Goal: Use online tool/utility: Utilize a website feature to perform a specific function

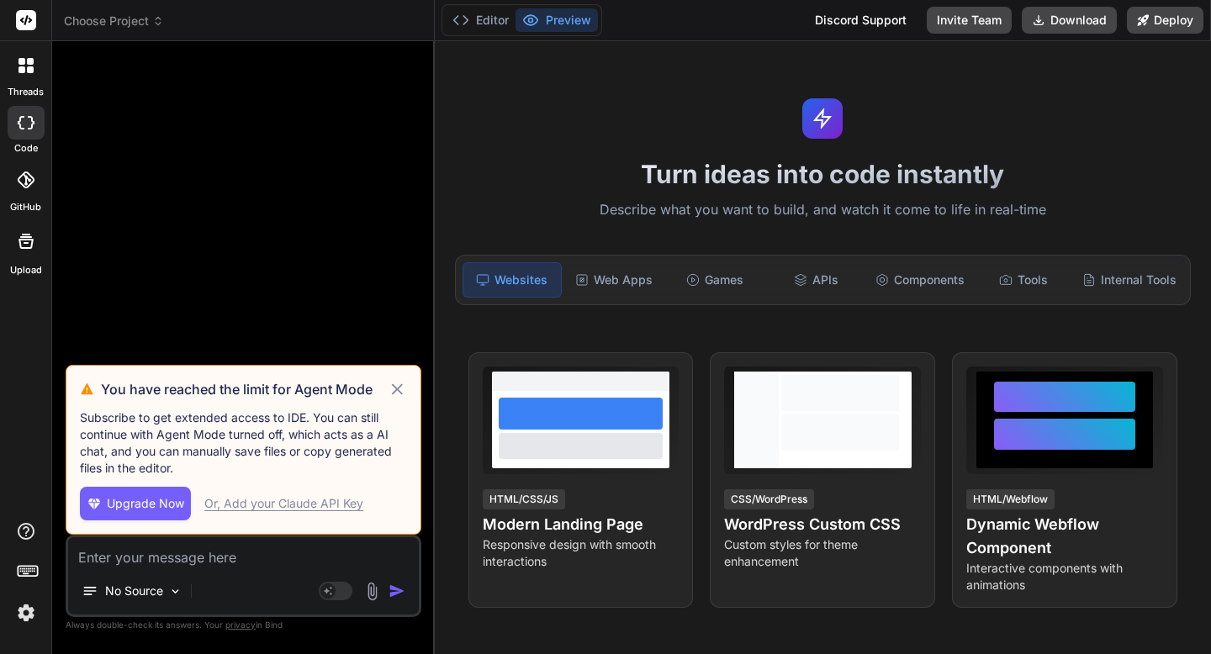
click at [400, 391] on icon at bounding box center [397, 389] width 19 height 20
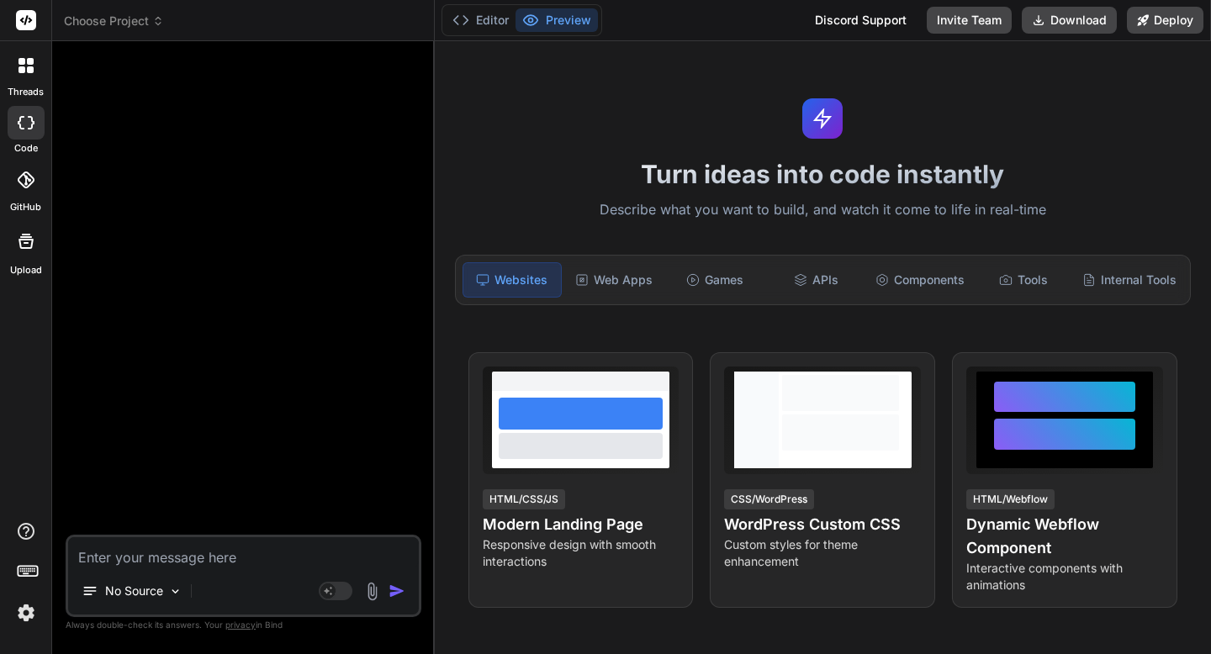
type textarea "x"
click at [325, 558] on textarea at bounding box center [243, 552] width 351 height 30
paste textarea "Of course. This is a fantastic and specific app idea, perfect for the scaffoldi…"
type textarea "Of course. This is a fantastic and specific app idea, perfect for the scaffoldi…"
type textarea "x"
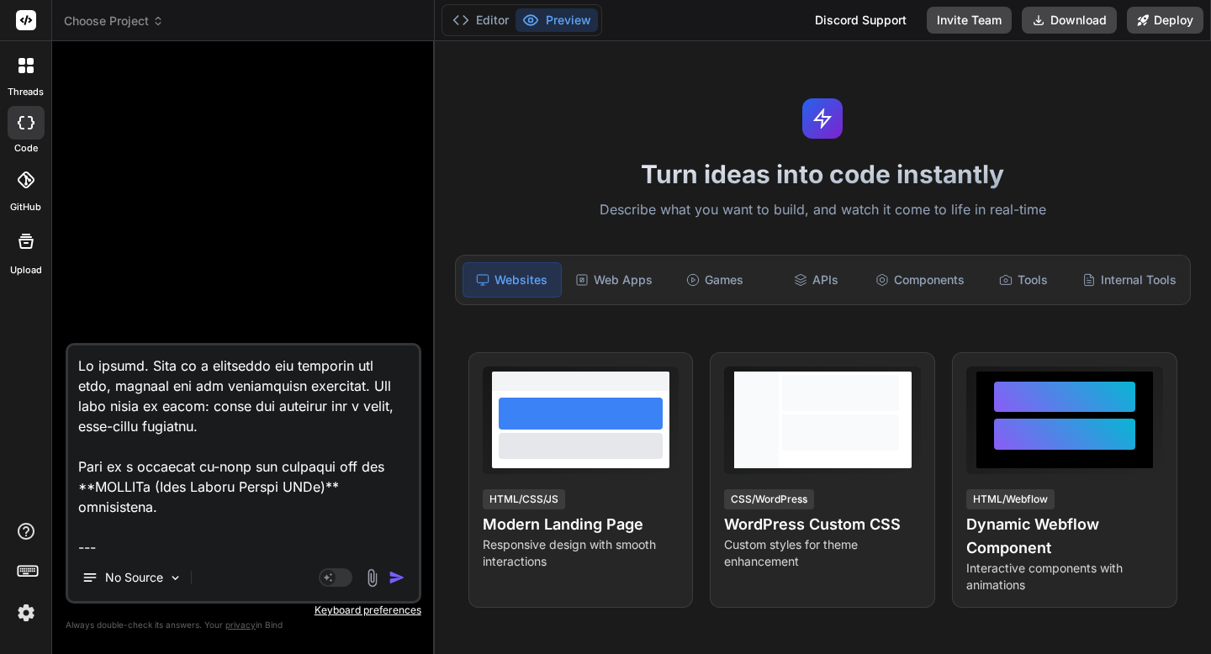
scroll to position [4947, 0]
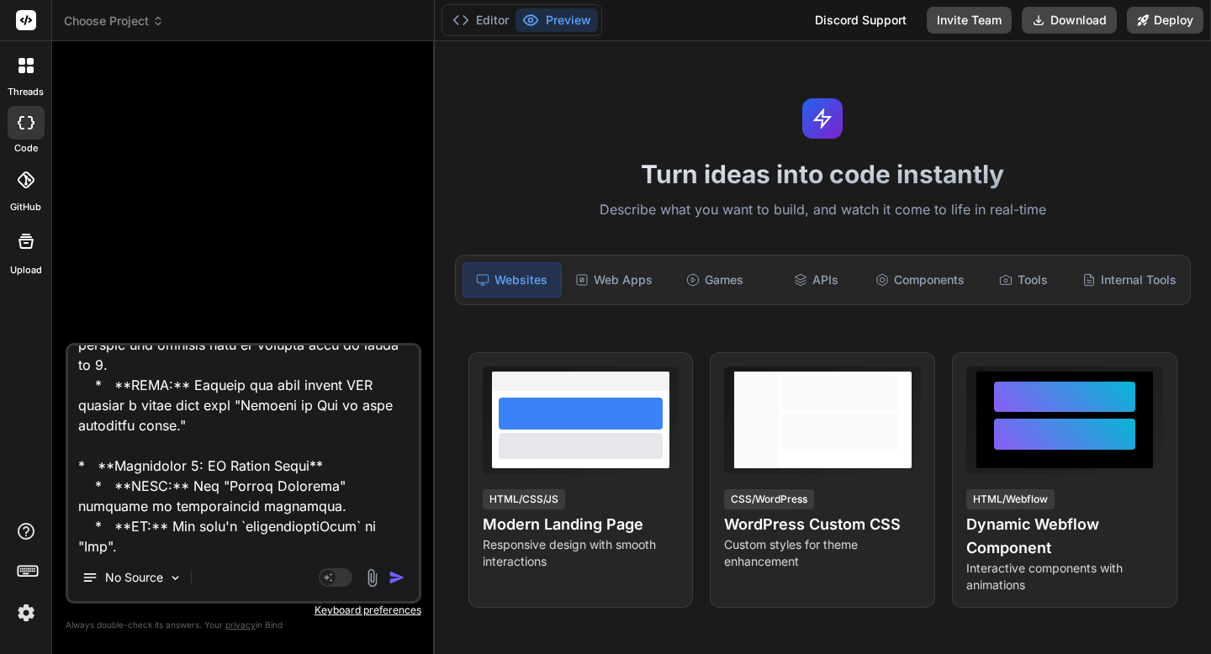
type textarea "Of course. This is a fantastic and specific app idea, perfect for the scaffoldi…"
click at [398, 576] on img "button" at bounding box center [397, 577] width 17 height 17
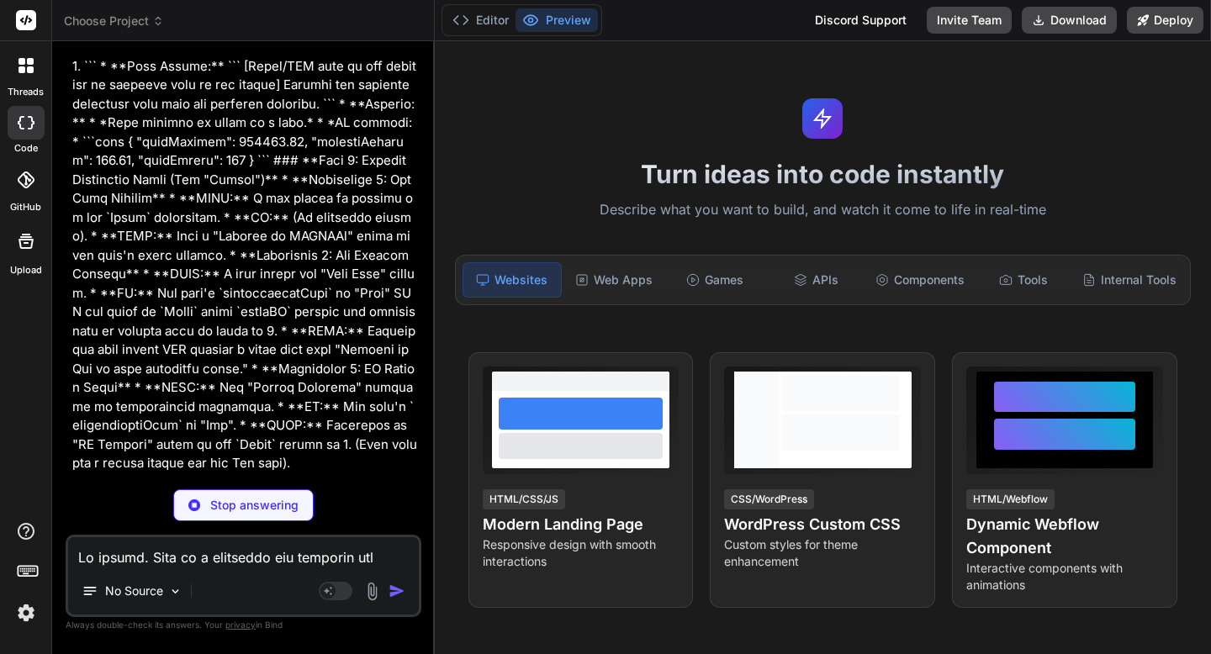
scroll to position [2325, 0]
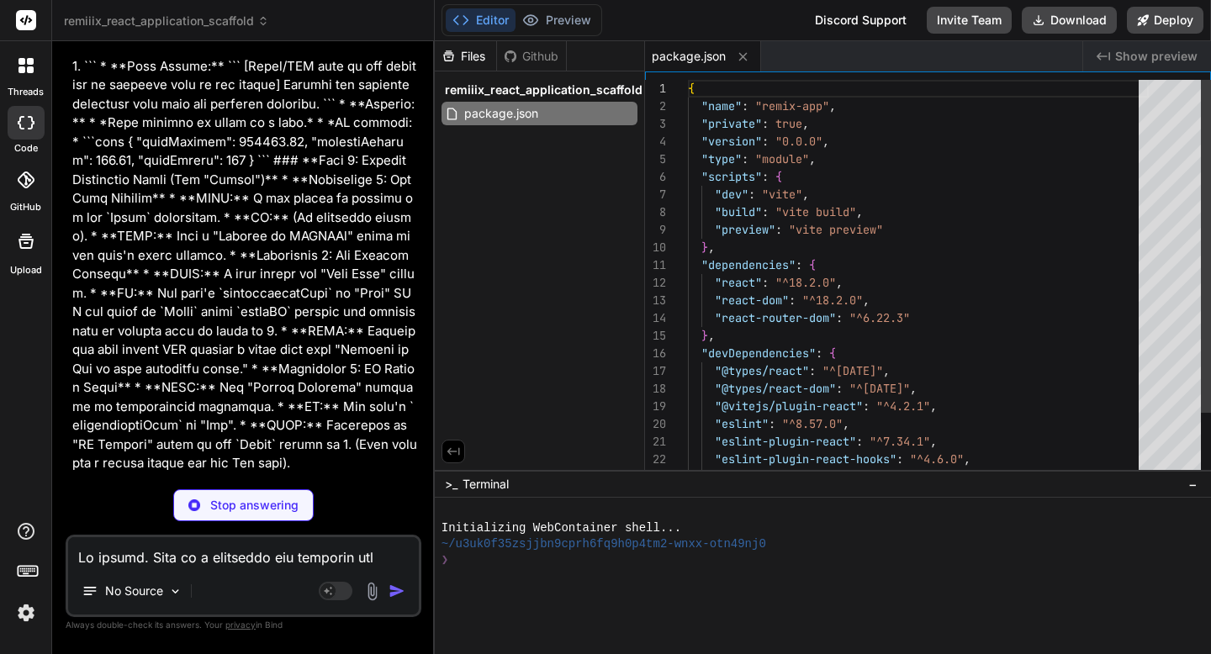
type textarea "x"
type textarea "<div id="root"></div> <script type="module" src="/src/main.jsx"></script> </bod…"
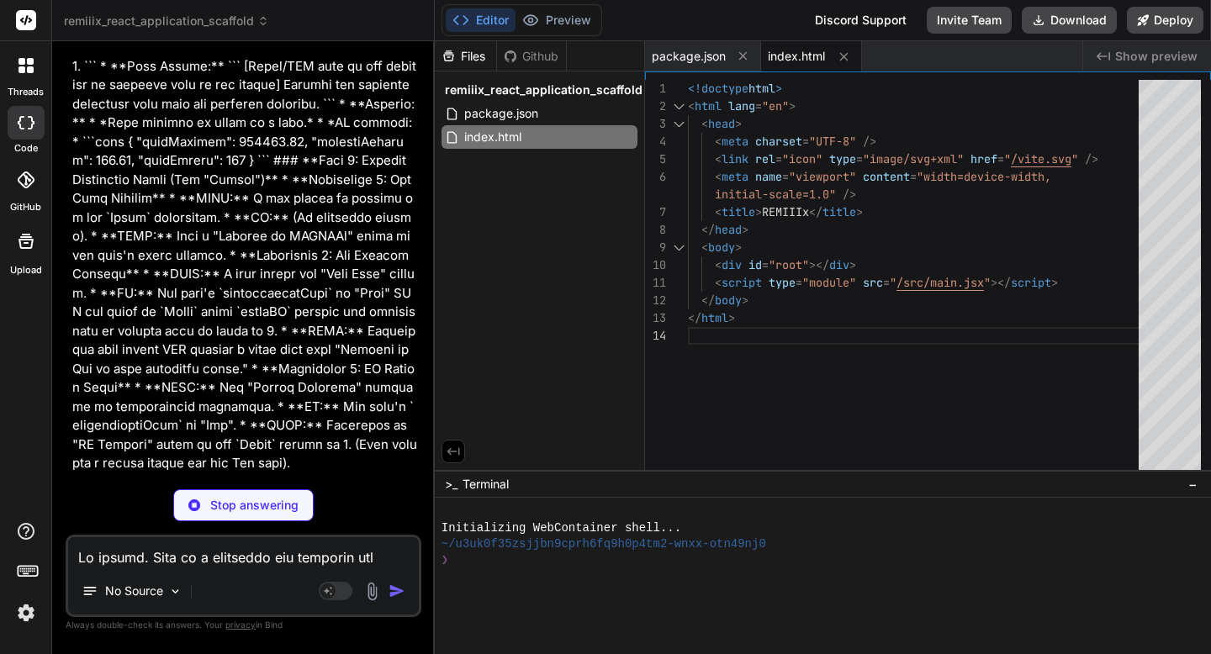
scroll to position [2962, 0]
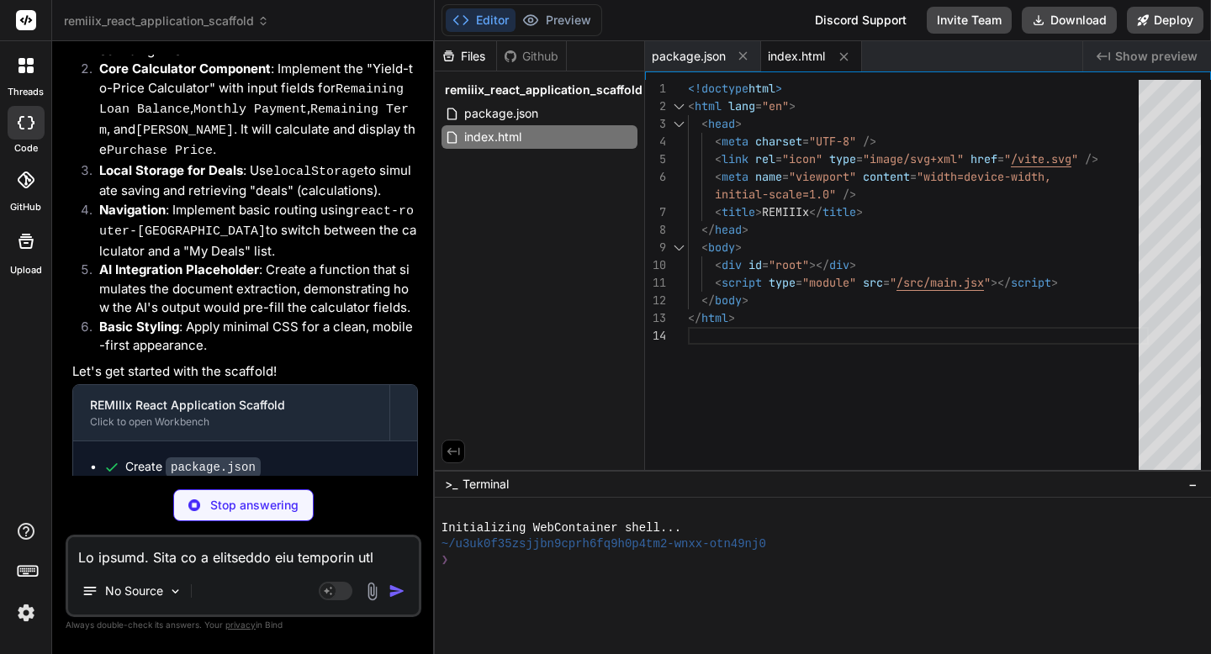
type textarea "x"
type textarea ".modal-content .button-group { justify-content: flex-end; margin-top: 2rem; }"
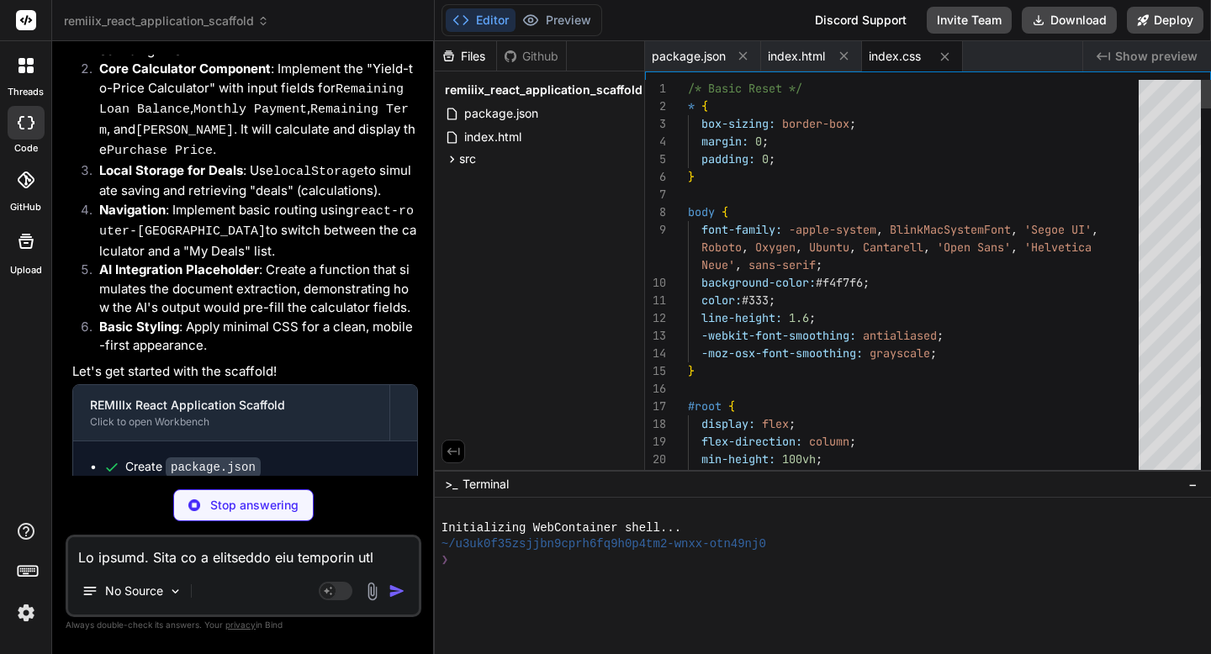
type textarea "x"
type textarea "</BrowserRouter> </React.StrictMode>, );"
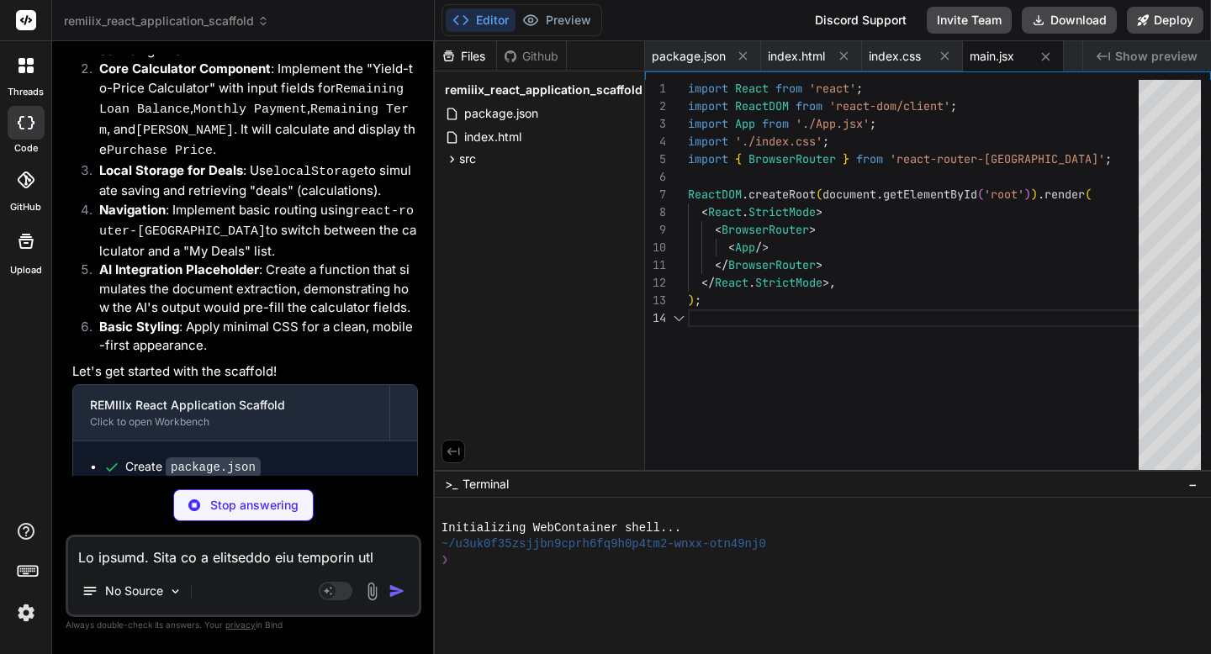
scroll to position [53, 0]
type textarea "x"
type textarea "export default Header;"
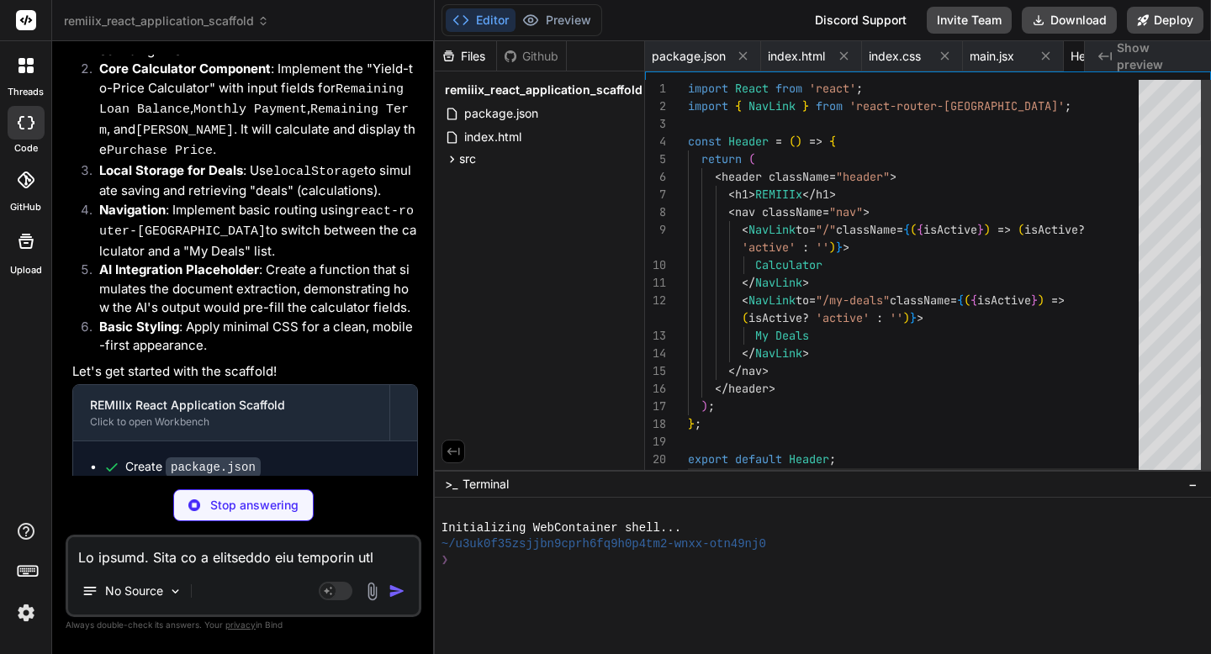
scroll to position [35, 0]
type textarea "x"
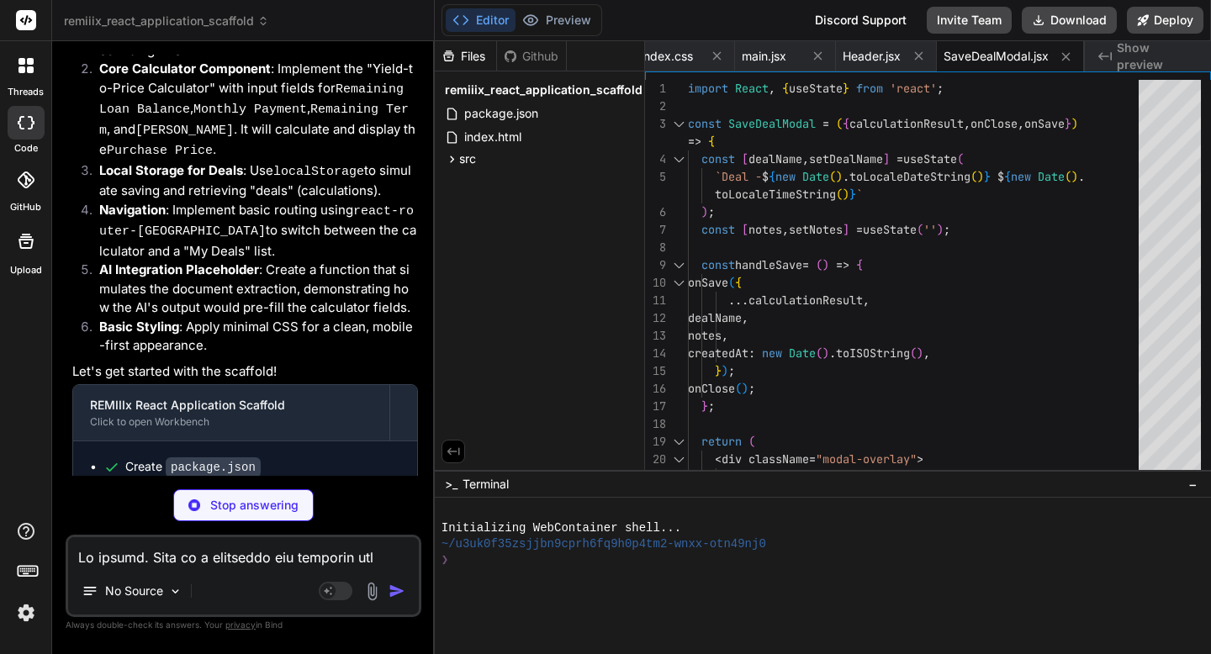
scroll to position [3081, 0]
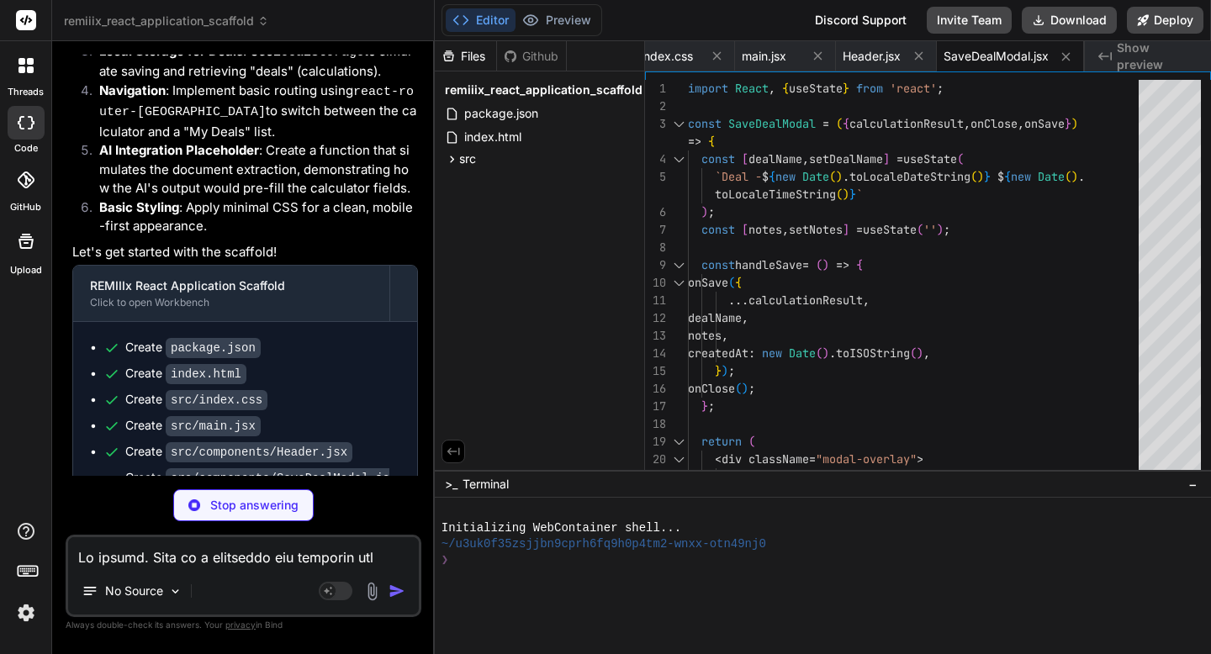
type textarea "x"
type textarea "); }; export default HomePage;"
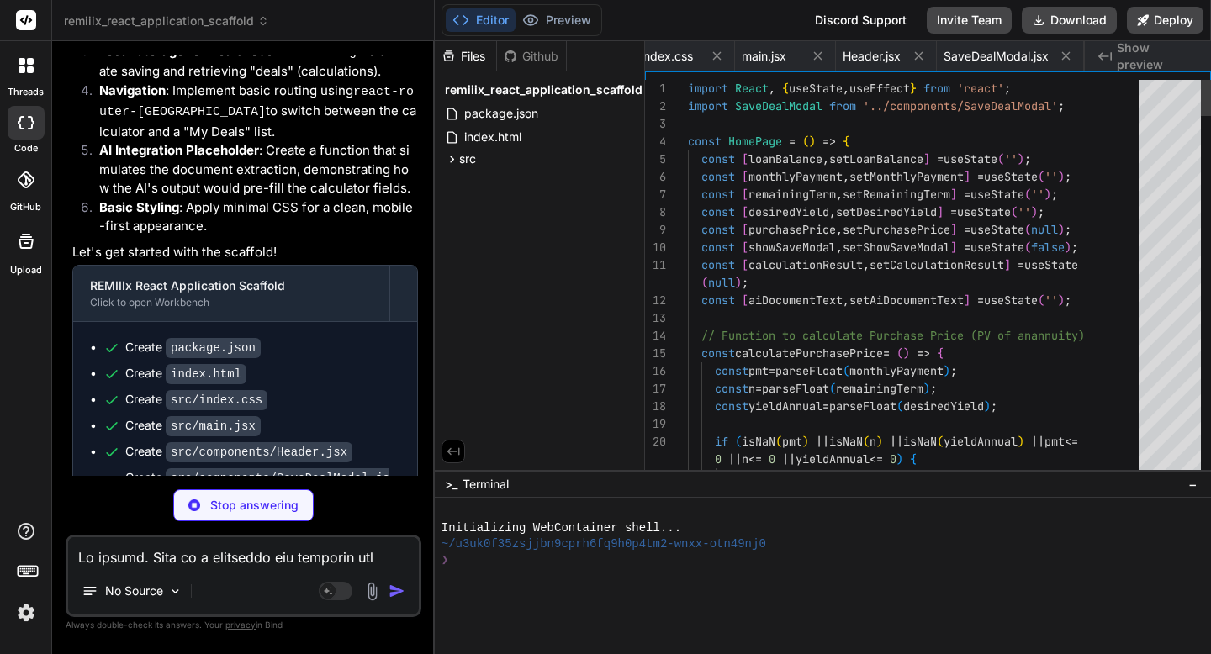
scroll to position [0, 350]
type textarea "x"
type textarea "</div> ); }; export default MyDealsPage;"
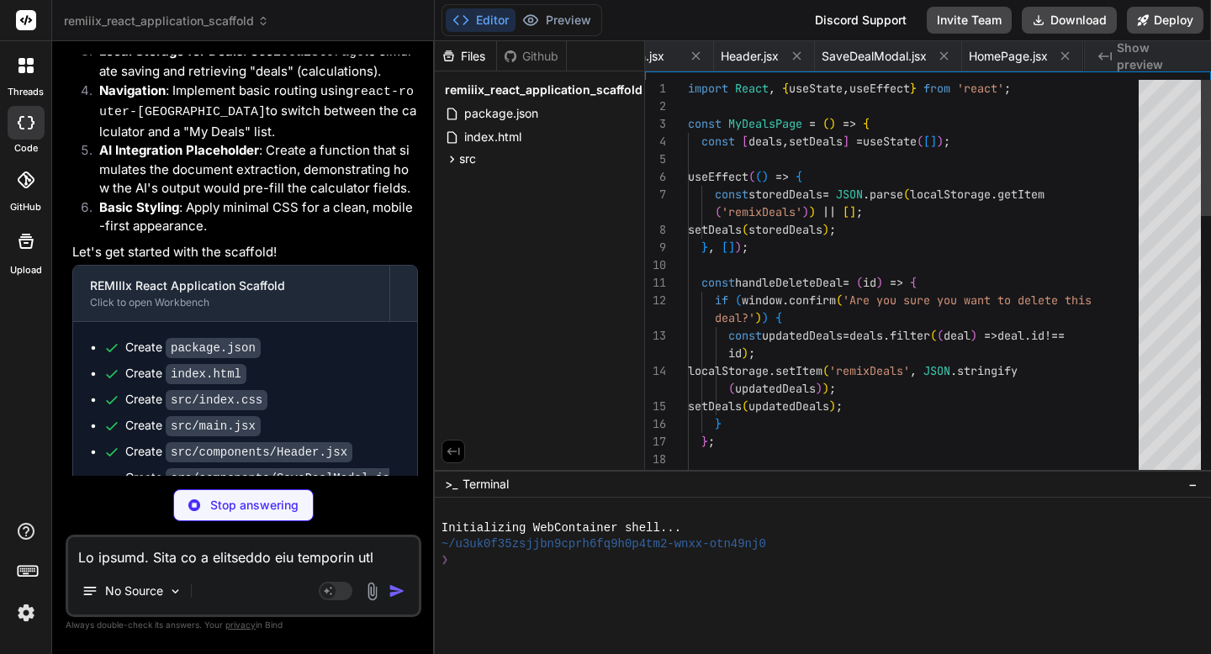
scroll to position [0, 488]
type textarea "x"
type textarea "<Route path="/" element={<HomePage />} /> <Route path="/my-deals" element={<MyD…"
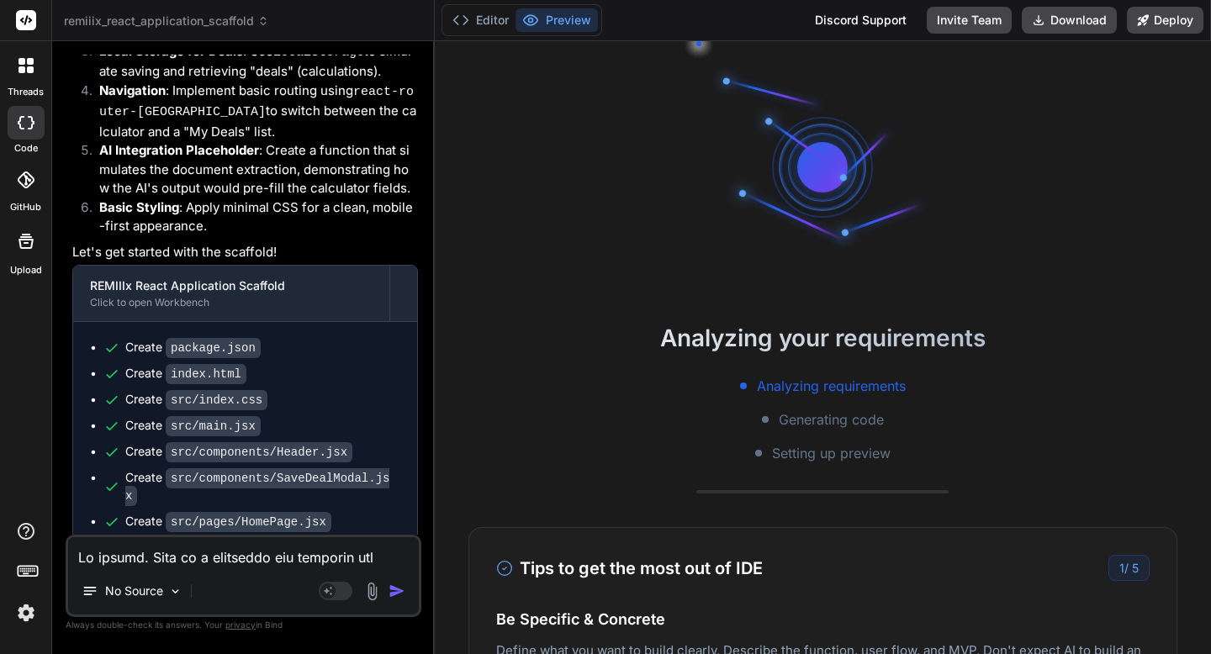
scroll to position [272, 0]
type textarea "x"
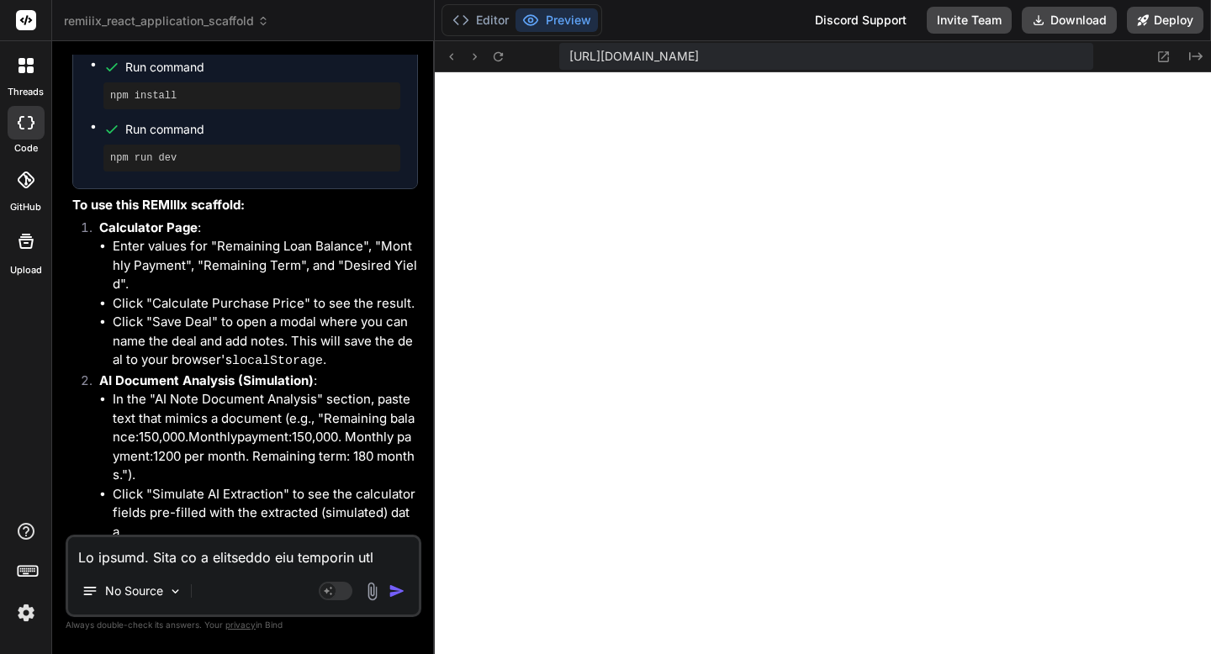
scroll to position [3692, 0]
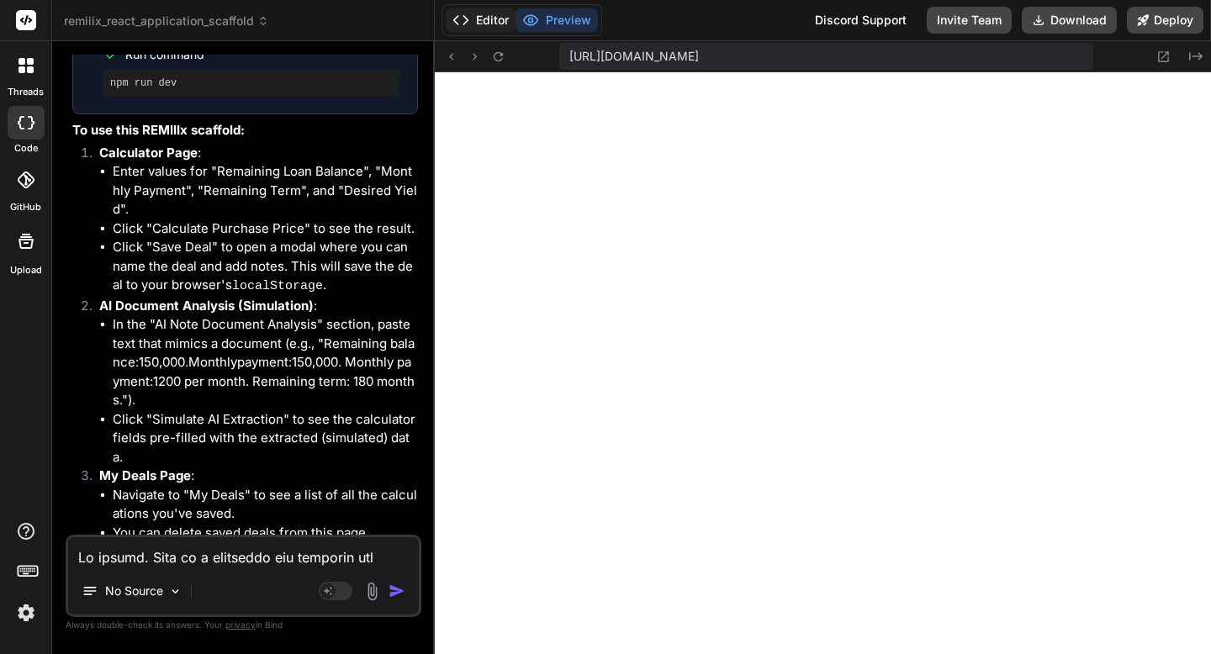
click at [490, 19] on button "Editor" at bounding box center [481, 20] width 70 height 24
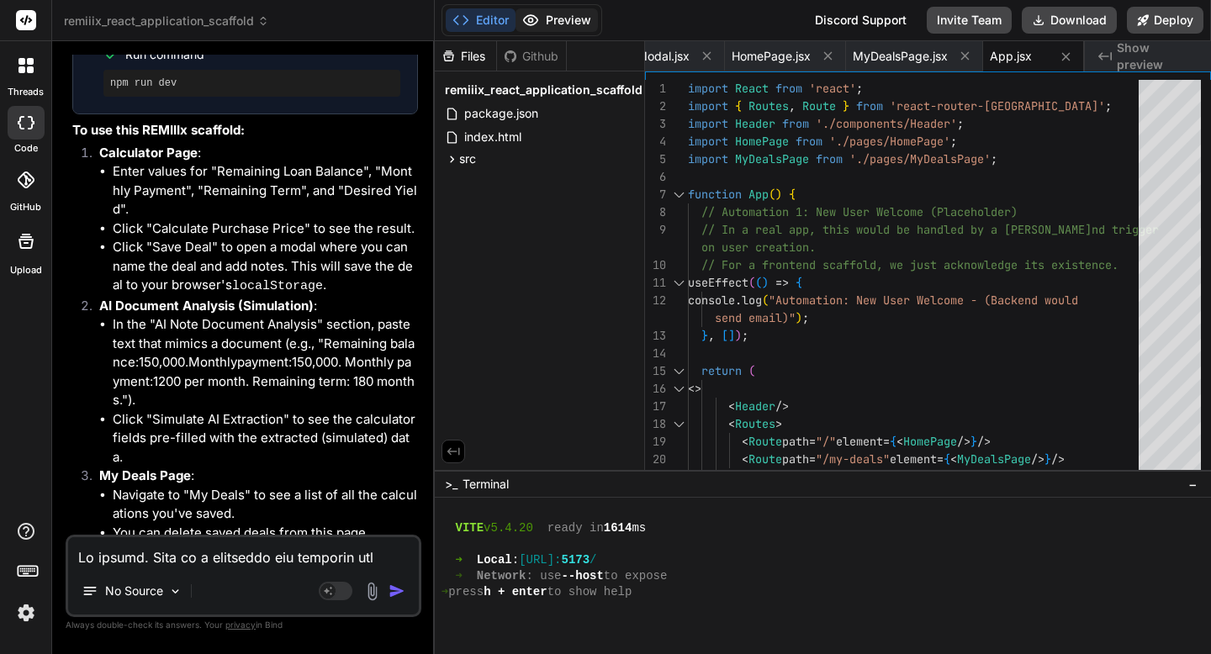
click at [535, 24] on icon at bounding box center [530, 20] width 14 height 10
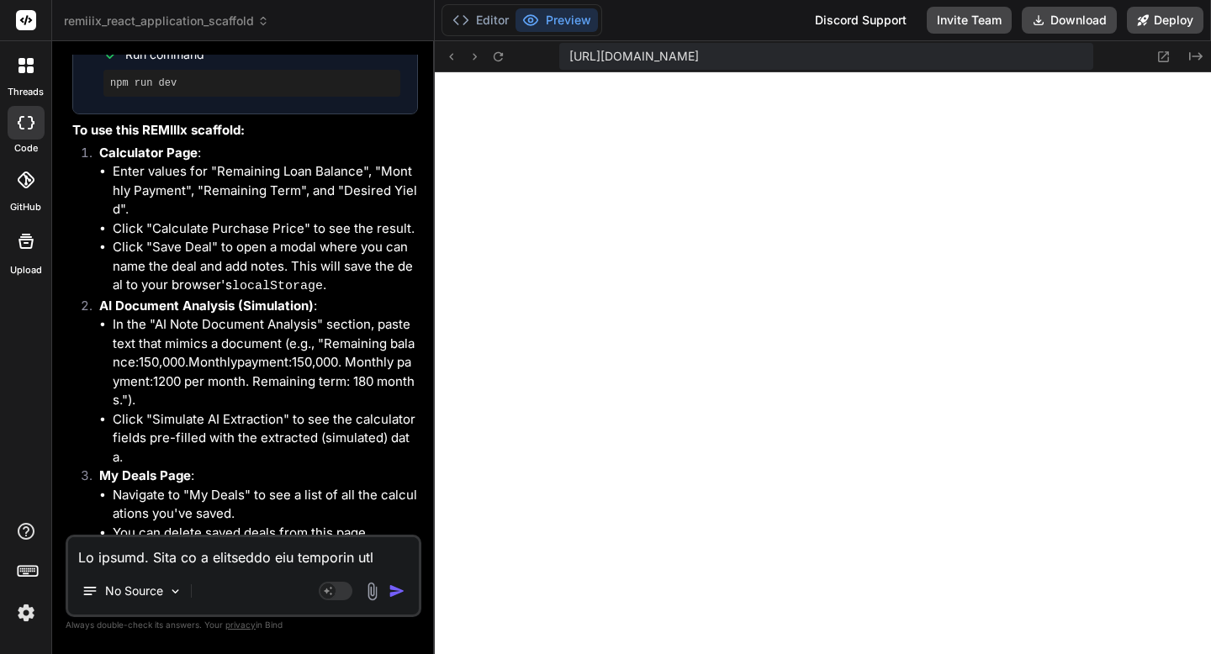
click at [229, 548] on textarea at bounding box center [243, 552] width 351 height 30
type textarea "I"
type textarea "x"
type textarea "I"
type textarea "x"
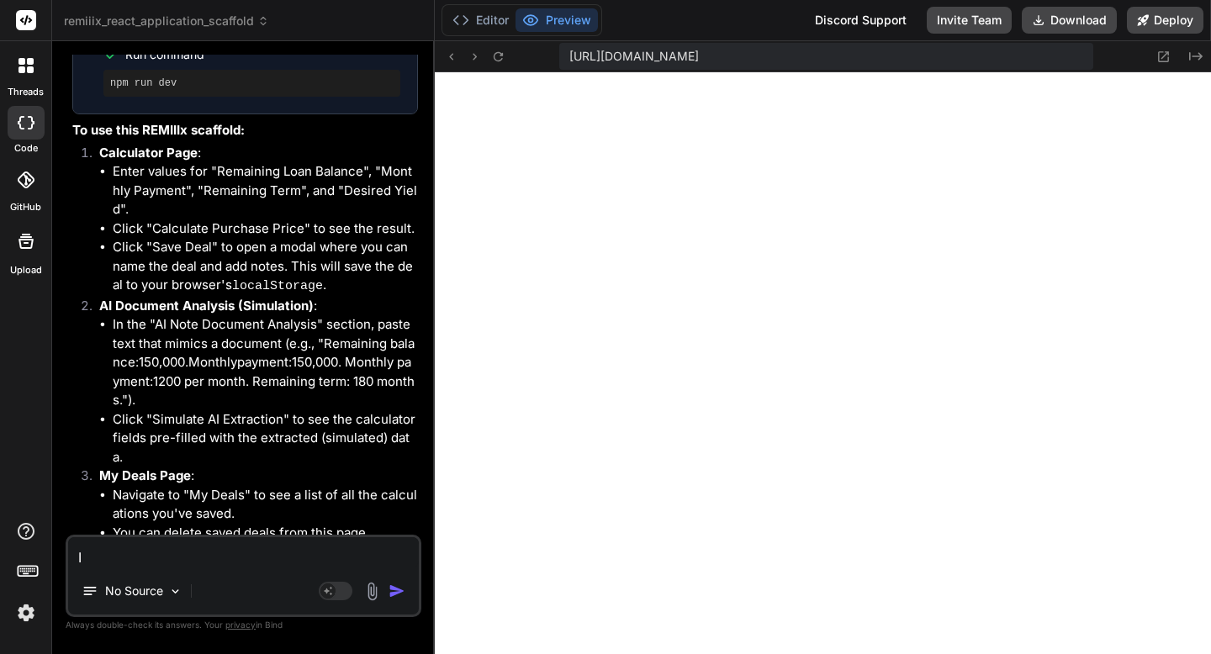
type textarea "I"
type textarea "x"
type textarea "I'"
type textarea "x"
type textarea "I'd"
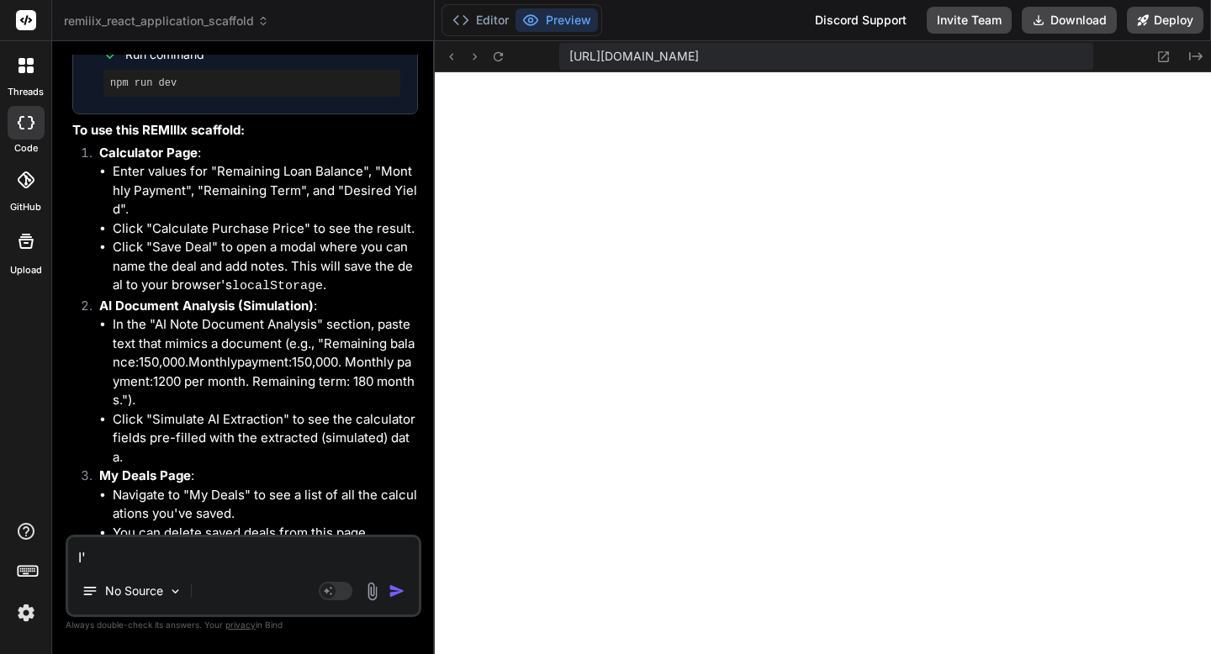
type textarea "x"
type textarea "I'd"
type textarea "x"
type textarea "I'd d"
type textarea "x"
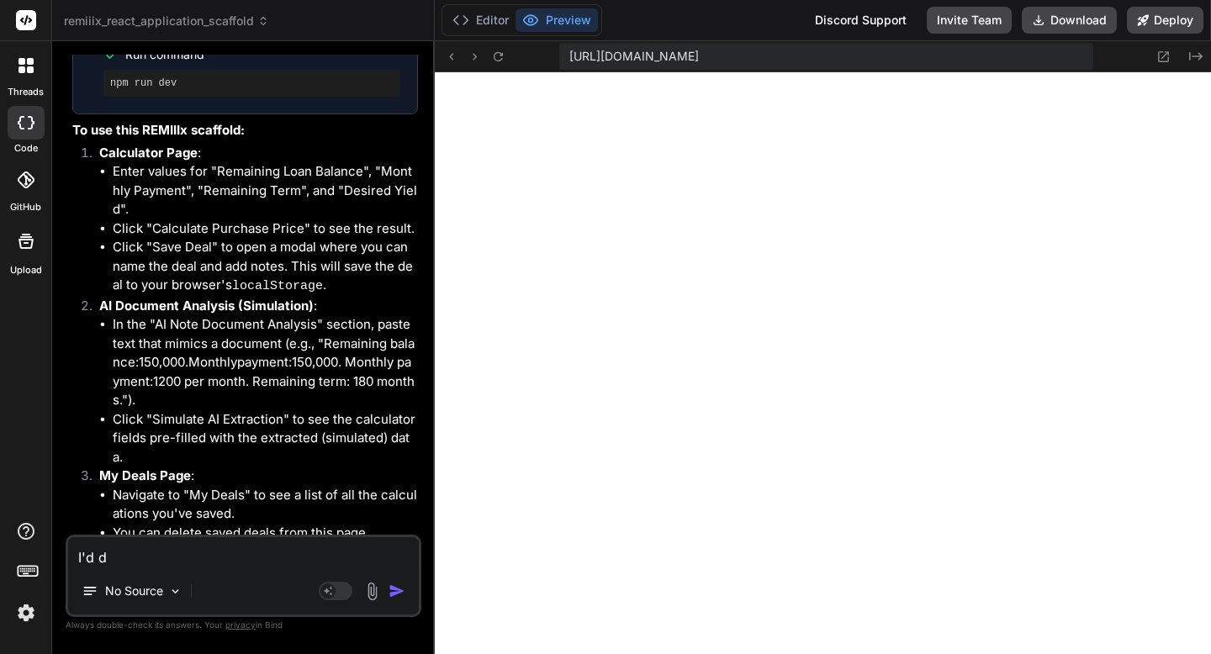
type textarea "I'd do"
type textarea "x"
type textarea "I'd don"
type textarea "x"
type textarea "I'd don'"
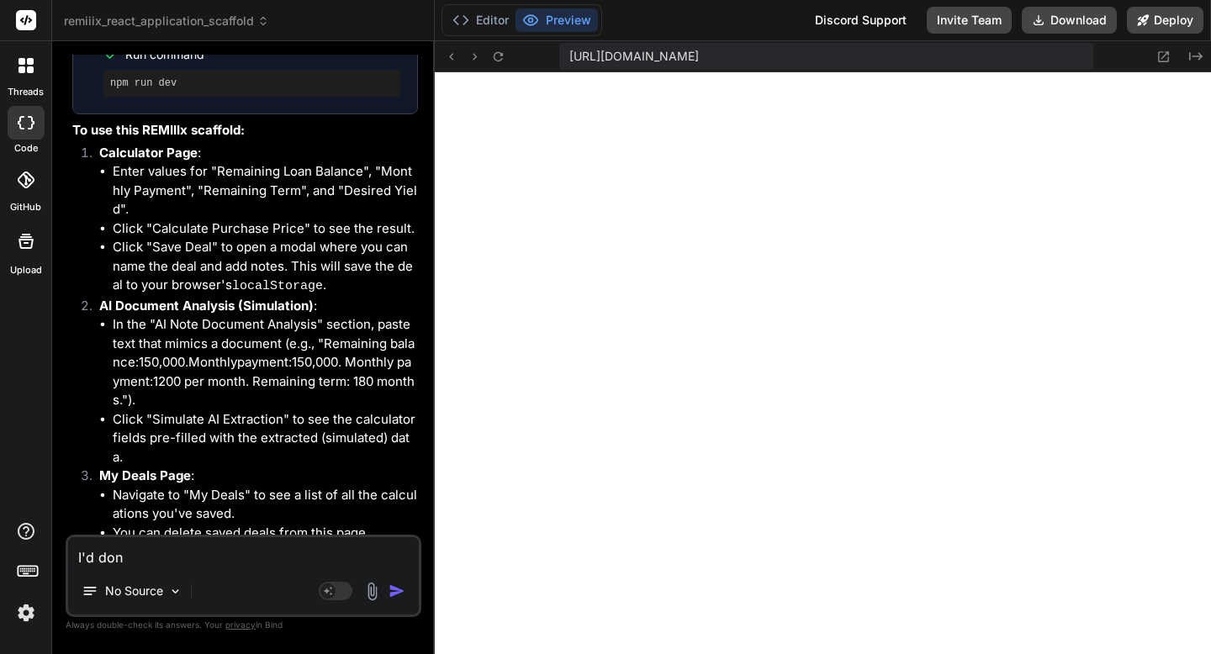
type textarea "x"
type textarea "I'd don't"
type textarea "x"
type textarea "I'd don't"
type textarea "x"
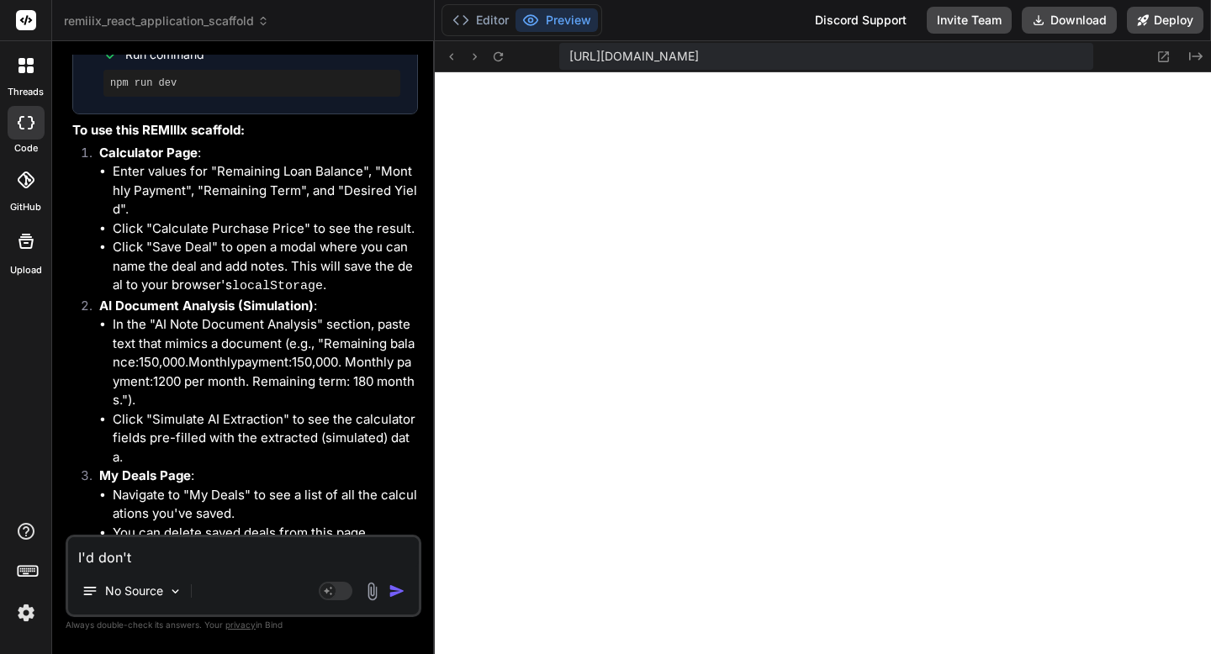
type textarea "I'd don't s"
type textarea "x"
type textarea "I'd don't se"
type textarea "x"
type textarea "I'd don't see"
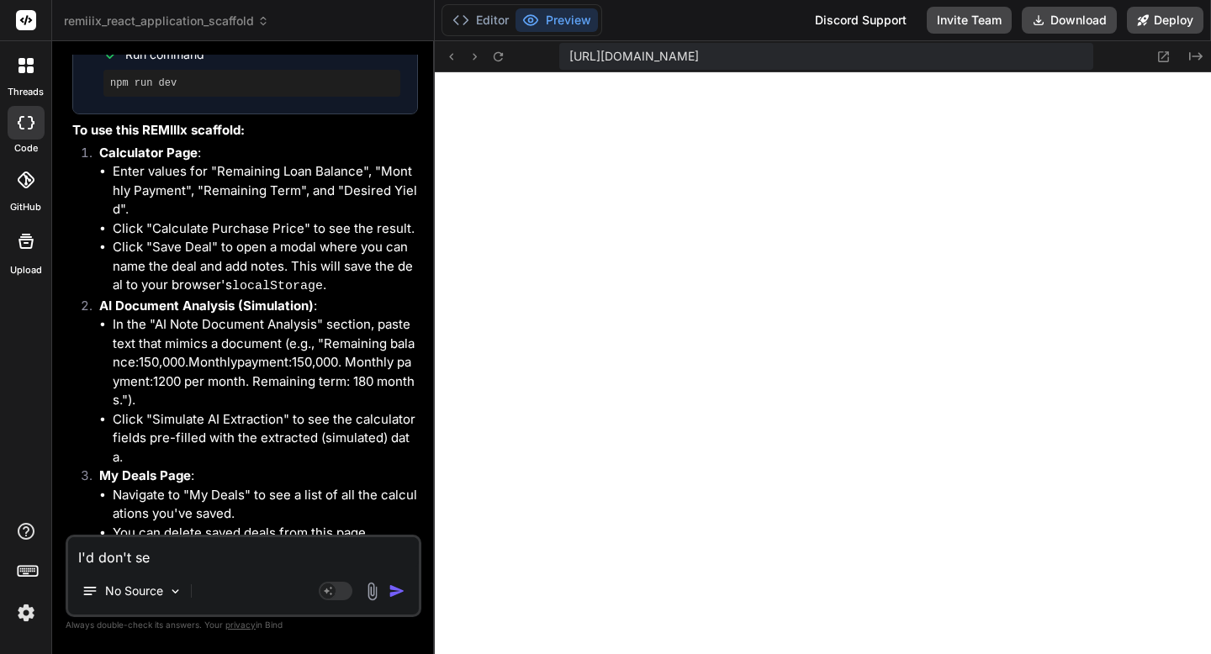
type textarea "x"
type textarea "I'd don't see"
type textarea "x"
type textarea "I'd don't see a"
type textarea "x"
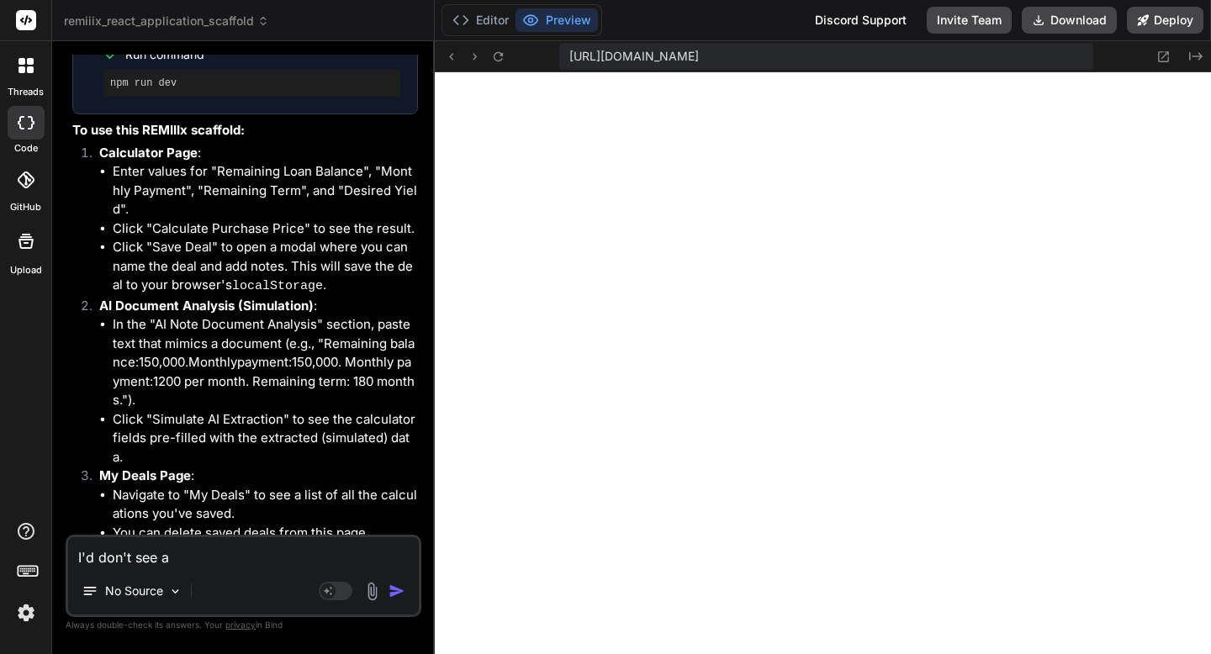
type textarea "I'd don't see an"
type textarea "x"
type textarea "I'd don't see any"
type textarea "x"
type textarea "I'd don't see anything"
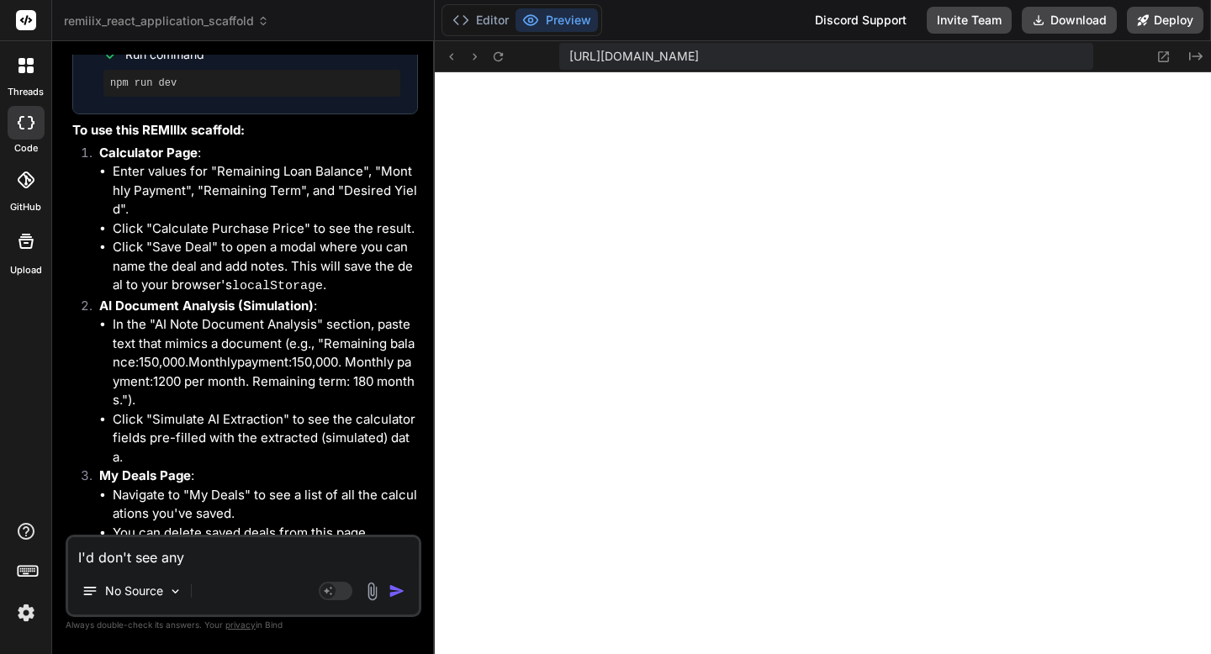
type textarea "x"
type textarea "I'd don't see anything"
type textarea "x"
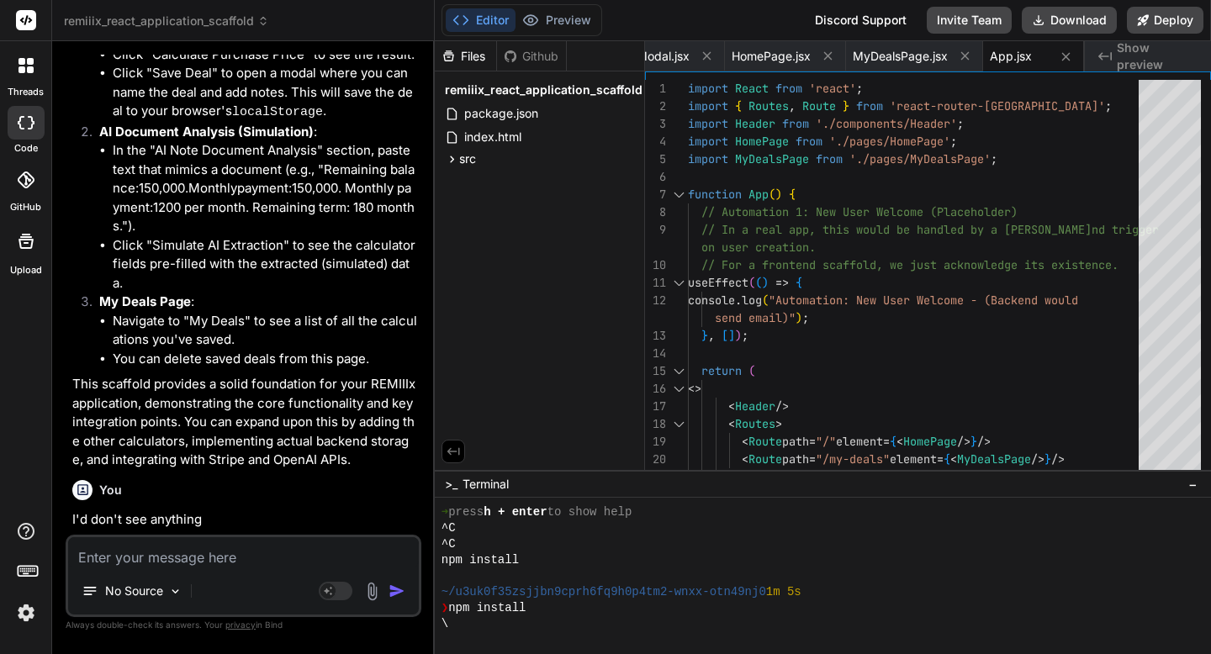
scroll to position [815, 0]
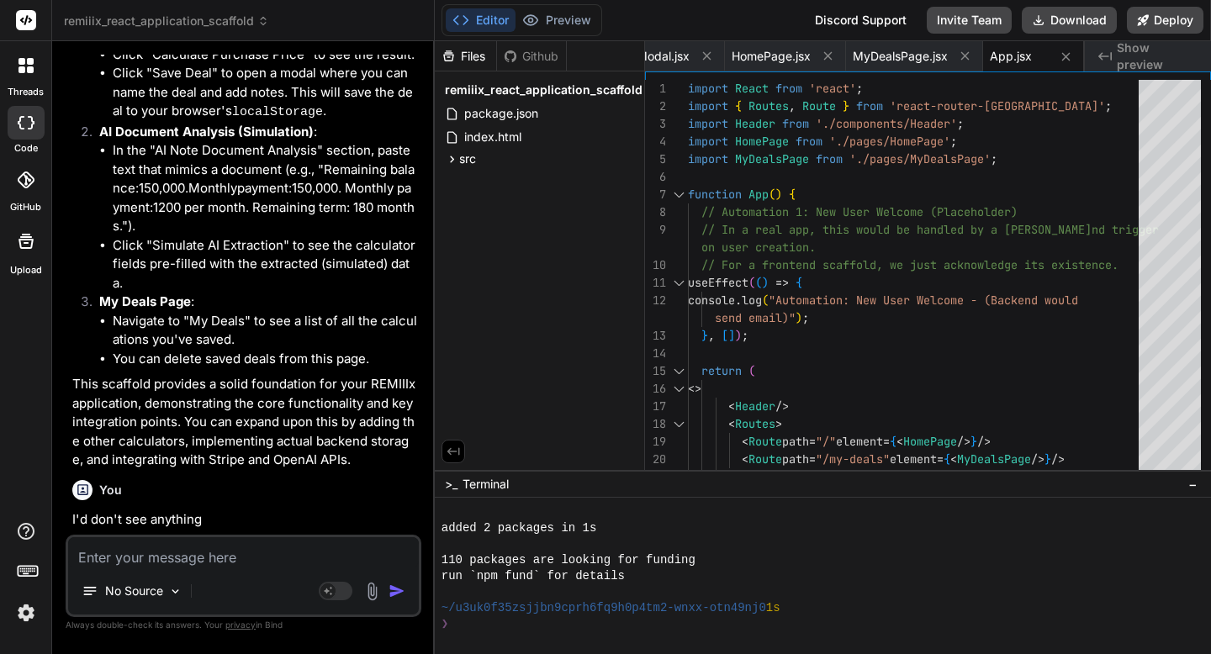
type textarea "x"
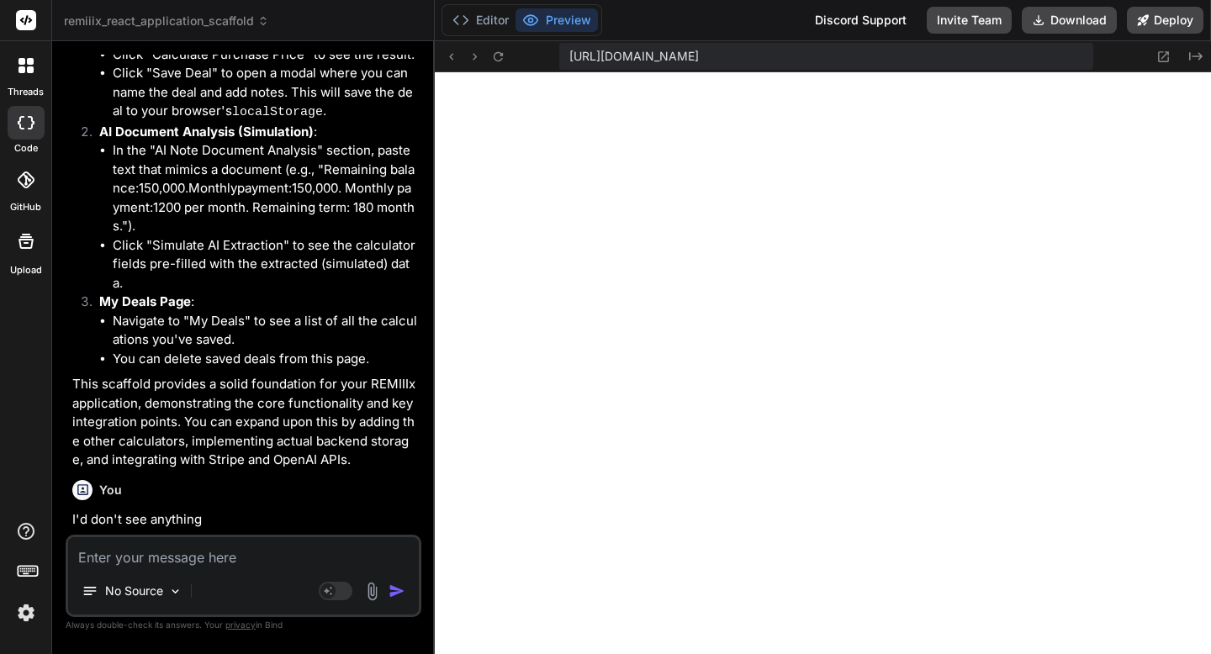
scroll to position [4189, 0]
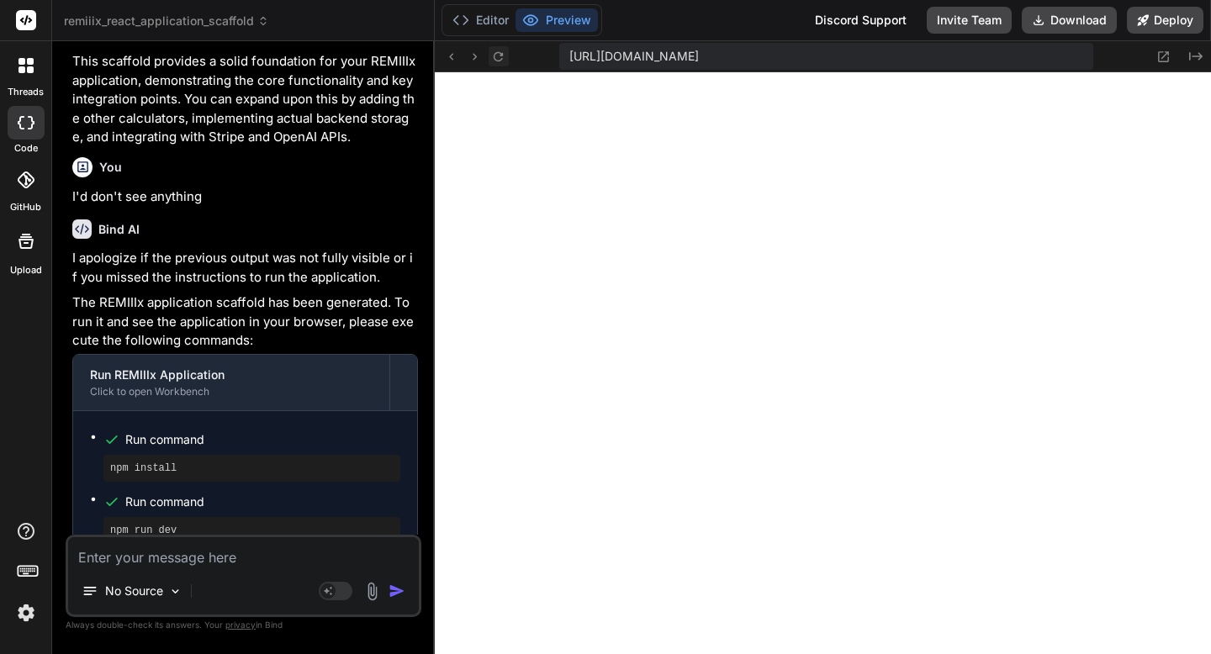
click at [495, 61] on icon at bounding box center [498, 57] width 14 height 14
click at [1159, 58] on icon at bounding box center [1164, 56] width 11 height 11
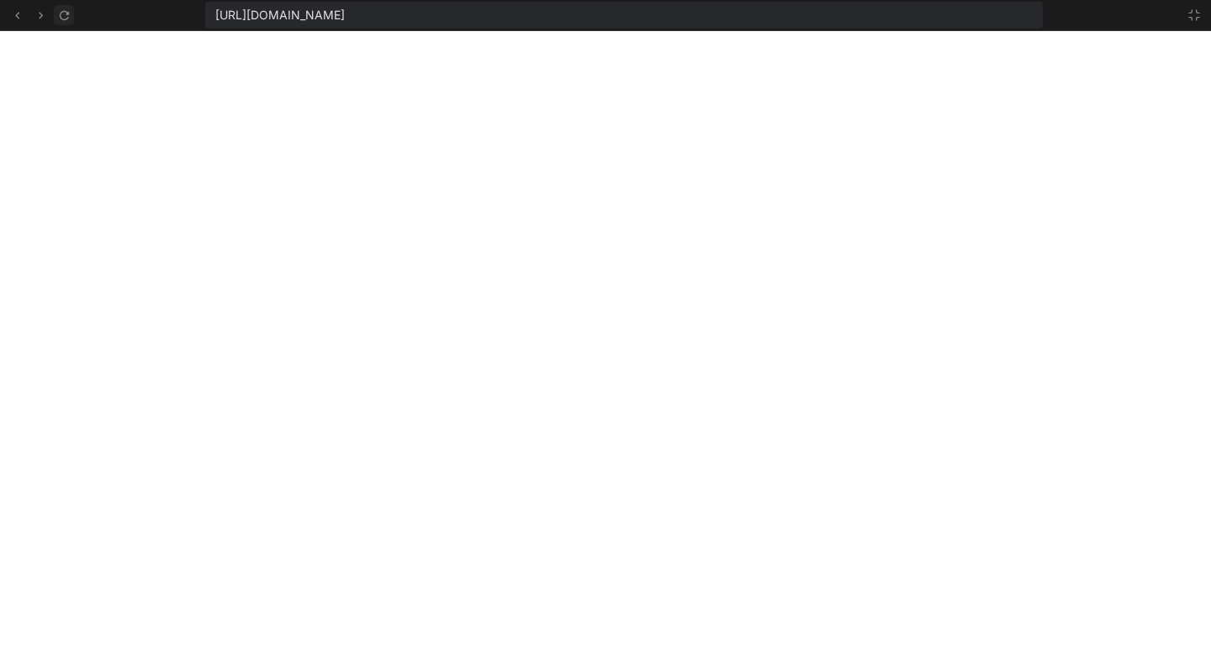
click at [60, 14] on icon at bounding box center [63, 14] width 9 height 9
click at [1196, 19] on icon at bounding box center [1194, 15] width 10 height 10
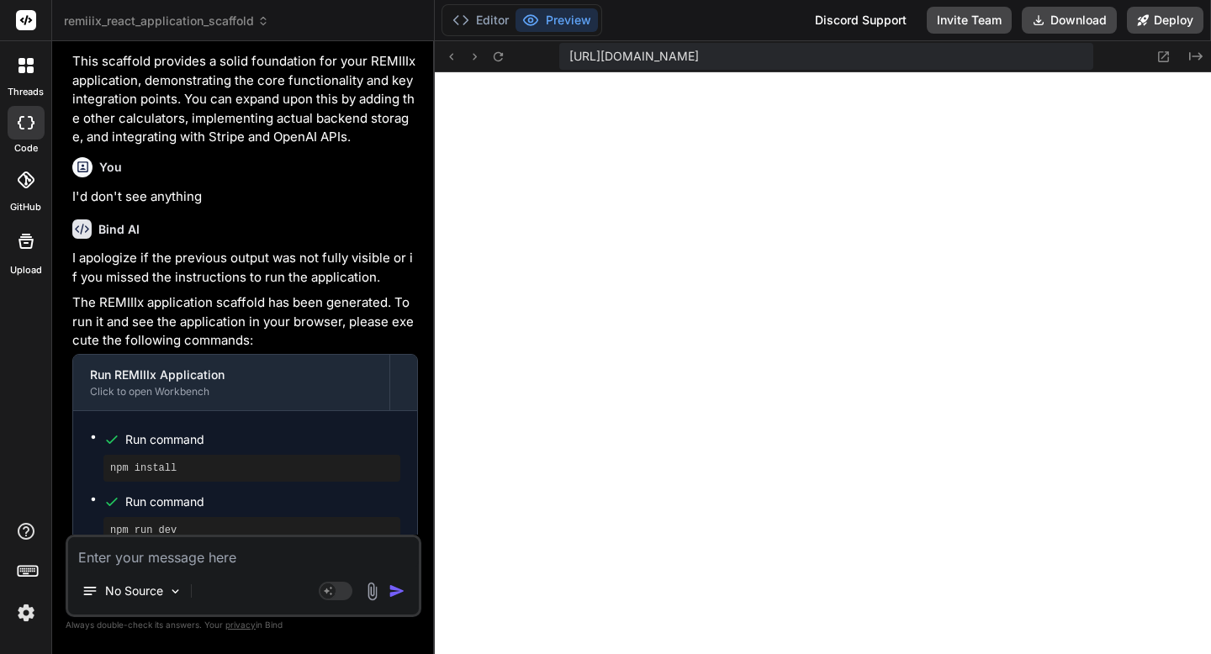
click at [135, 547] on textarea at bounding box center [243, 552] width 351 height 30
type textarea "S"
type textarea "x"
type textarea "St"
type textarea "x"
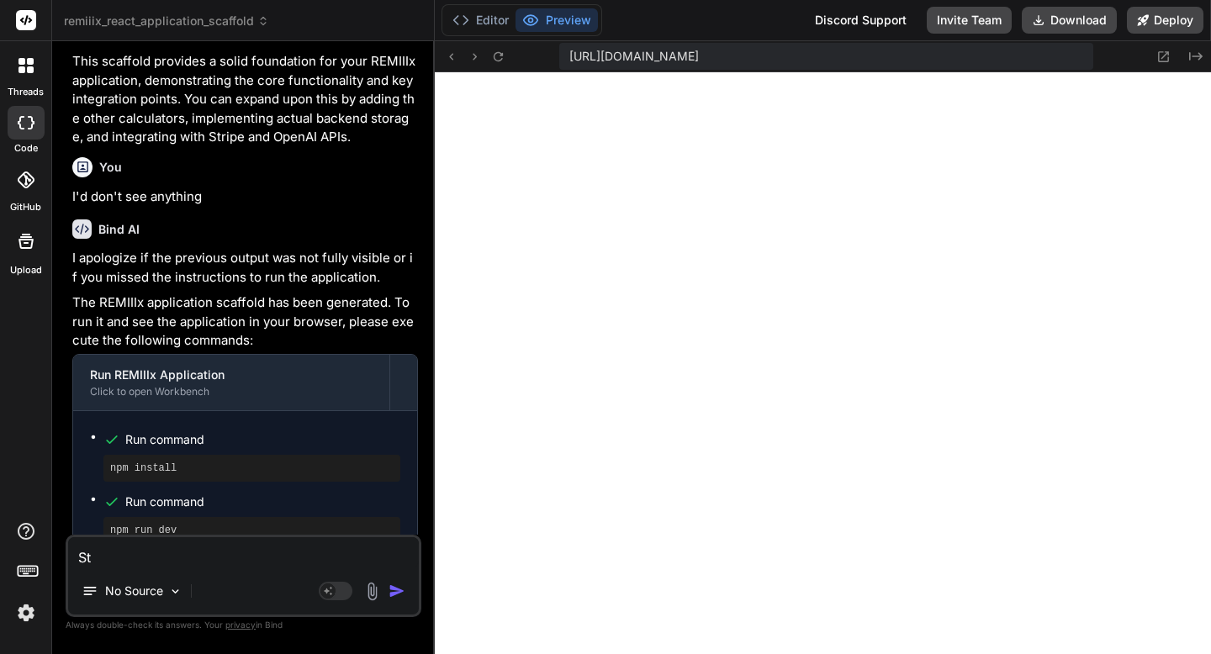
type textarea "Sti"
type textarea "x"
type textarea "Stil"
type textarea "x"
type textarea "Still"
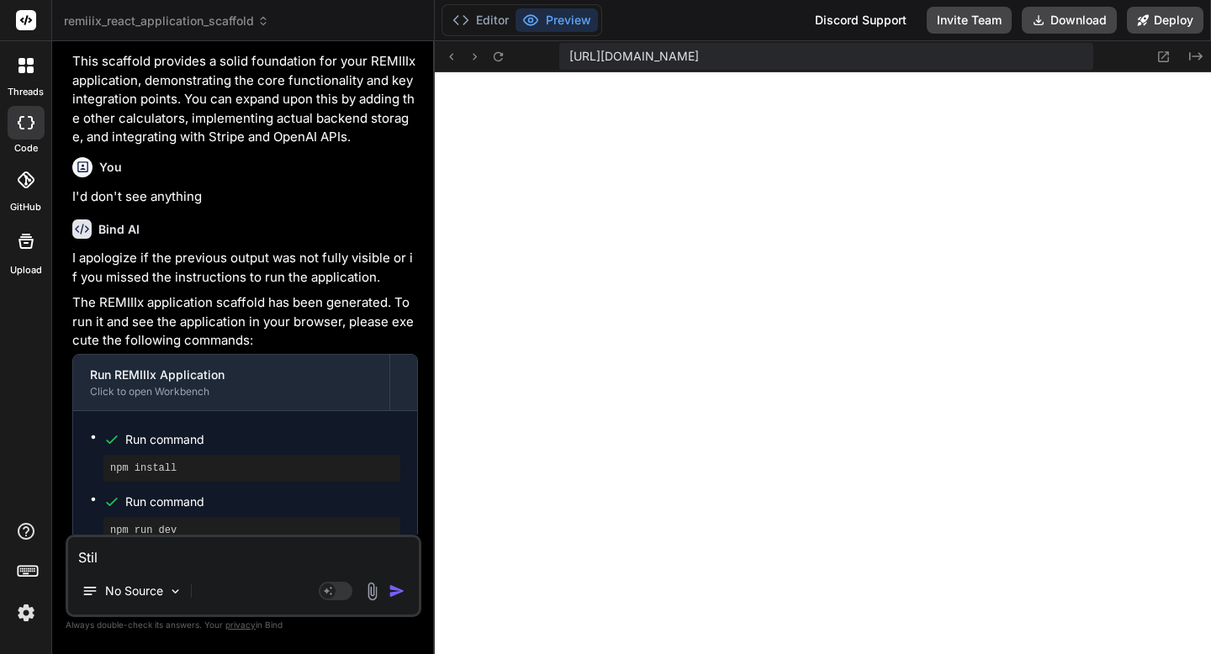
type textarea "x"
type textarea "Still"
type textarea "x"
type textarea "Still h"
type textarea "x"
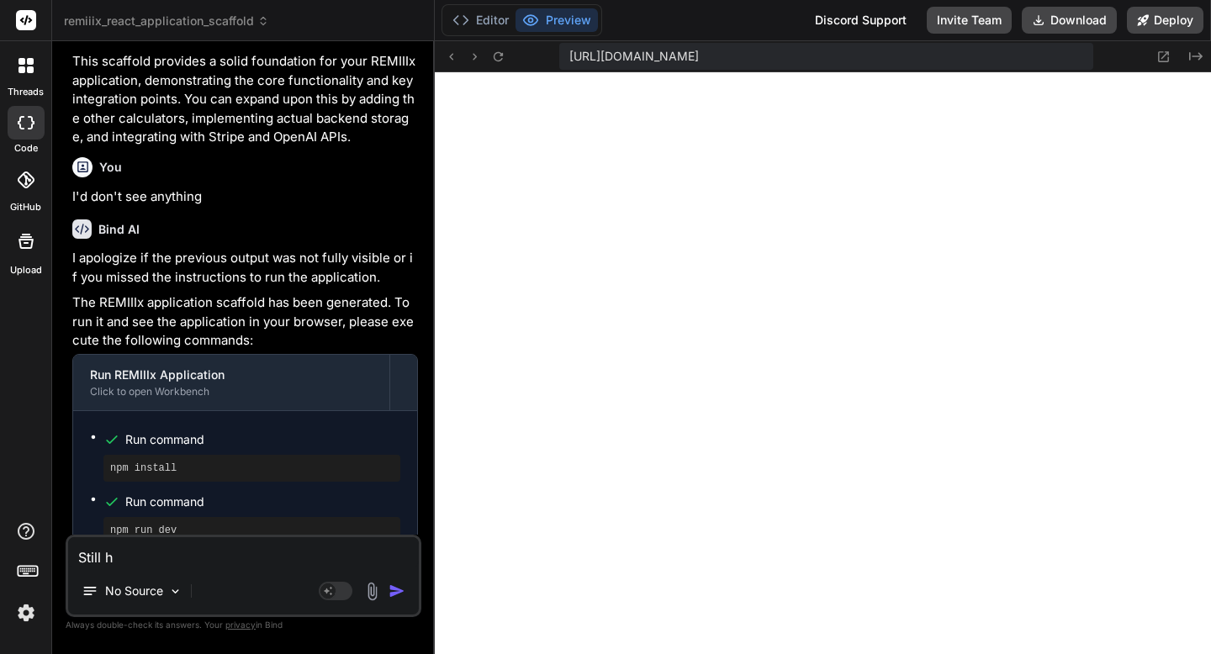
type textarea "Still ha"
type textarea "x"
type textarea "Still hav"
type textarea "x"
type textarea "Still have"
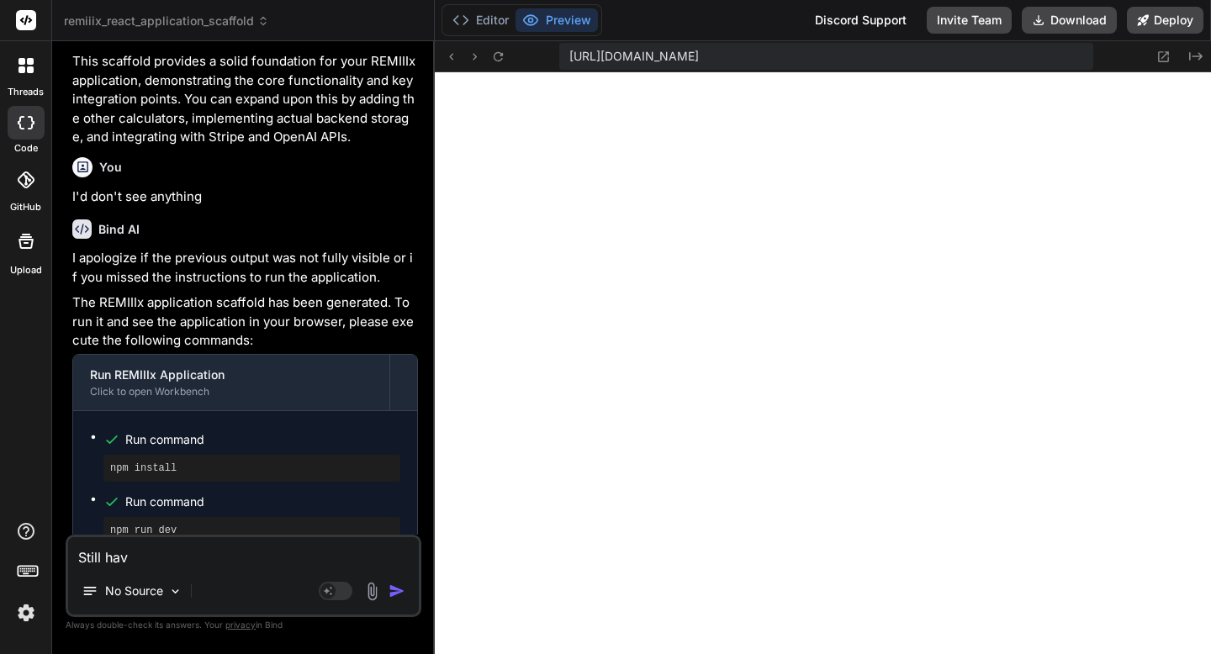
type textarea "x"
type textarea "Still have"
type textarea "x"
type textarea "Still have"
type textarea "x"
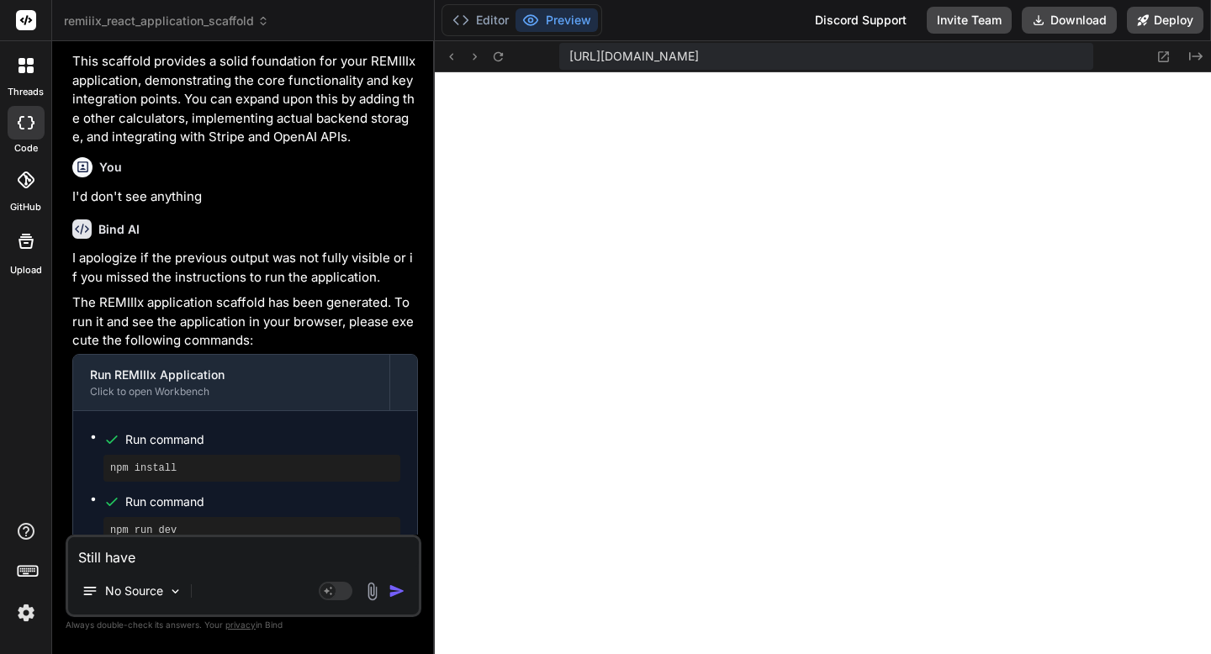
type textarea "Still hav"
type textarea "x"
type textarea "Still ha"
type textarea "x"
type textarea "Still h"
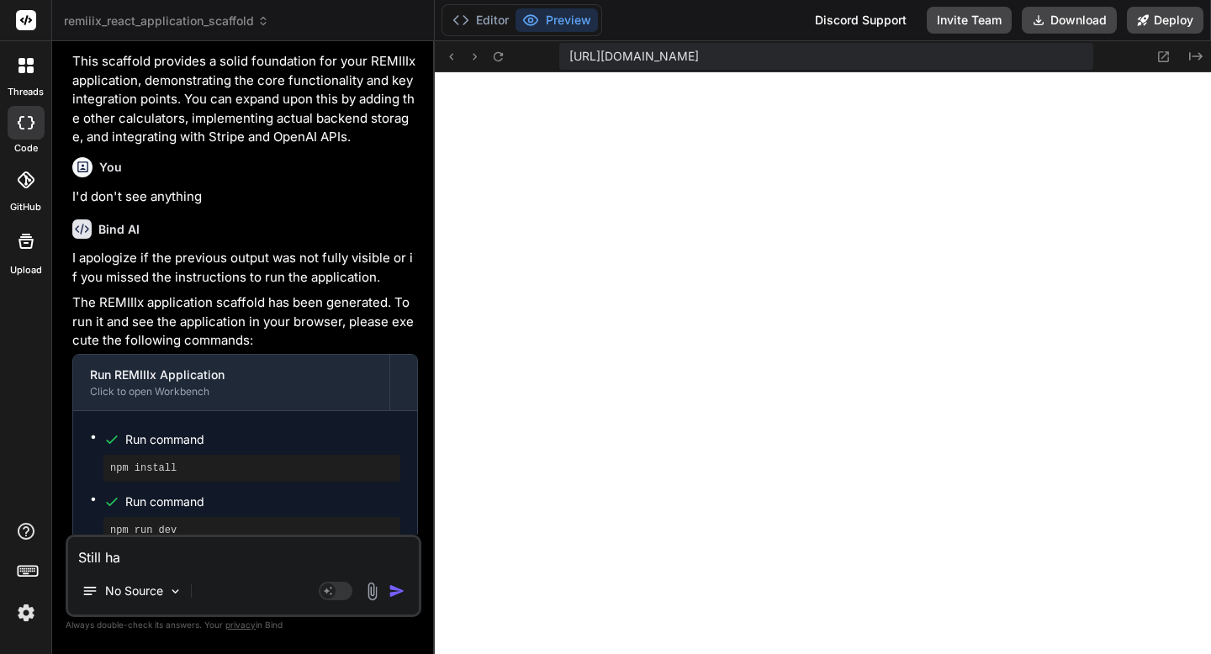
type textarea "x"
type textarea "Still"
type textarea "x"
type textarea "Still c"
type textarea "x"
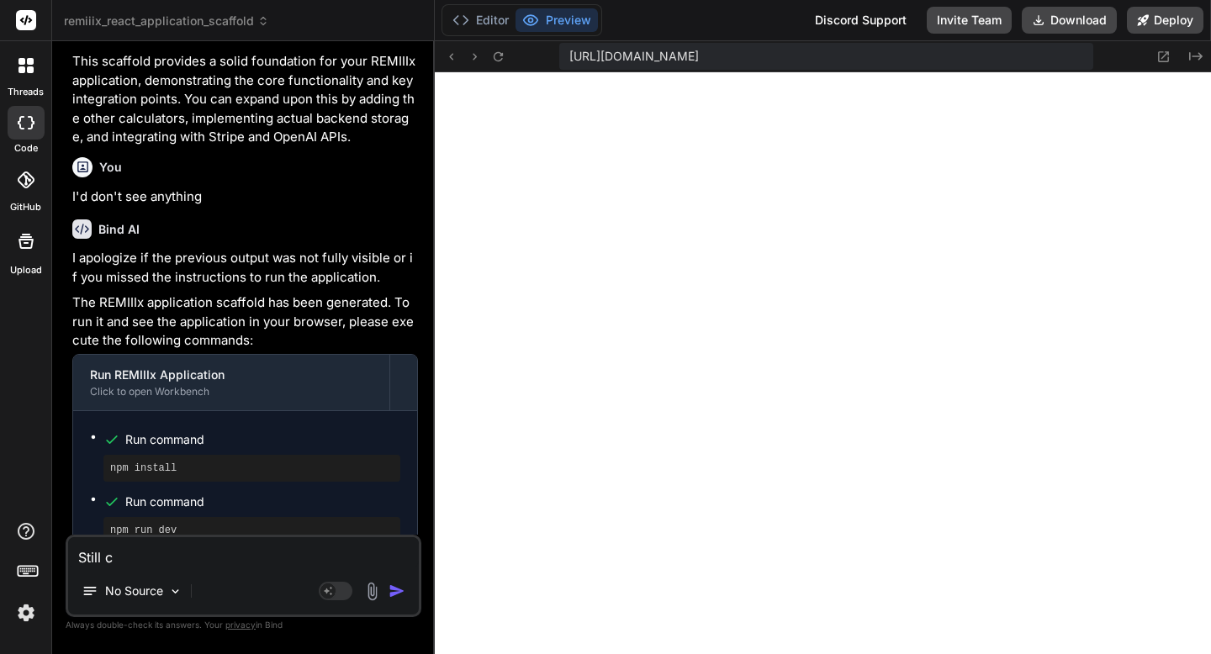
type textarea "Still ca"
type textarea "x"
type textarea "Still can"
type textarea "x"
type textarea "Still can"
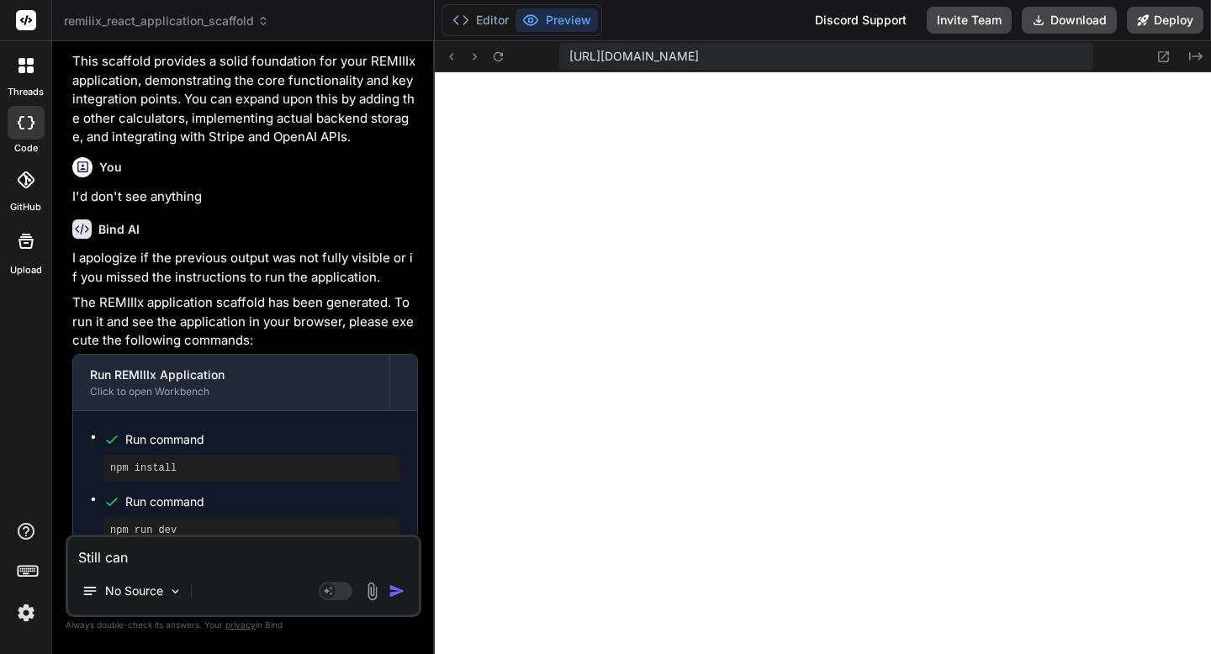
type textarea "x"
type textarea "Still can"
type textarea "x"
type textarea "Still can'"
type textarea "x"
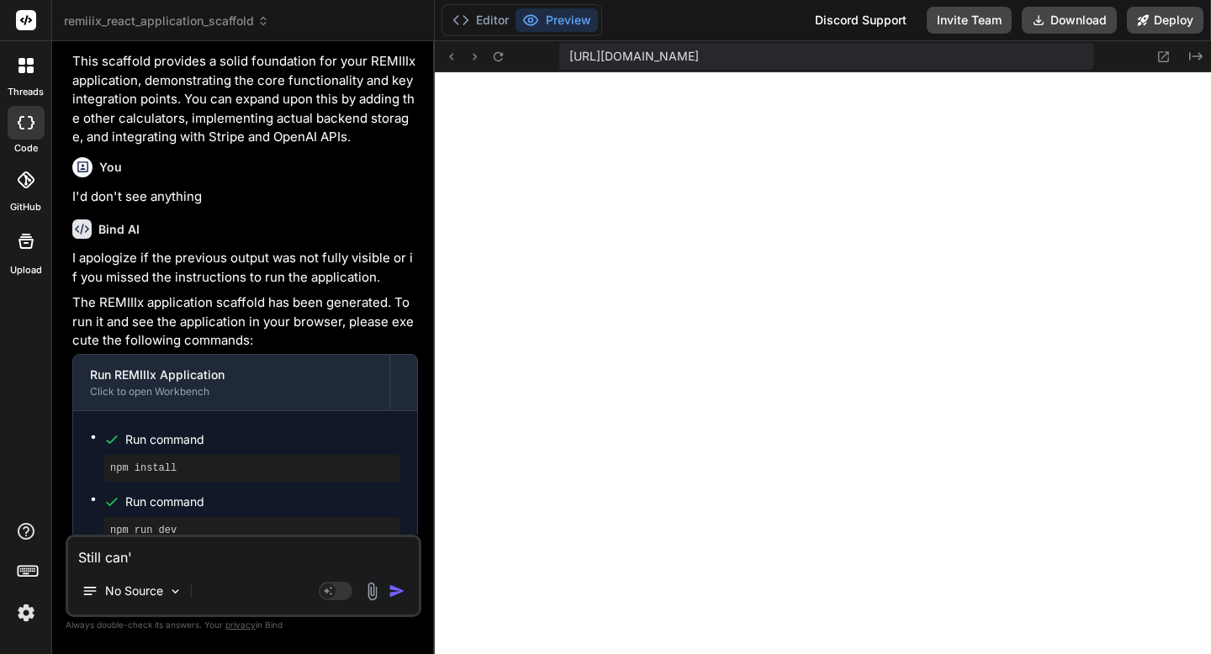
type textarea "Still can't"
type textarea "x"
type textarea "Still can't"
type textarea "x"
type textarea "Still can't s"
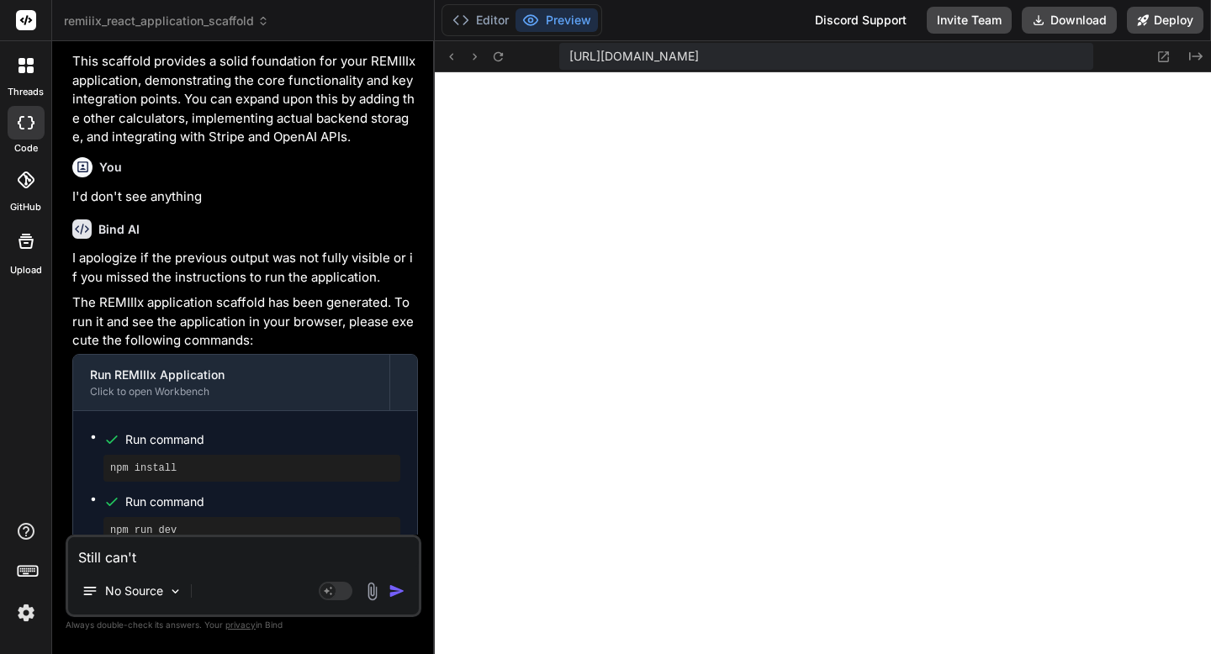
type textarea "x"
type textarea "Still can't se"
type textarea "x"
type textarea "Still can't see"
type textarea "x"
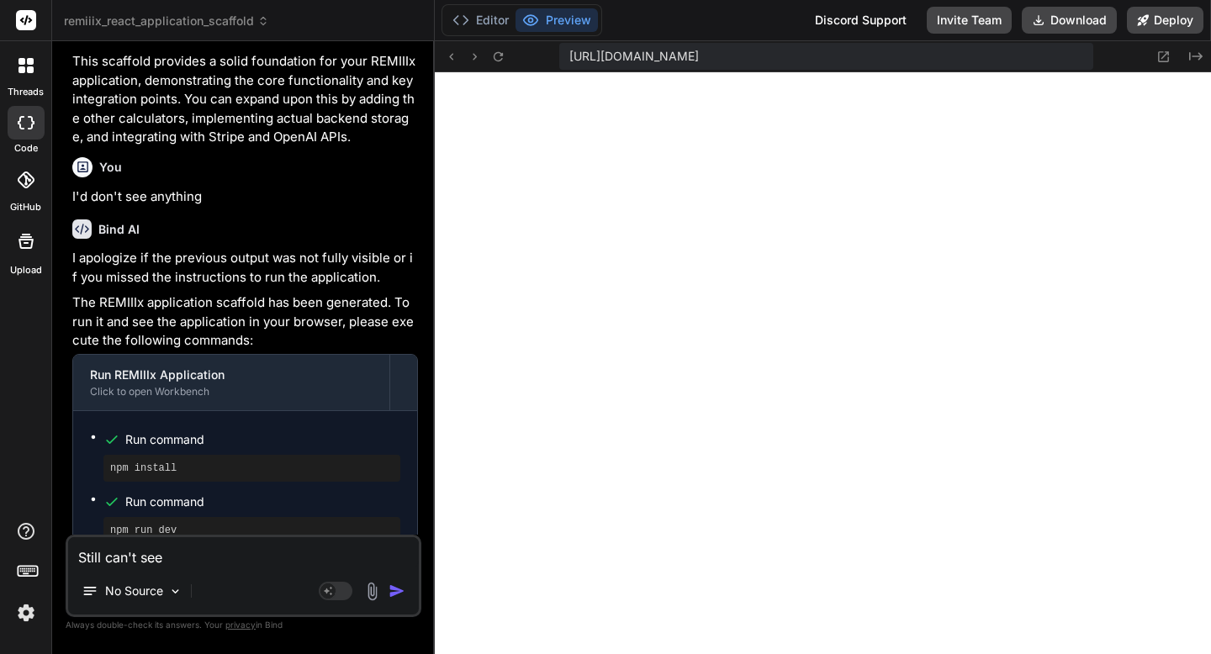
type textarea "Still can't see"
type textarea "x"
type textarea "Still can't see a"
type textarea "x"
type textarea "Still can't see an"
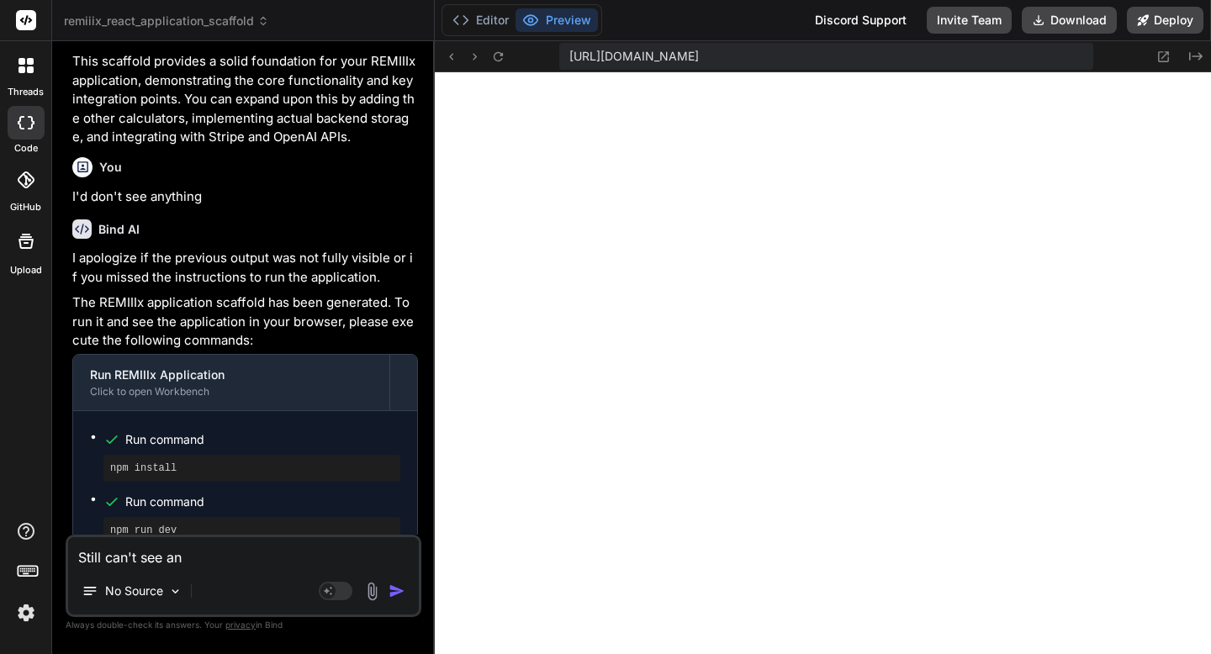
type textarea "x"
type textarea "Still can't see any"
type textarea "x"
type textarea "Still can't see anyt"
type textarea "x"
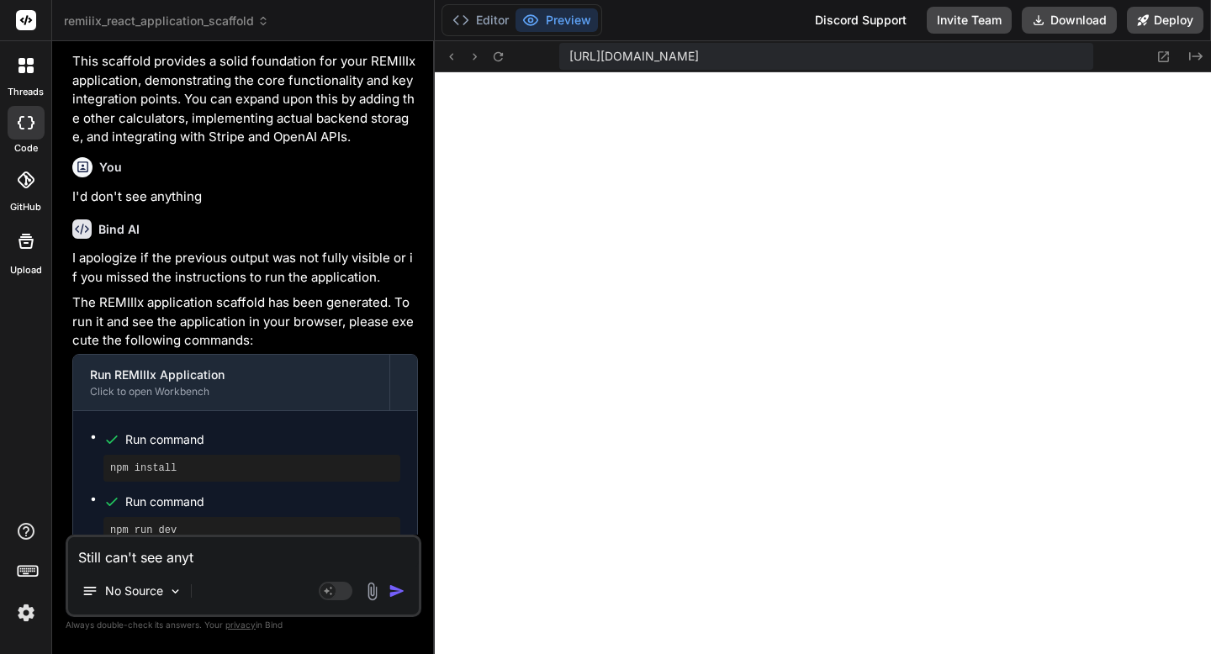
type textarea "Still can't see anyth"
type textarea "x"
type textarea "Still can't see anythi"
type textarea "x"
type textarea "Still can't see anythin"
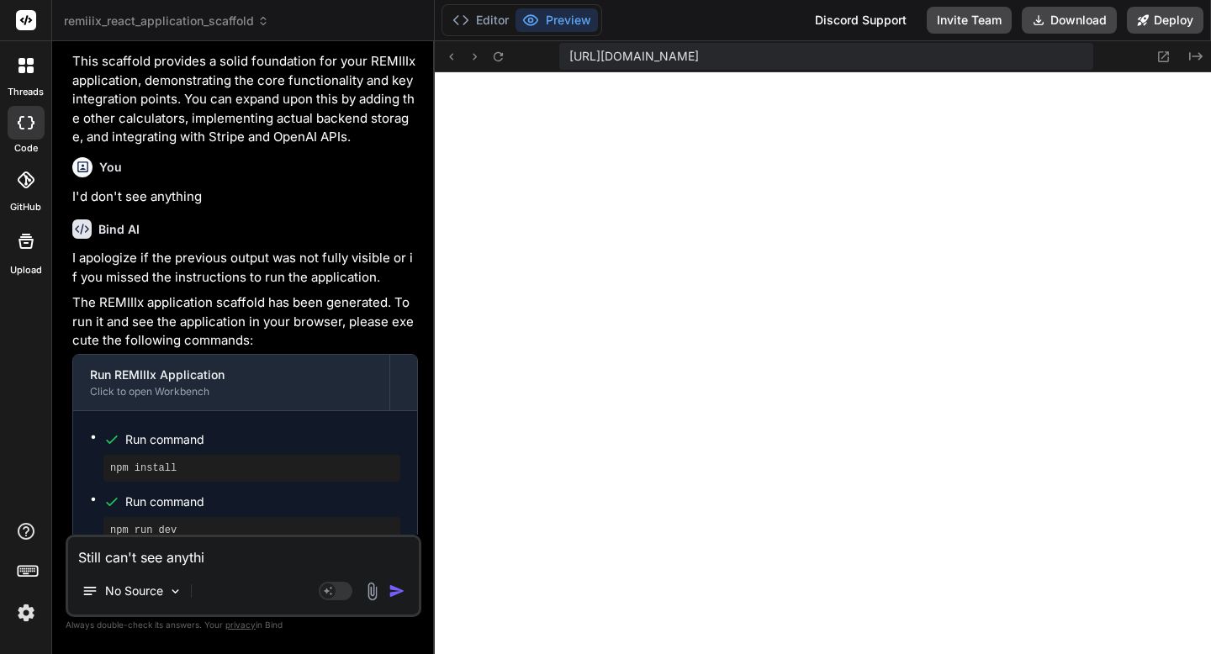
type textarea "x"
type textarea "Still can't see anything"
type textarea "x"
type textarea "Still can't see anything"
type textarea "x"
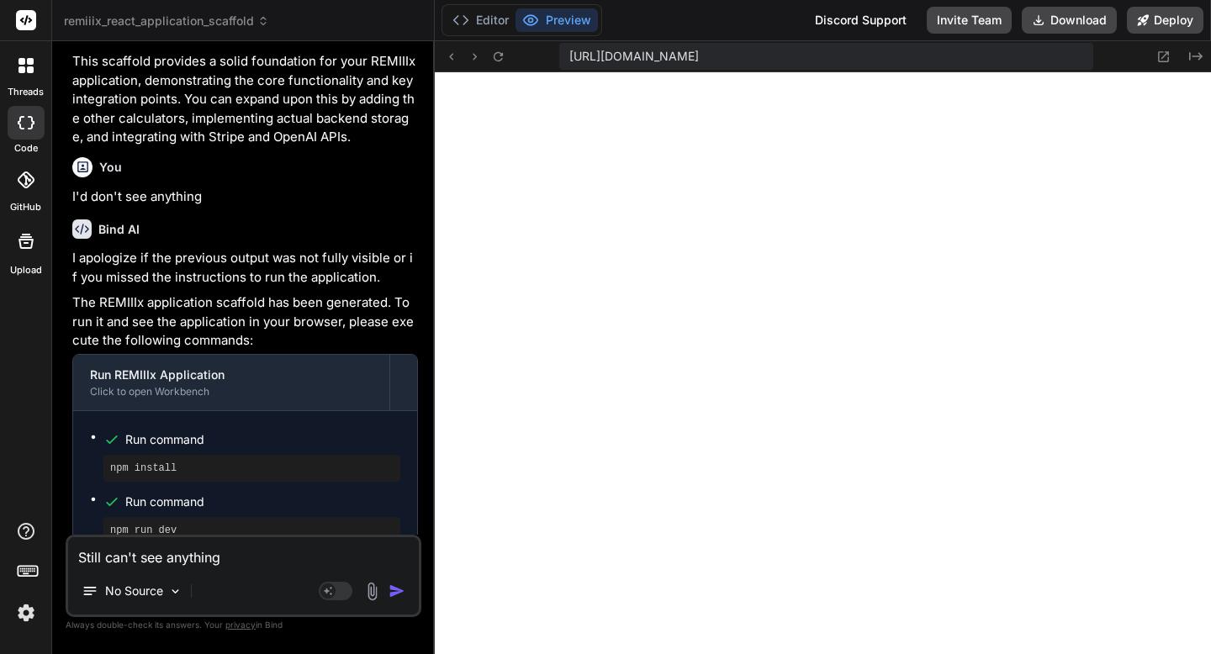
type textarea "Still can't see anything y"
type textarea "x"
type textarea "Still can't see anything ye"
type textarea "x"
type textarea "Still can't see anything yet"
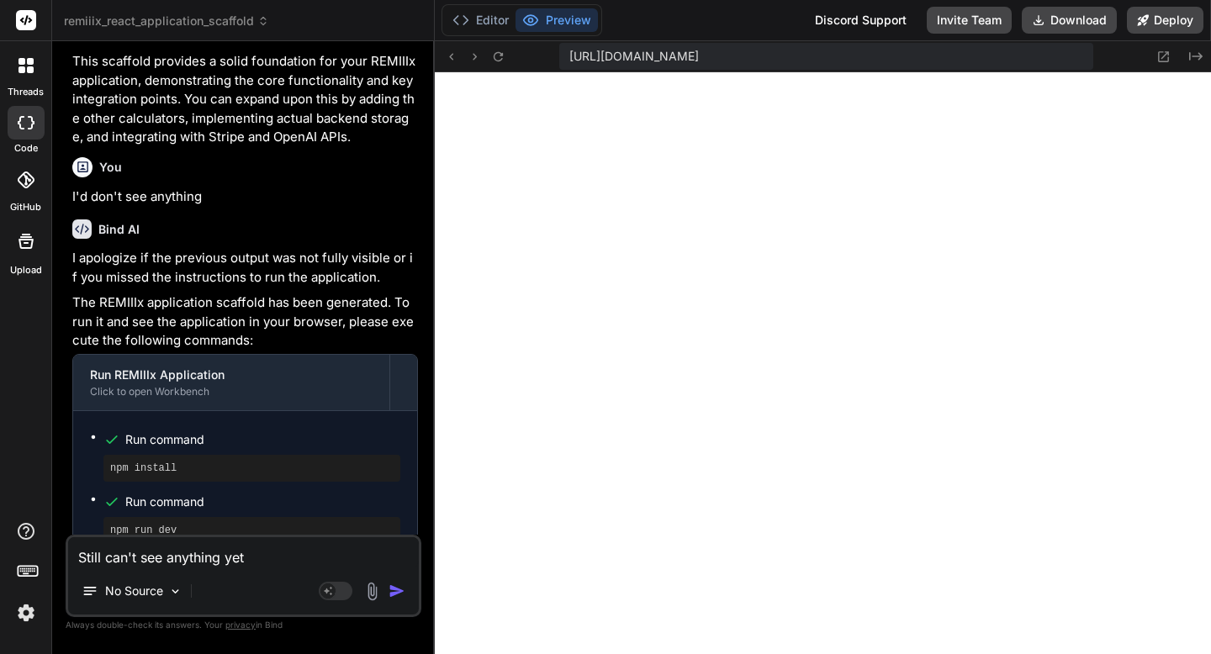
type textarea "x"
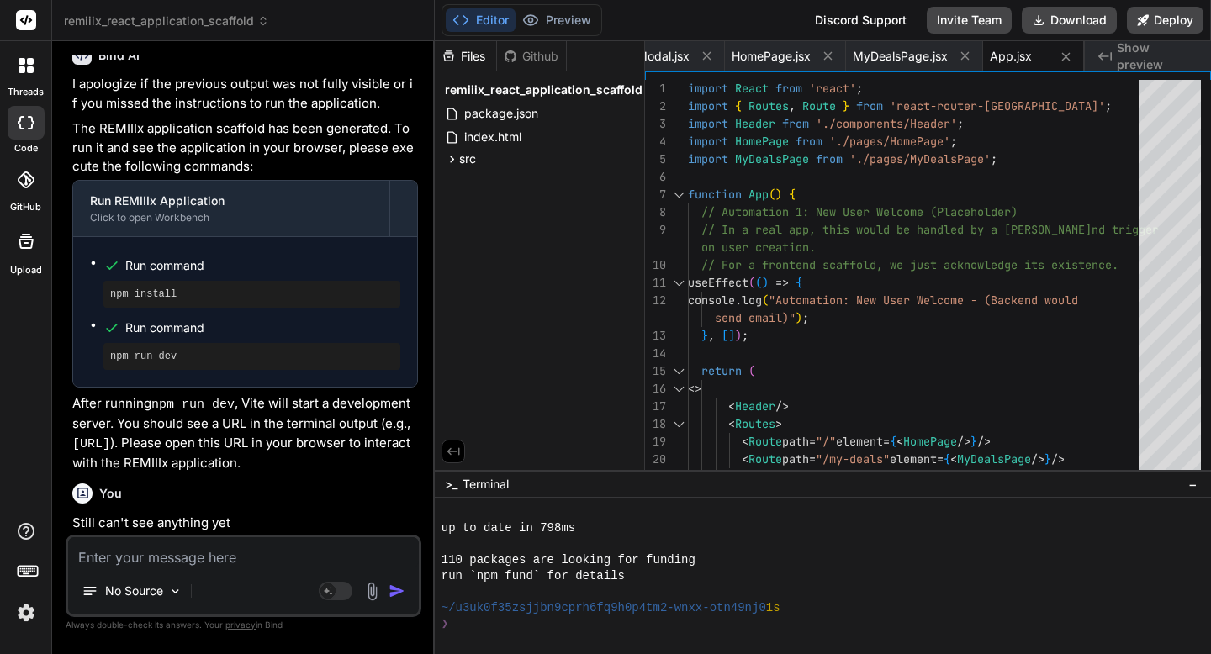
scroll to position [1358, 0]
type textarea "x"
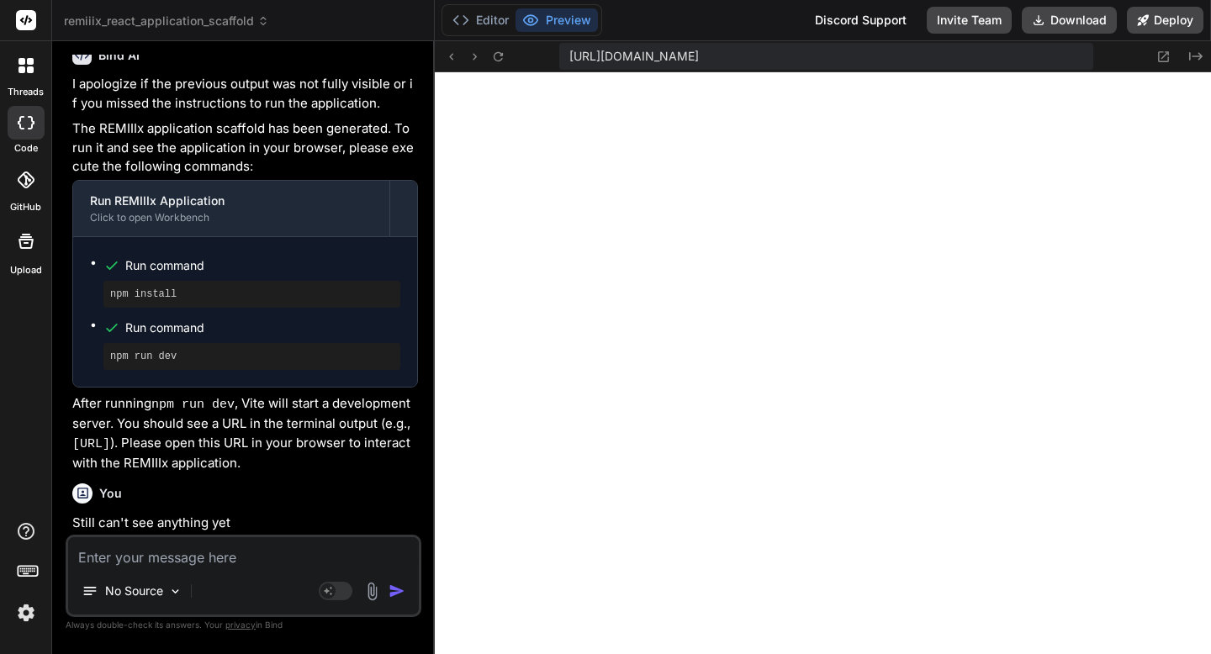
scroll to position [4667, 0]
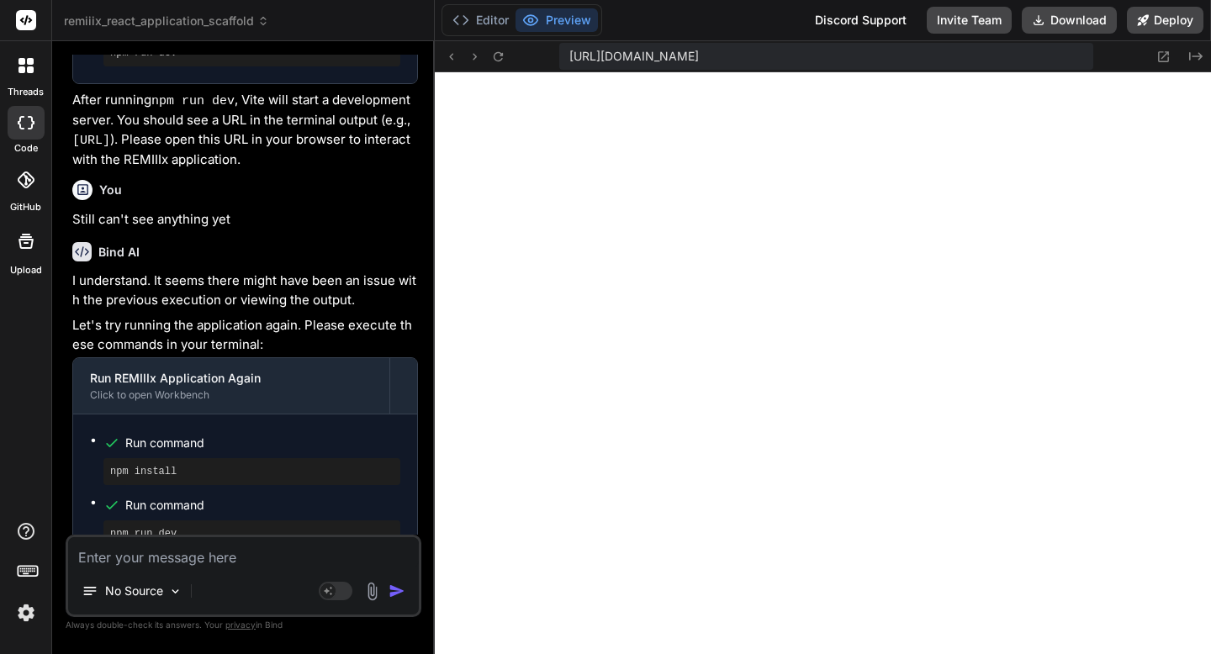
drag, startPoint x: 93, startPoint y: 483, endPoint x: 246, endPoint y: 479, distance: 152.3
click at [124, 596] on code "[URL]" at bounding box center [106, 603] width 38 height 14
drag, startPoint x: 251, startPoint y: 479, endPoint x: 93, endPoint y: 480, distance: 159.0
click at [93, 572] on p "After npm run dev finishes, it will display a local URL (e.g., [URL] or similar…" at bounding box center [245, 602] width 346 height 61
click at [0, 0] on div "threads code GitHub Upload remiiix_react_application_scaffold Created with Pixs…" at bounding box center [605, 327] width 1211 height 654
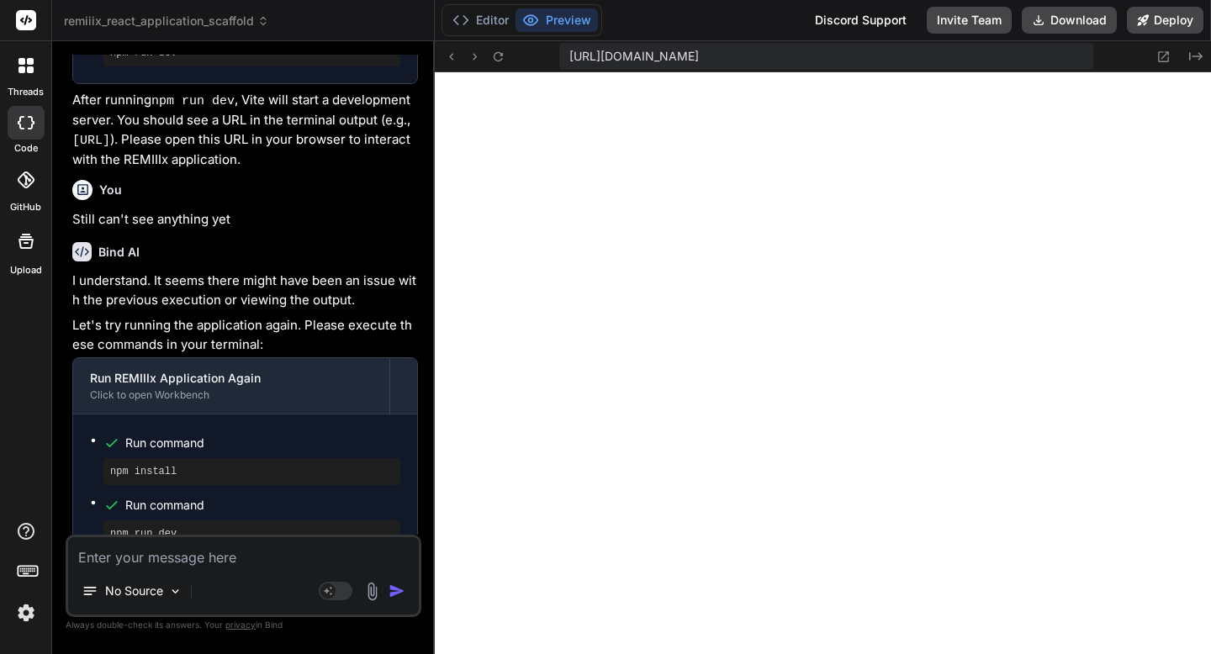
click at [202, 557] on textarea at bounding box center [243, 552] width 351 height 30
type textarea "S"
type textarea "x"
type textarea "M"
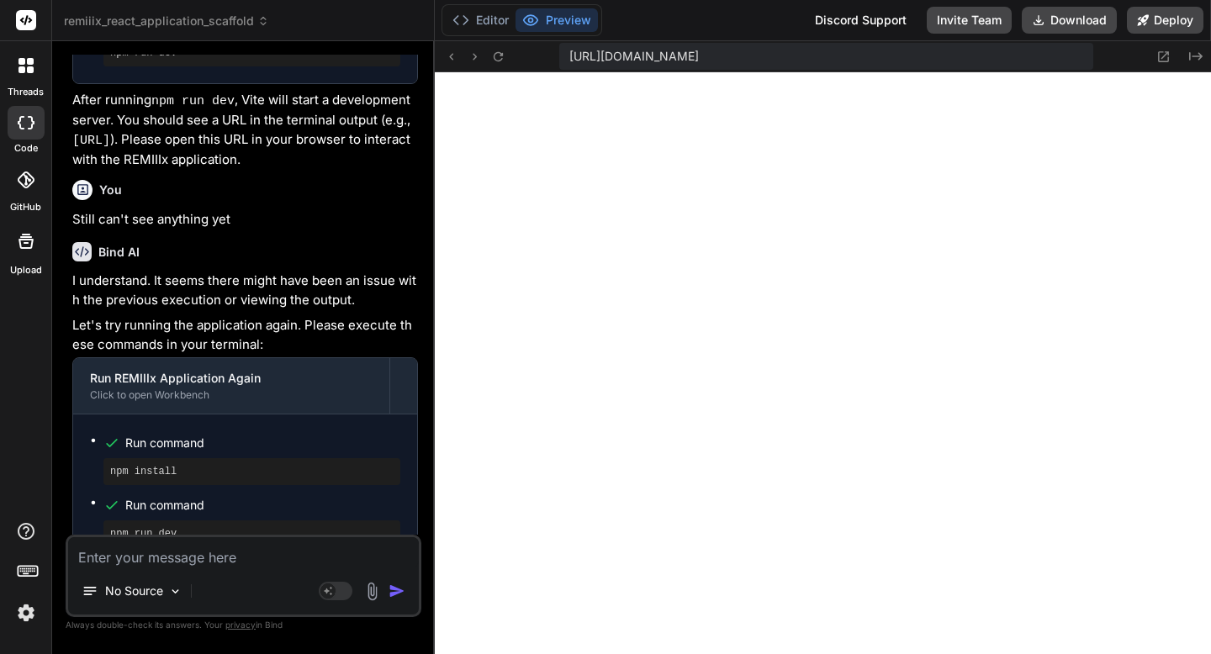
type textarea "x"
type textarea "Ma"
type textarea "x"
type textarea "Man"
type textarea "x"
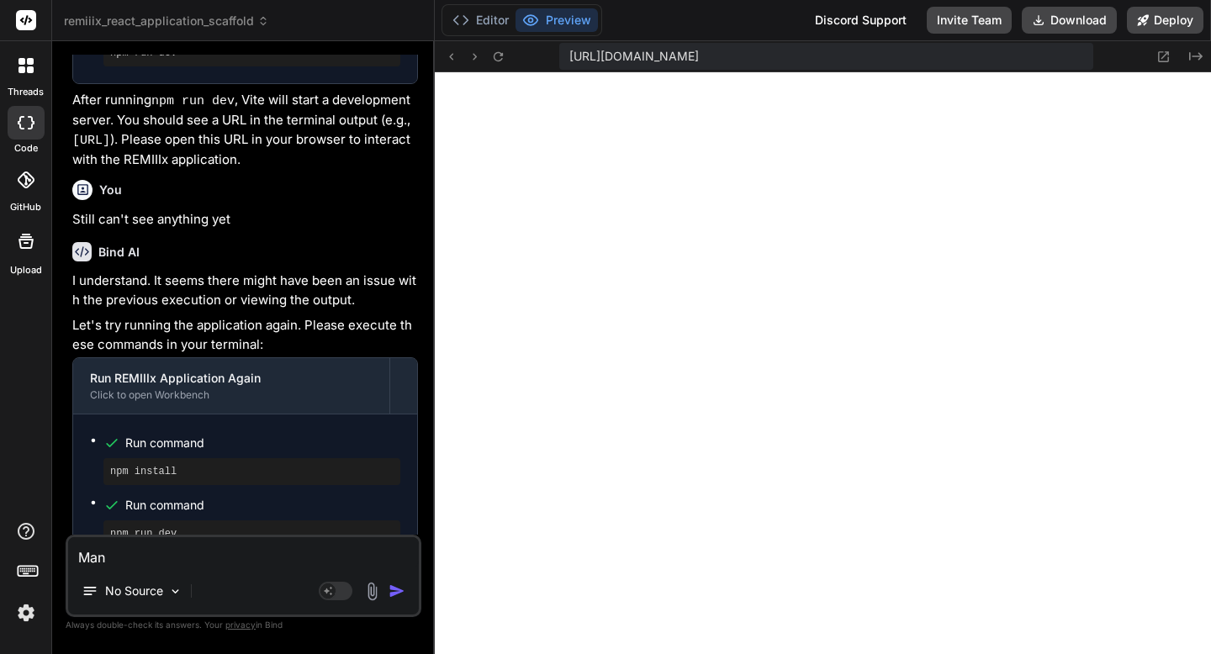
type textarea "Man,"
type textarea "x"
type textarea "Man,"
type textarea "x"
type textarea "Man, s"
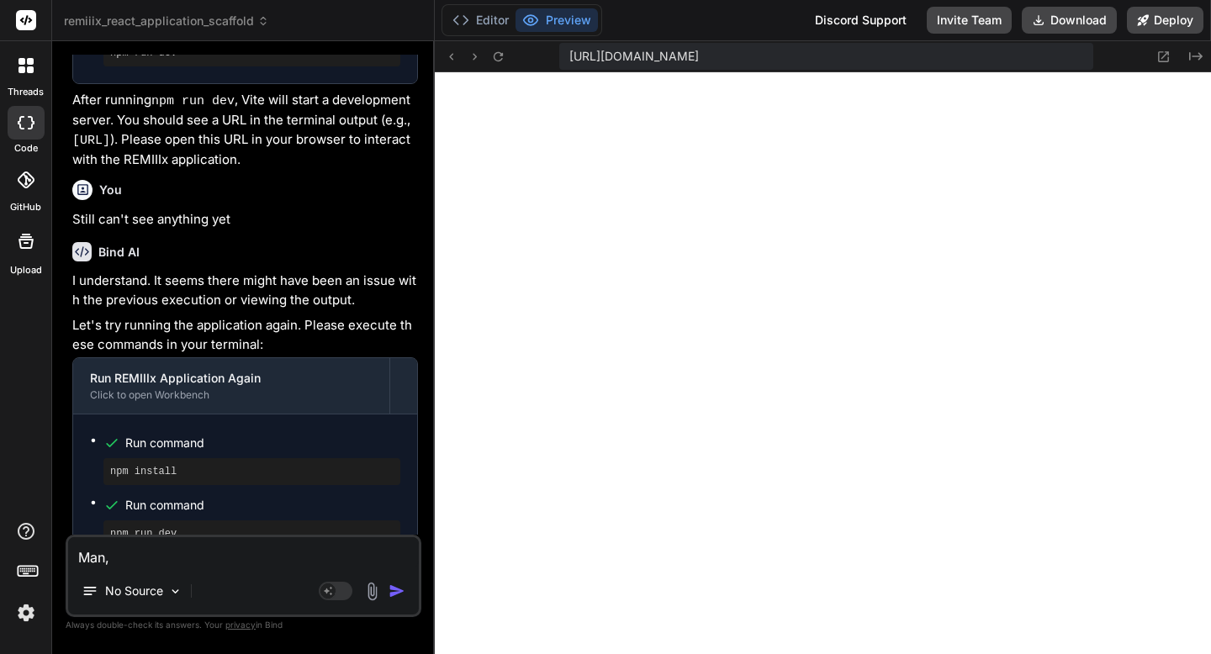
type textarea "x"
type textarea "Man, st"
type textarea "x"
type textarea "Man, sti"
type textarea "x"
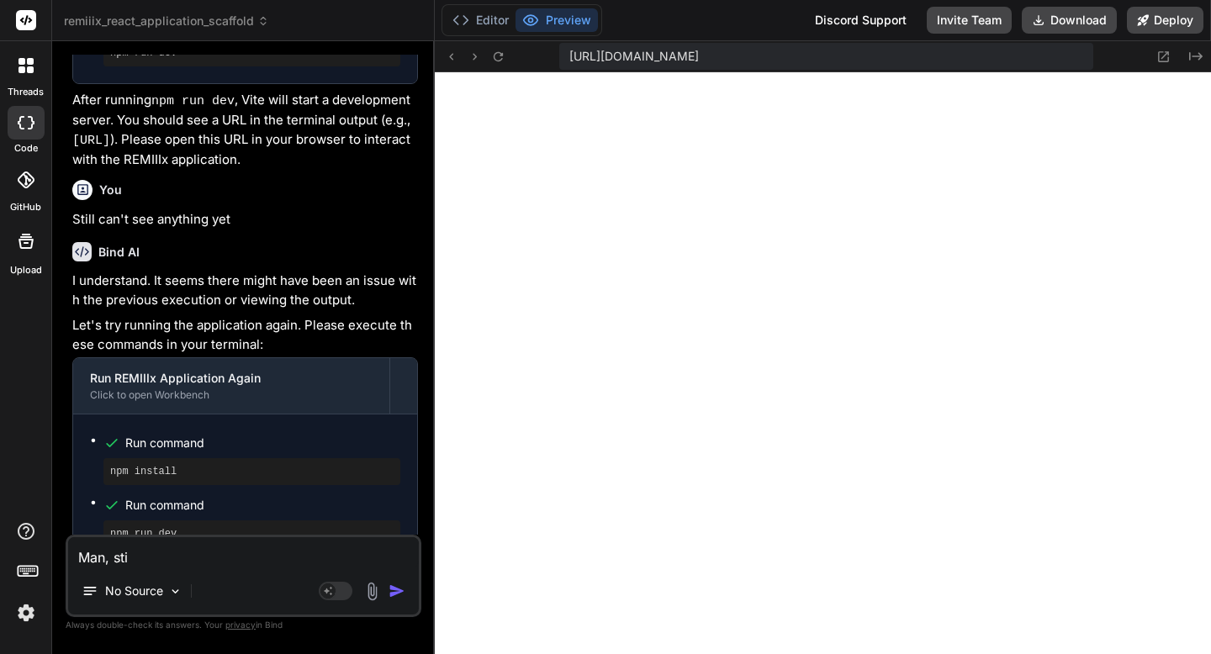
type textarea "Man, stil"
type textarea "x"
type textarea "Man, still"
type textarea "x"
type textarea "Man, still"
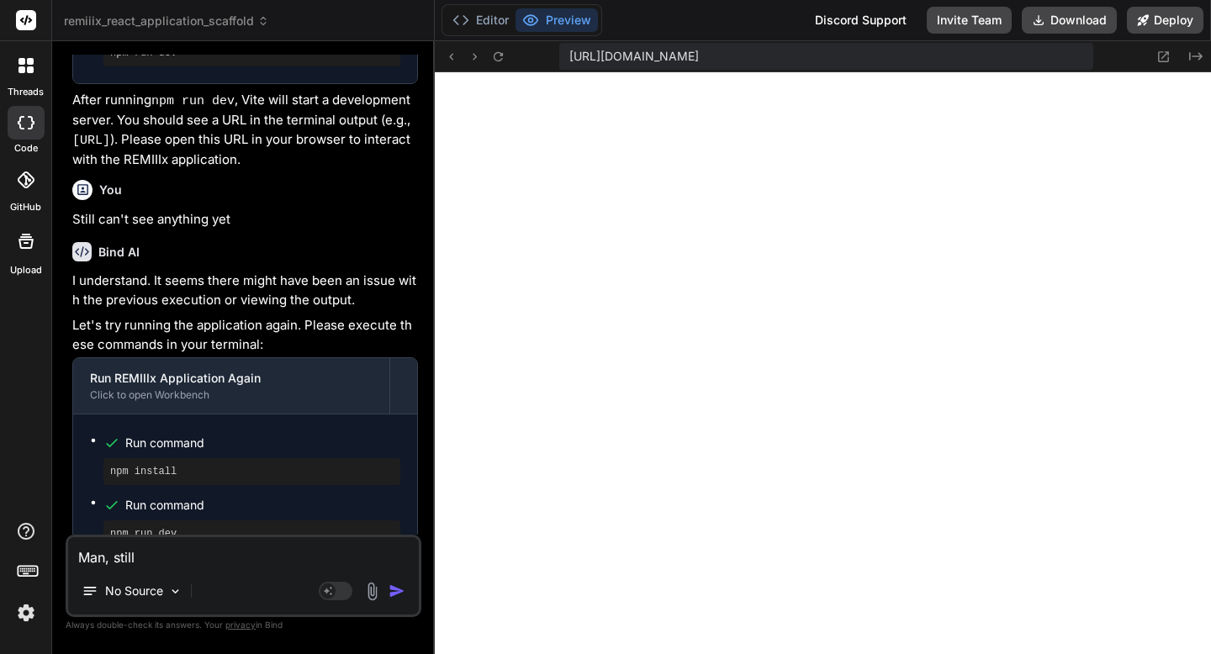
type textarea "x"
type textarea "Man, still n"
type textarea "x"
type textarea "Man, still no"
type textarea "x"
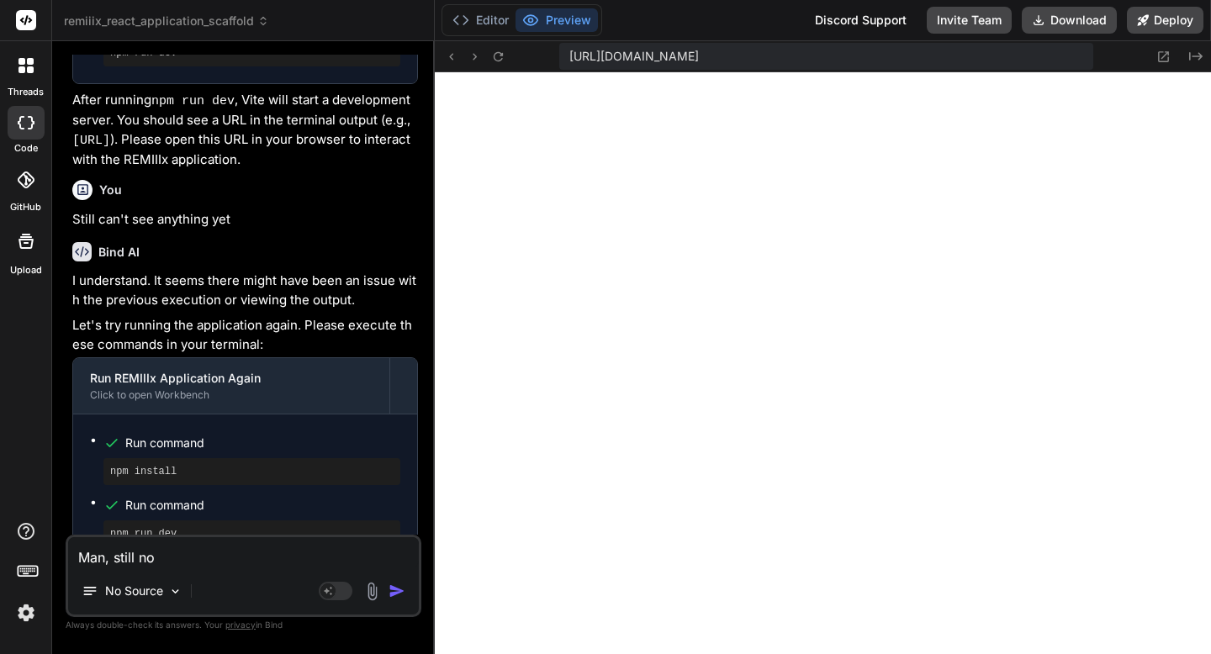
type textarea "Man, still not"
type textarea "x"
type textarea "Man, still not"
type textarea "x"
type textarea "Man, still not w"
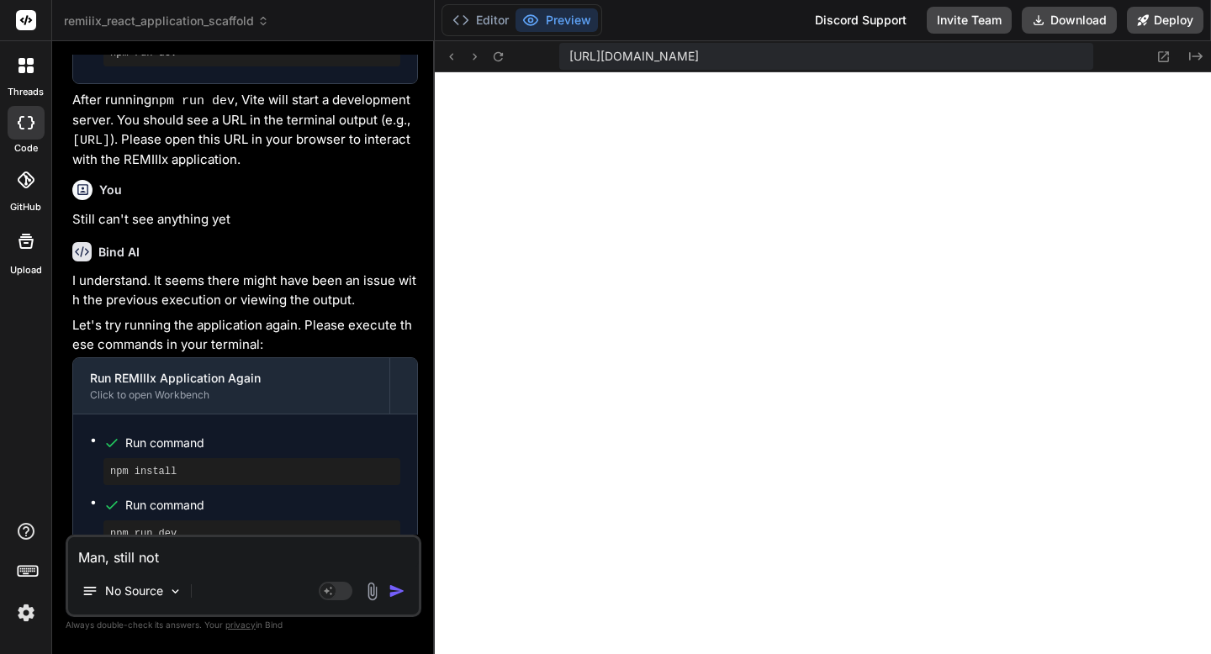
type textarea "x"
type textarea "Man, still not wo"
type textarea "x"
type textarea "Man, still not wor"
type textarea "x"
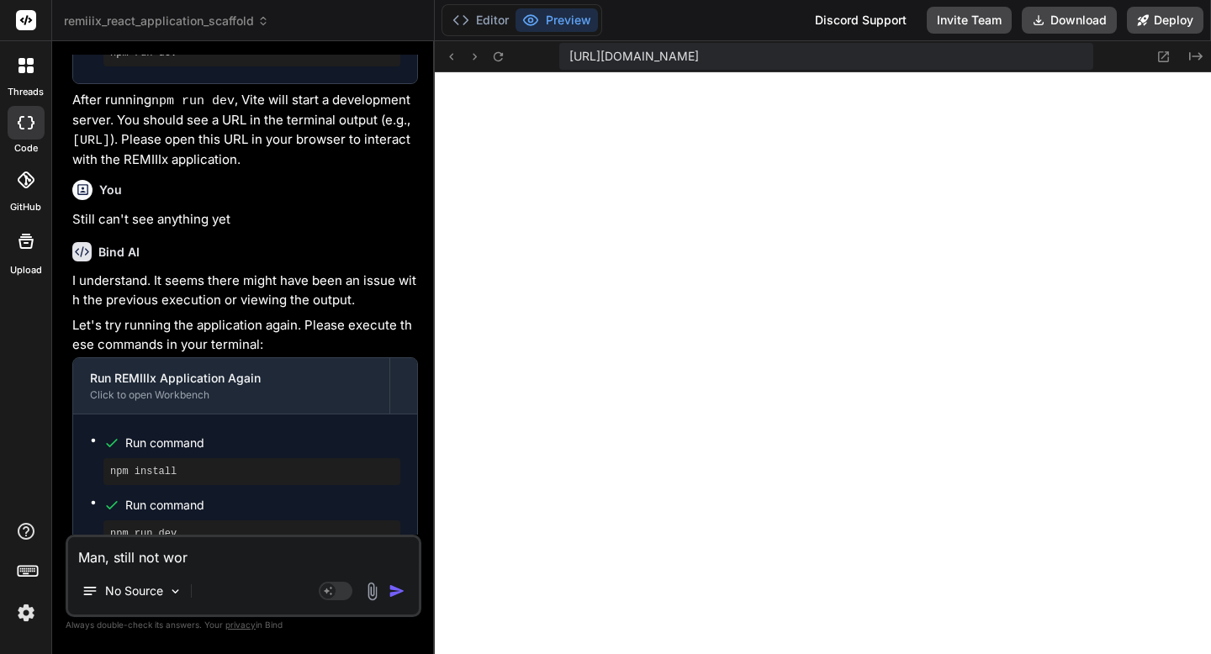
type textarea "Man, still not work"
type textarea "x"
type textarea "Man, still not worki"
type textarea "x"
type textarea "Man, still not workin"
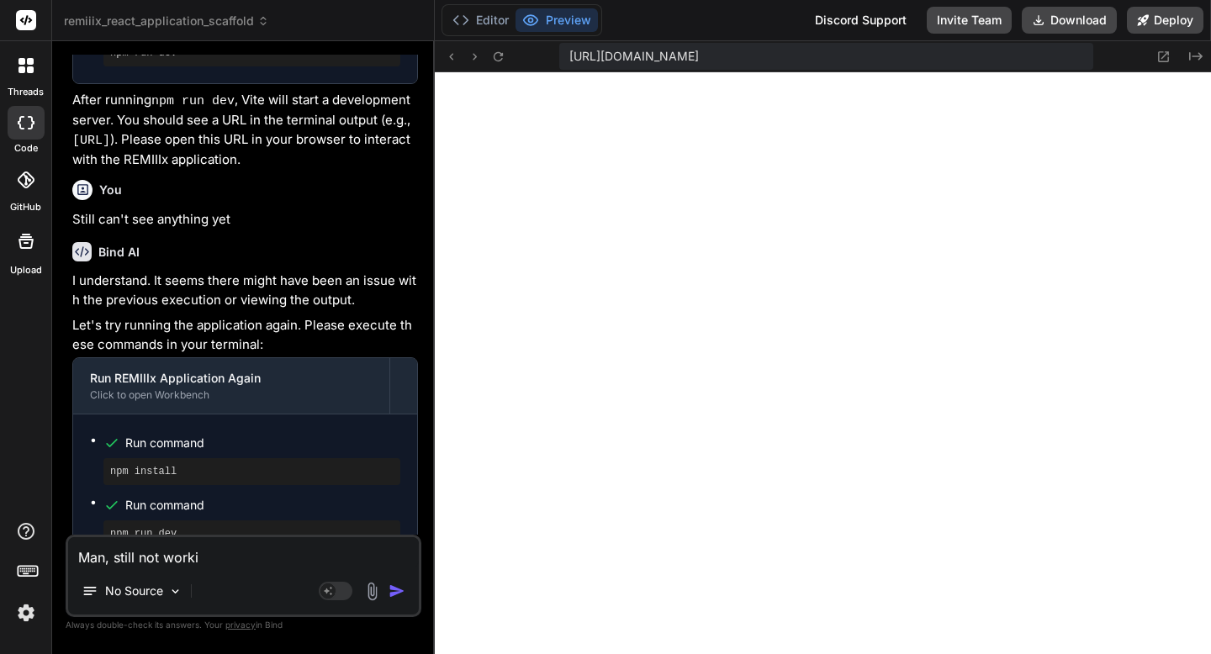
type textarea "x"
type textarea "Man, still not working"
type textarea "x"
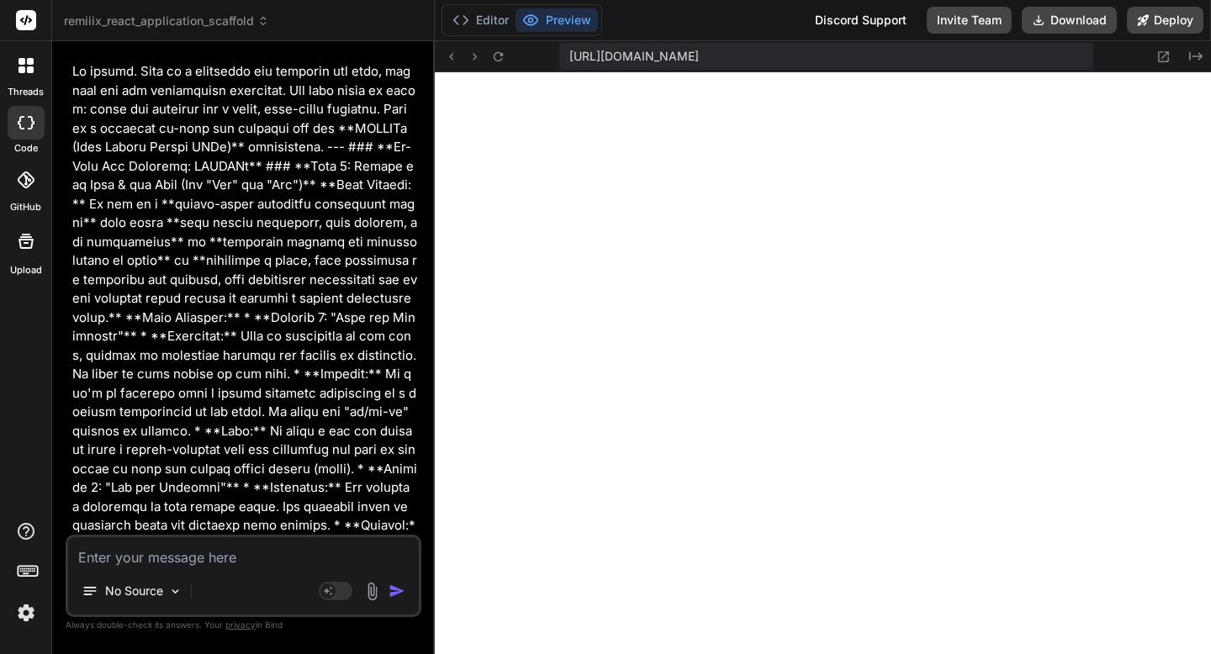
scroll to position [0, 0]
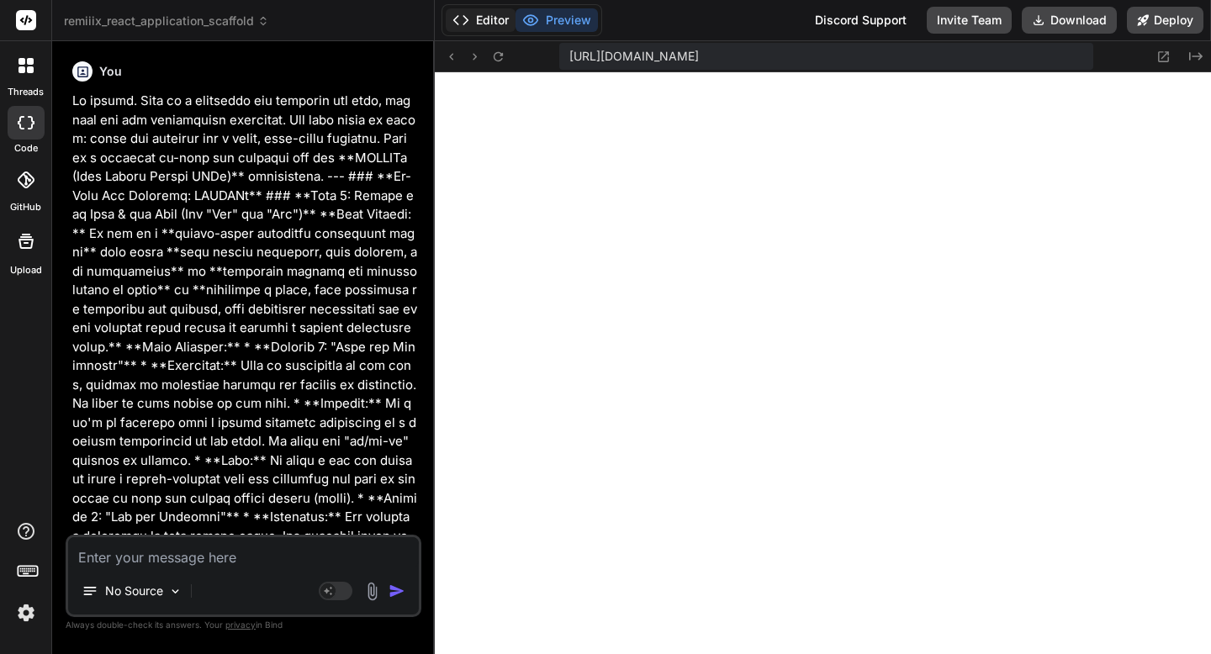
click at [504, 19] on button "Editor" at bounding box center [481, 20] width 70 height 24
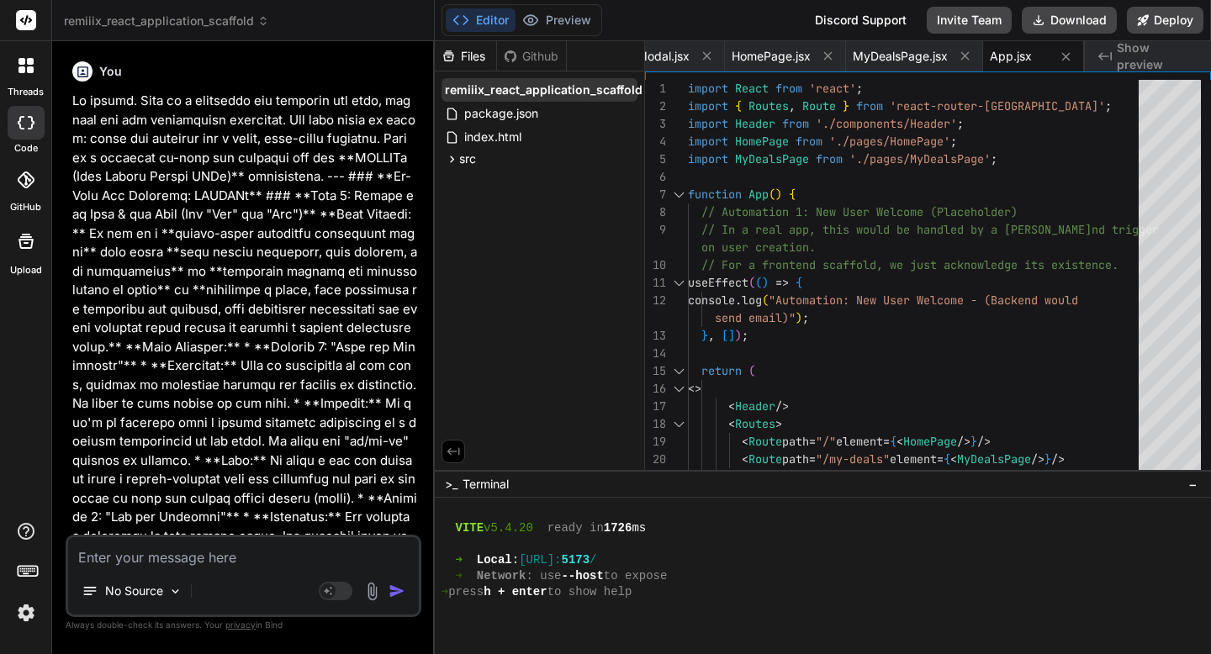
click at [643, 93] on icon at bounding box center [649, 89] width 13 height 13
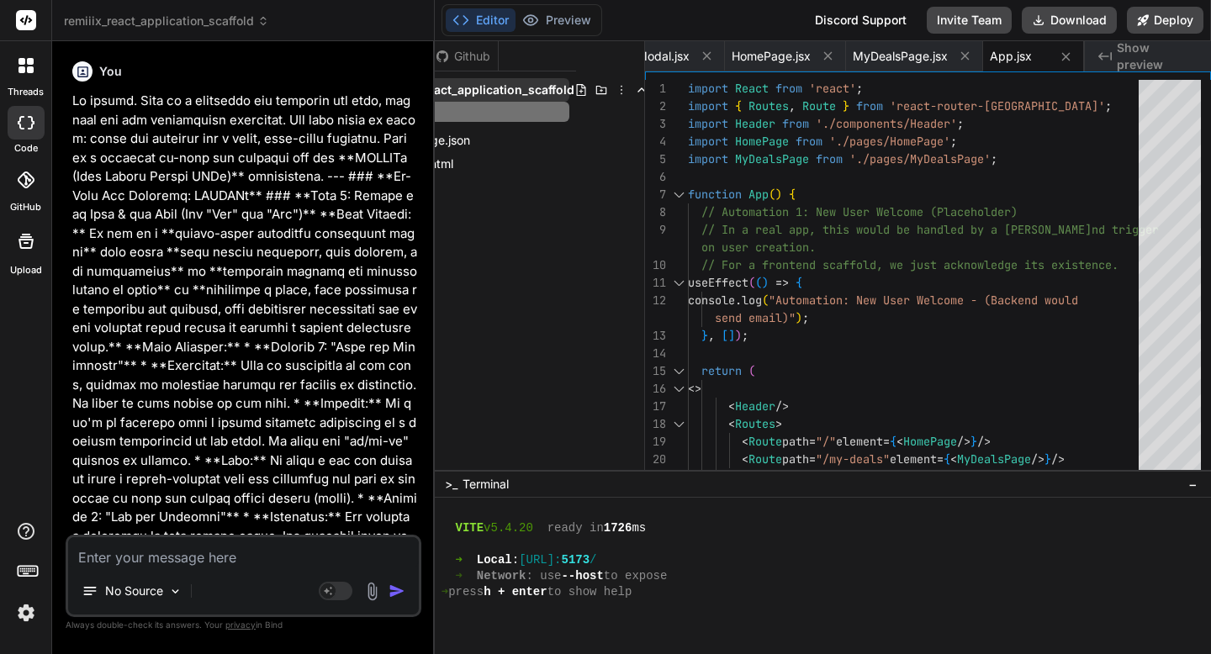
click at [618, 89] on icon at bounding box center [621, 89] width 13 height 13
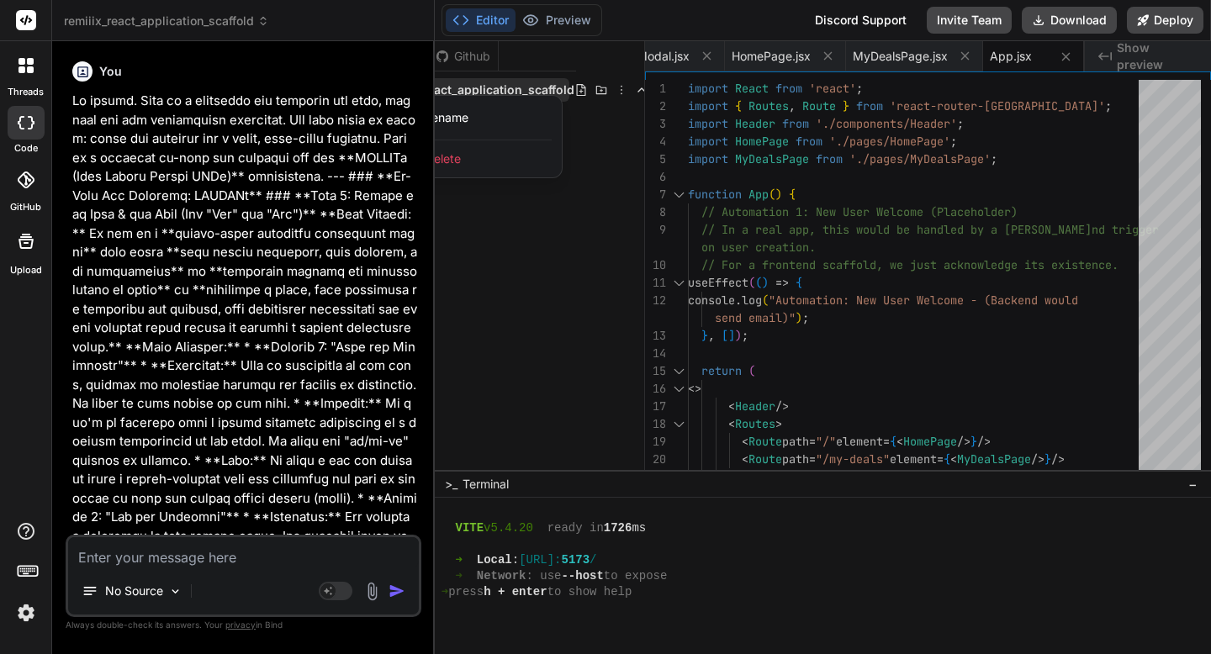
click at [460, 162] on span "Delete" at bounding box center [443, 159] width 35 height 17
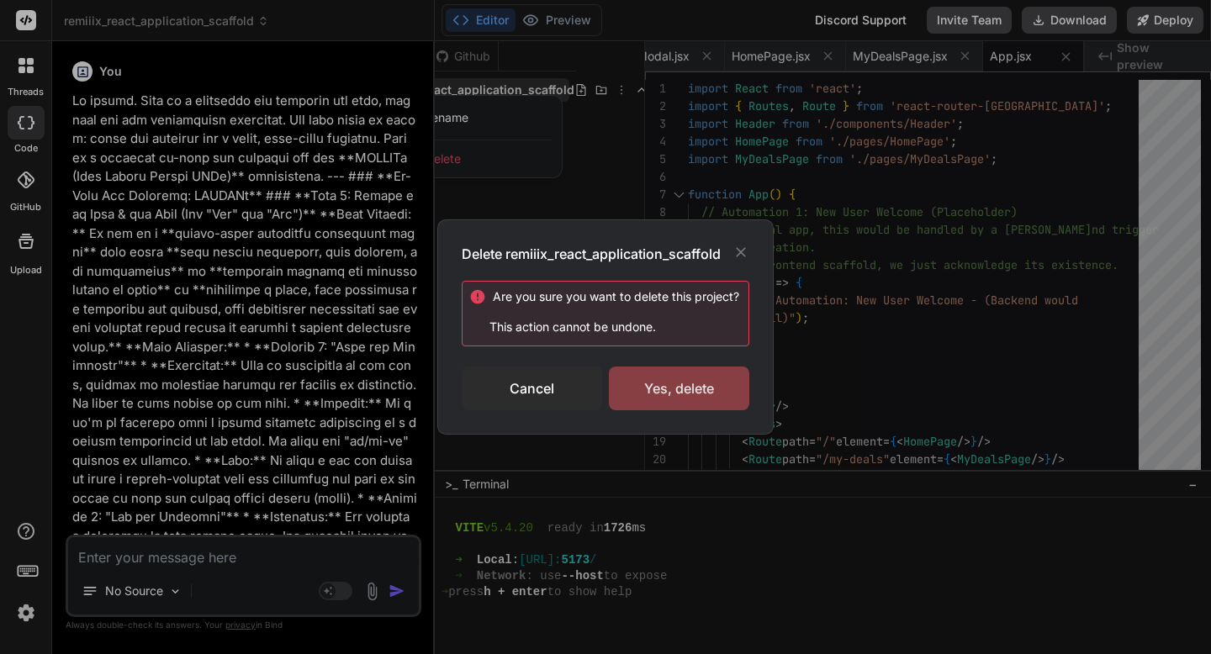
click at [655, 379] on div "Yes, delete" at bounding box center [679, 389] width 140 height 44
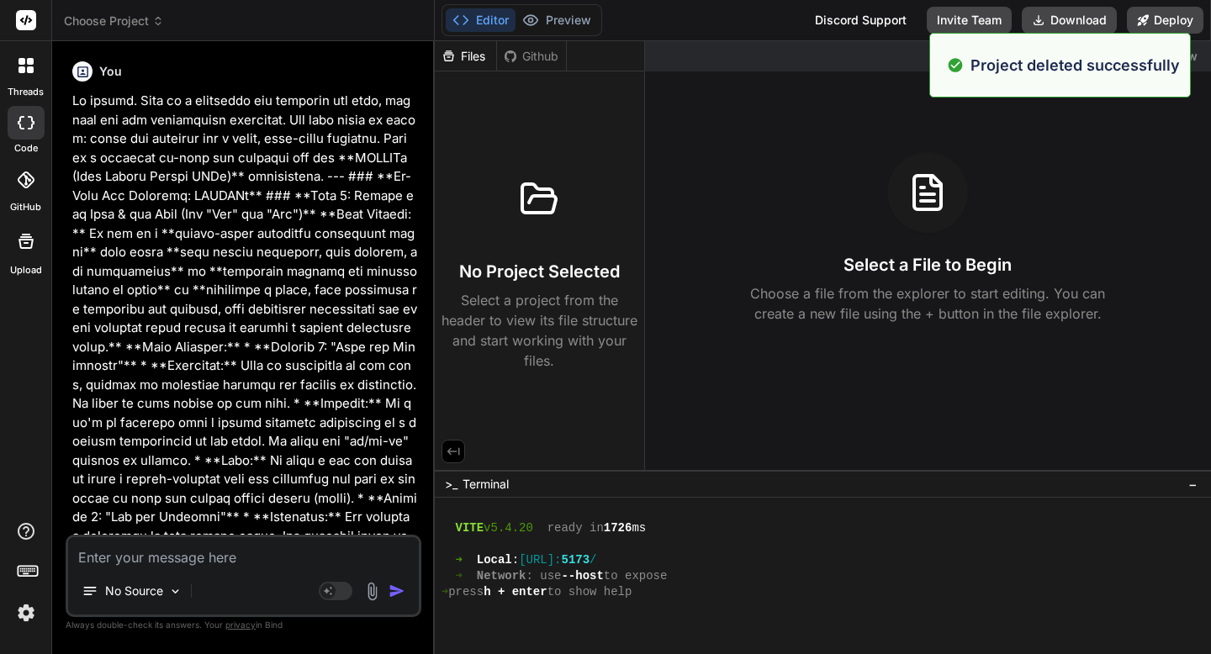
scroll to position [0, 0]
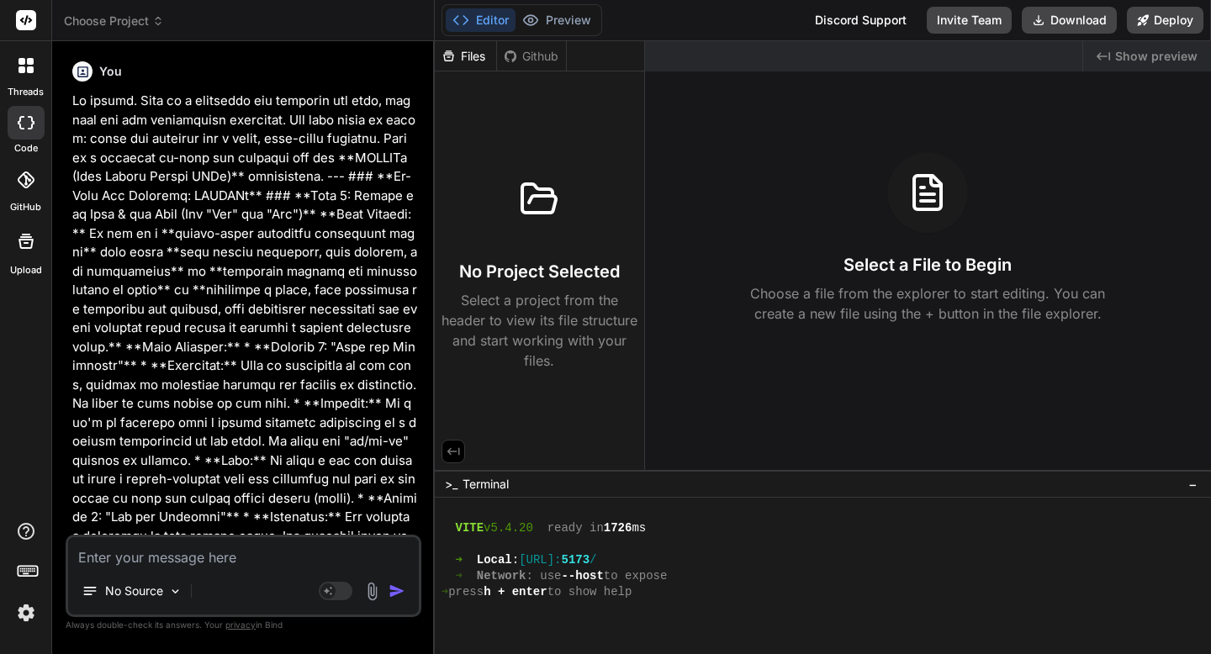
click at [37, 75] on div at bounding box center [25, 65] width 35 height 35
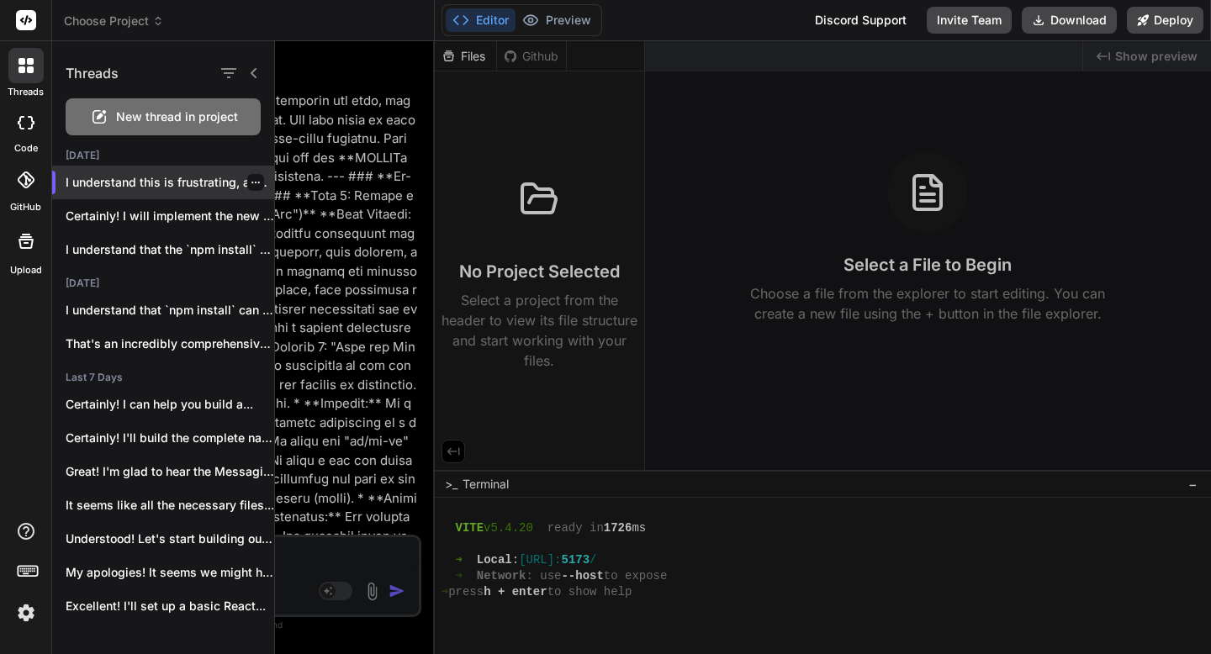
click at [251, 183] on icon "button" at bounding box center [256, 182] width 10 height 10
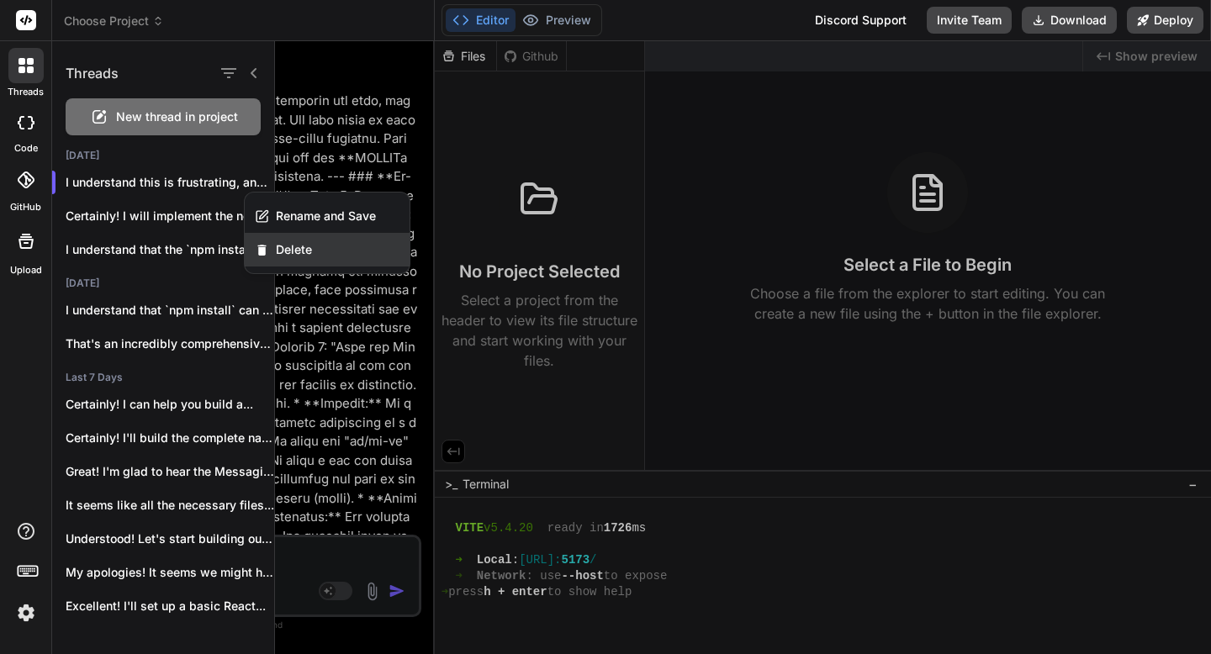
click at [268, 254] on icon "button" at bounding box center [262, 250] width 14 height 14
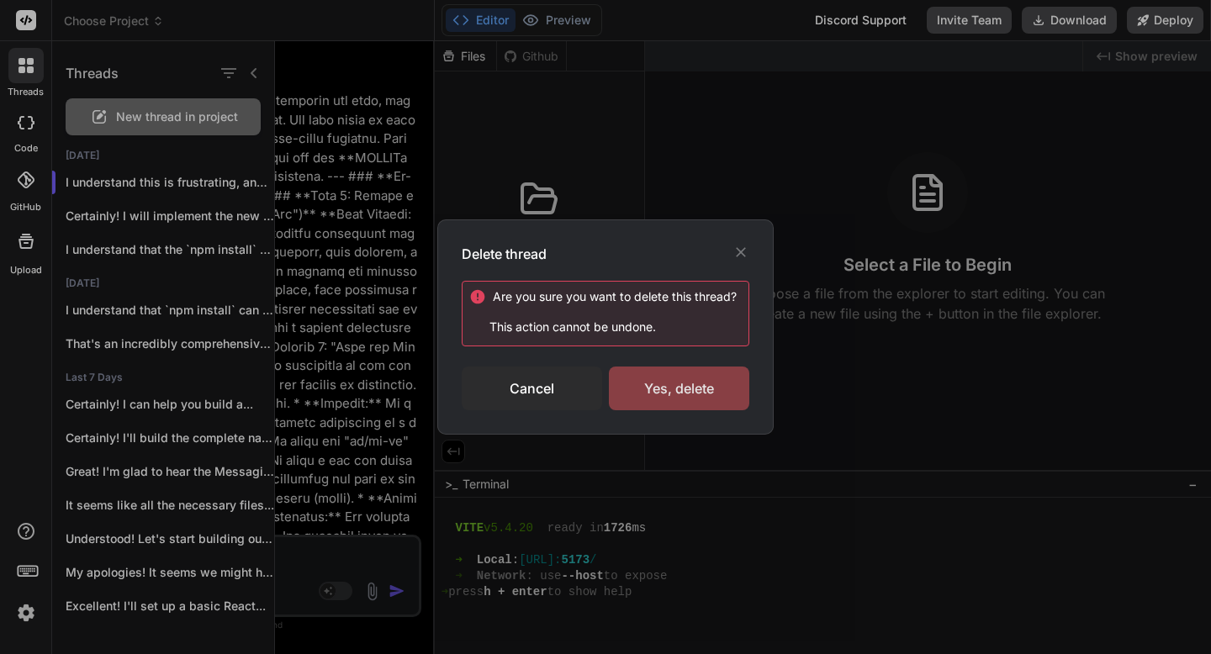
click at [614, 400] on div "Yes, delete" at bounding box center [679, 389] width 140 height 44
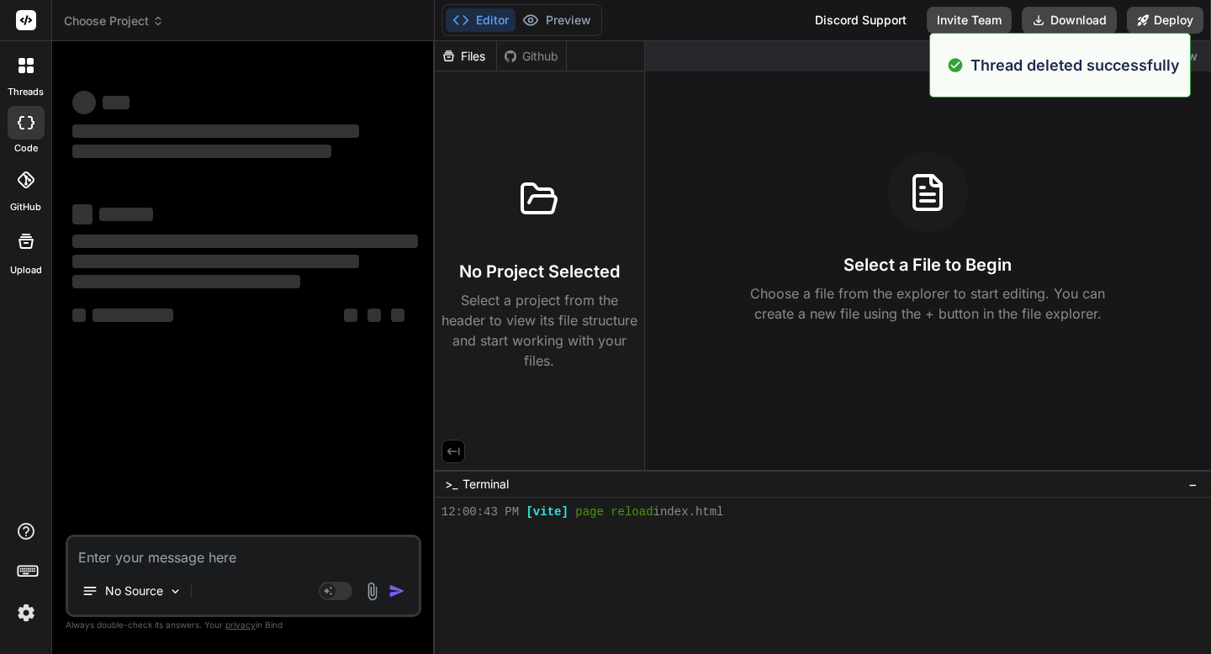
scroll to position [2349, 0]
type textarea "x"
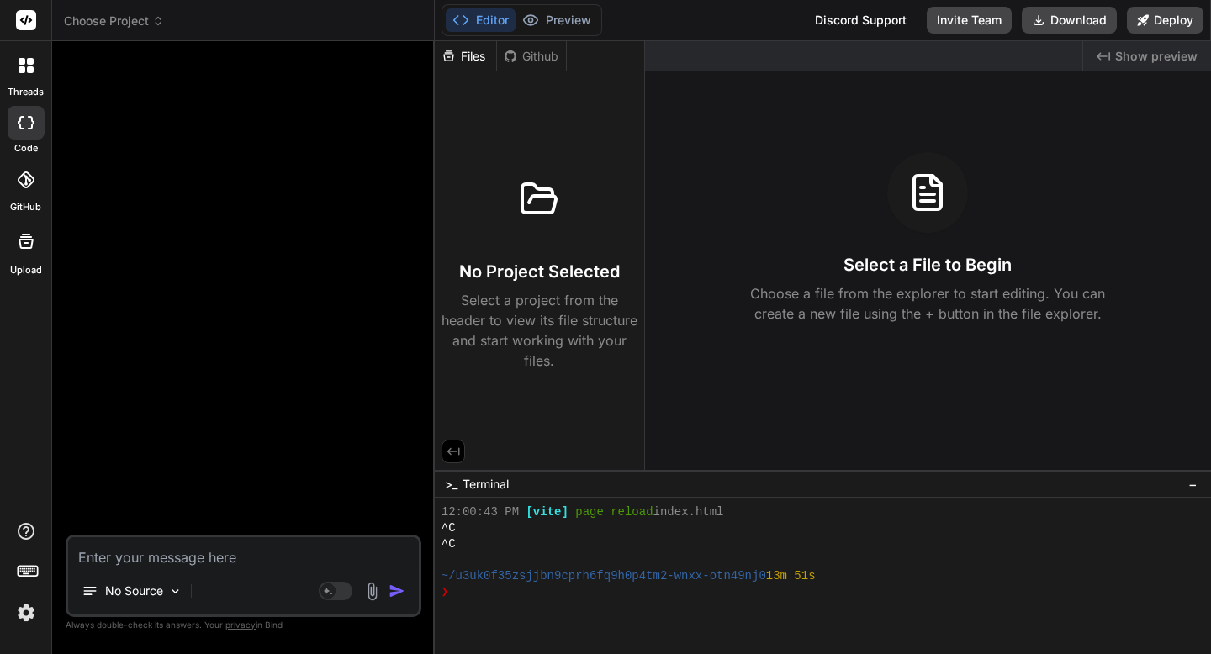
click at [209, 555] on textarea at bounding box center [243, 552] width 351 height 30
click at [31, 72] on icon at bounding box center [30, 69] width 7 height 7
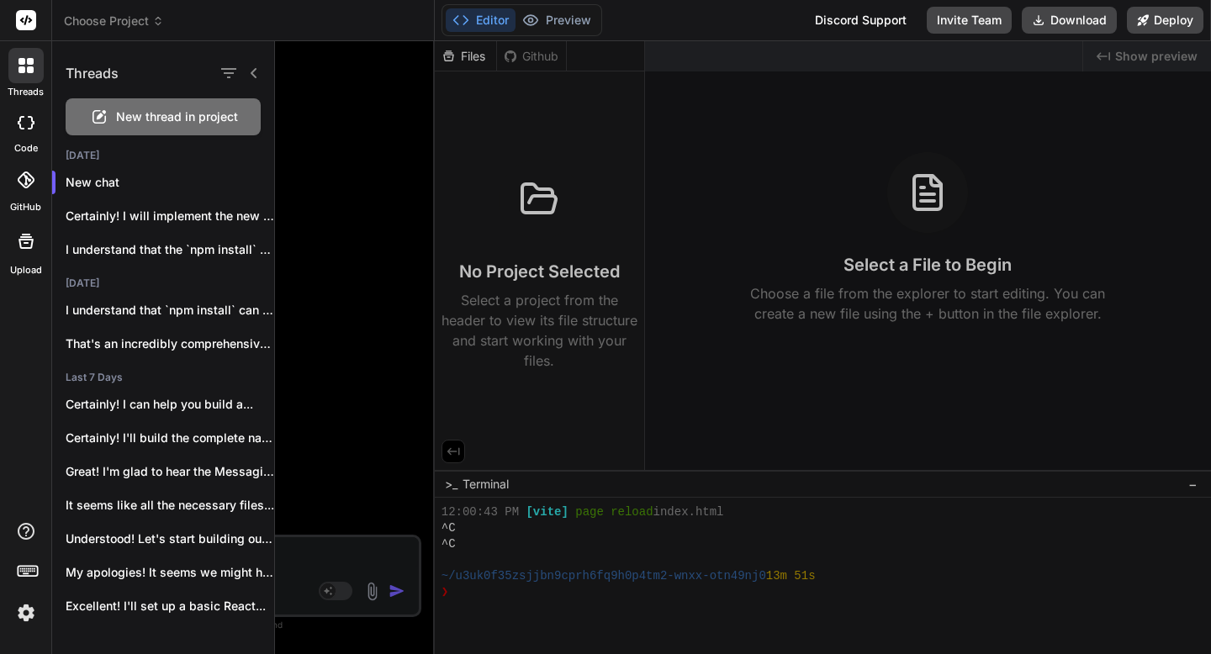
click at [343, 309] on div at bounding box center [743, 347] width 936 height 613
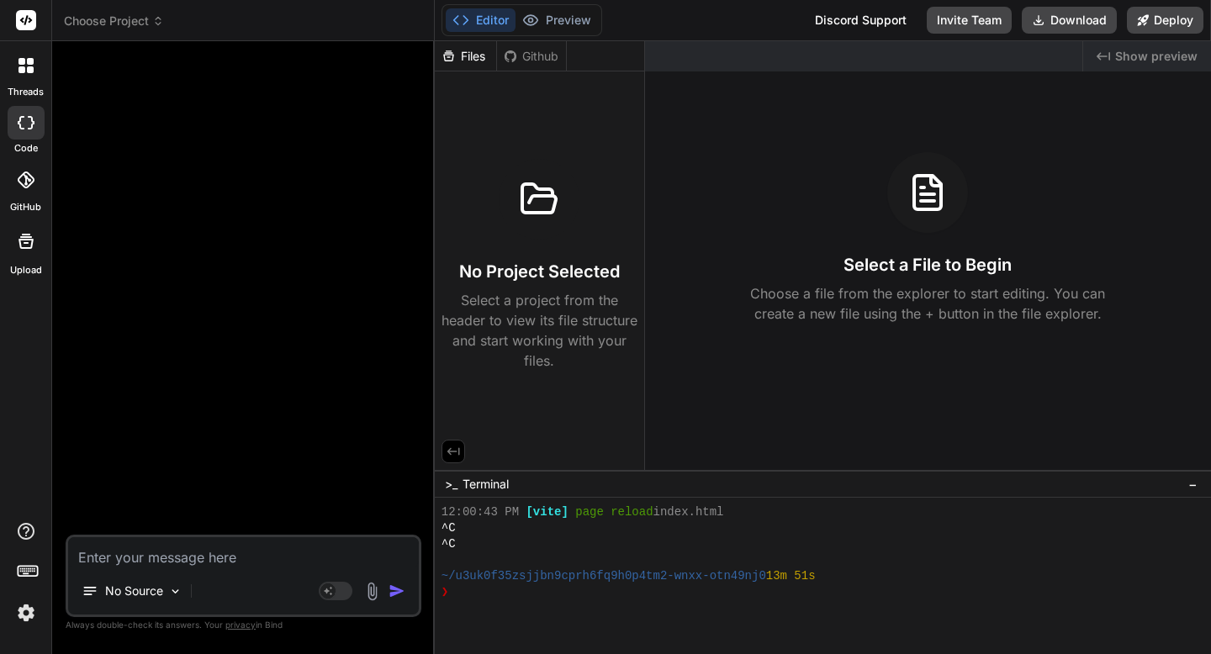
click at [214, 554] on textarea at bounding box center [243, 552] width 351 height 30
paste textarea "Excellent. Let's move on to the next phase. --- ### **Step 2: Define the Core &…"
type textarea "Excellent. Let's move on to the next phase. --- ### **Step 2: Define the Core &…"
type textarea "x"
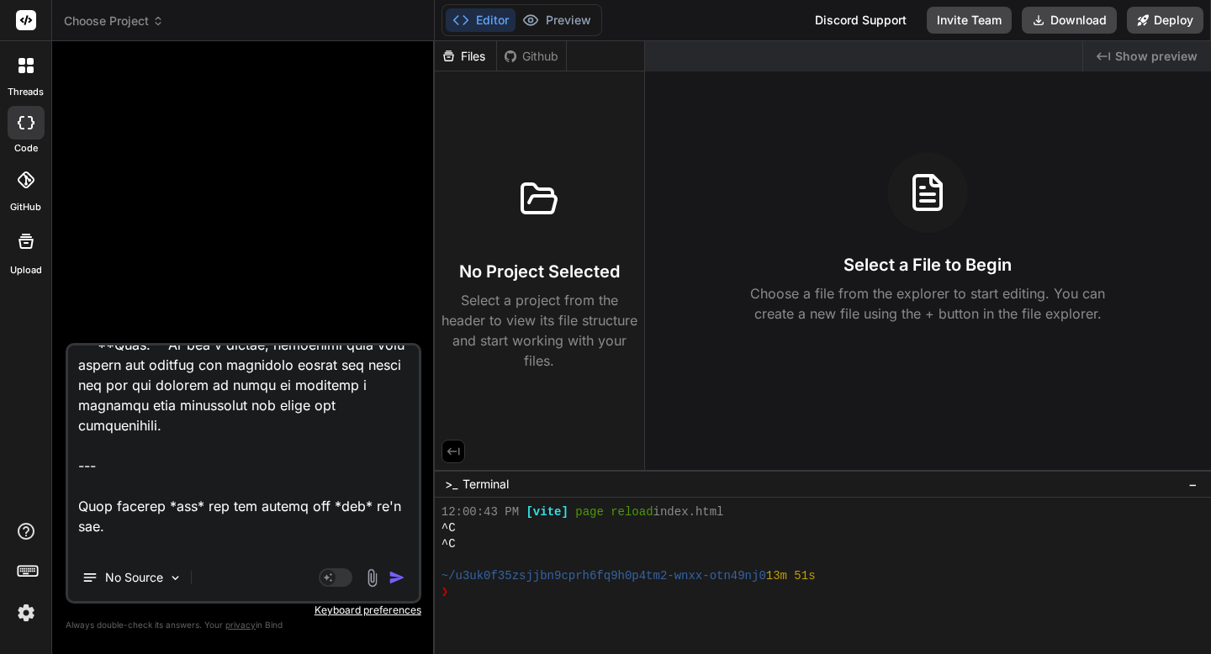
scroll to position [1316, 0]
drag, startPoint x: 350, startPoint y: 549, endPoint x: 76, endPoint y: 521, distance: 275.7
click at [76, 521] on textarea at bounding box center [243, 450] width 351 height 209
paste textarea "Excellent. Let's lay out the functional building blocks of the app. --- ### **S…"
type textarea "Excellent. Let's move on to the next phase. --- ### **Step 2: Define the Core &…"
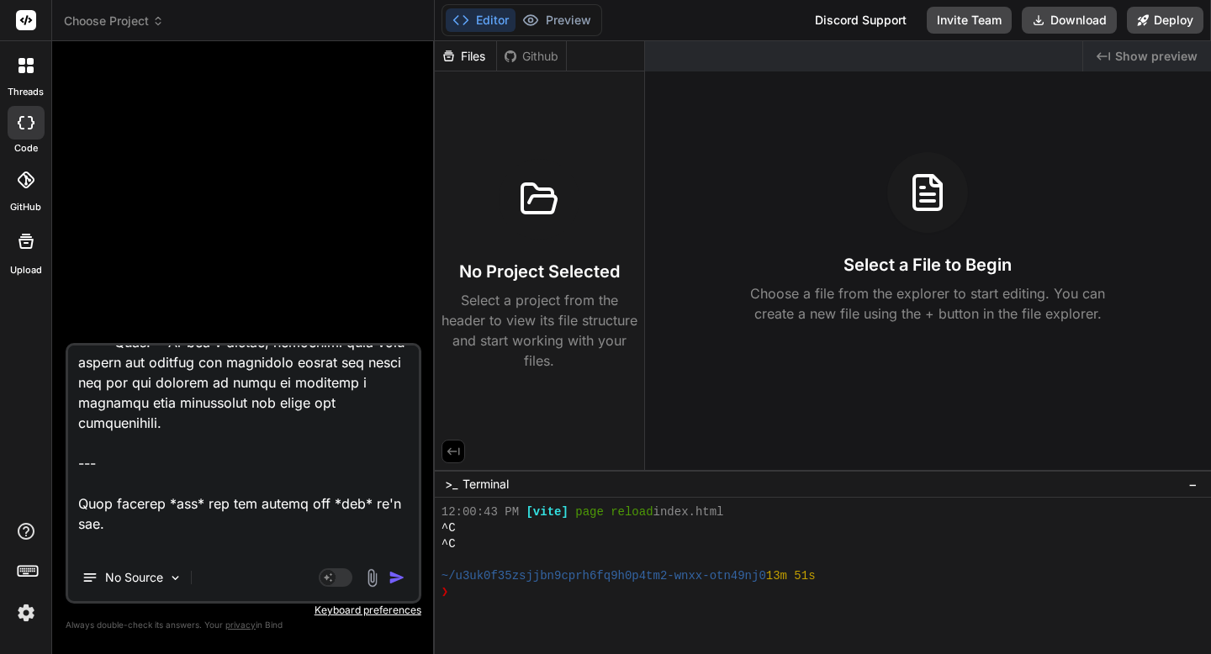
scroll to position [3332, 0]
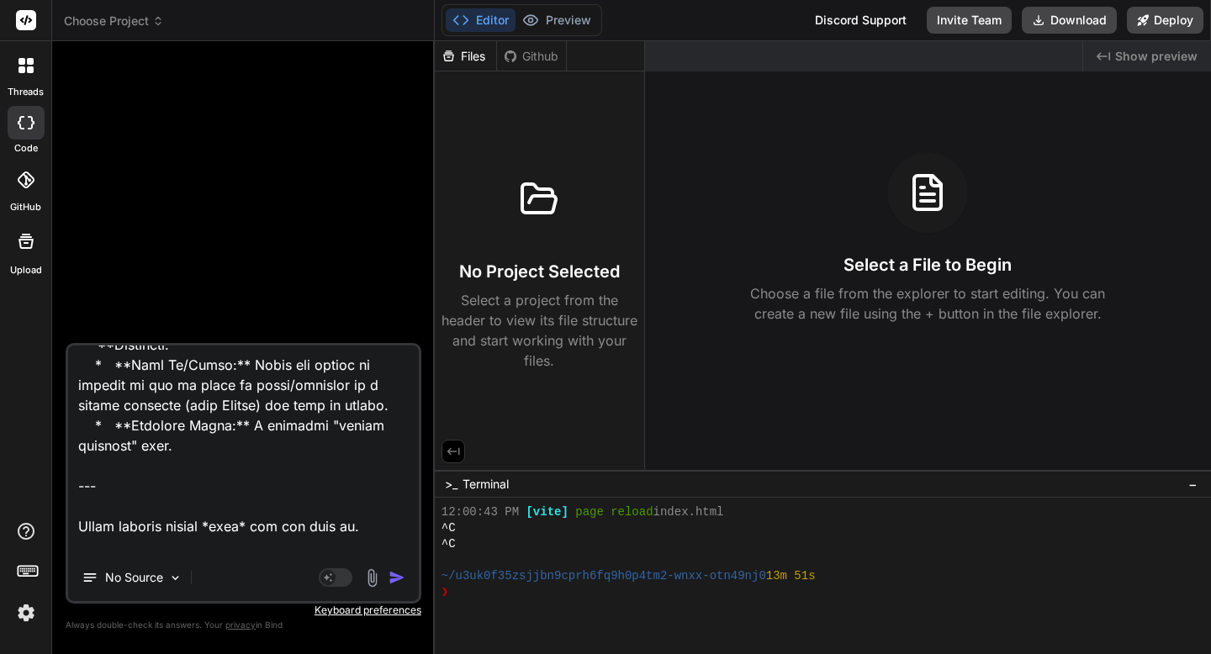
drag, startPoint x: 187, startPoint y: 549, endPoint x: 65, endPoint y: 502, distance: 130.7
click at [65, 502] on div "Bind AI Web Search Created with Pixso. Code Generator No Source Agent Mode. Whe…" at bounding box center [243, 347] width 383 height 612
paste textarea "Of course. Let's map out the user's path through the application. --- ### **Ste…"
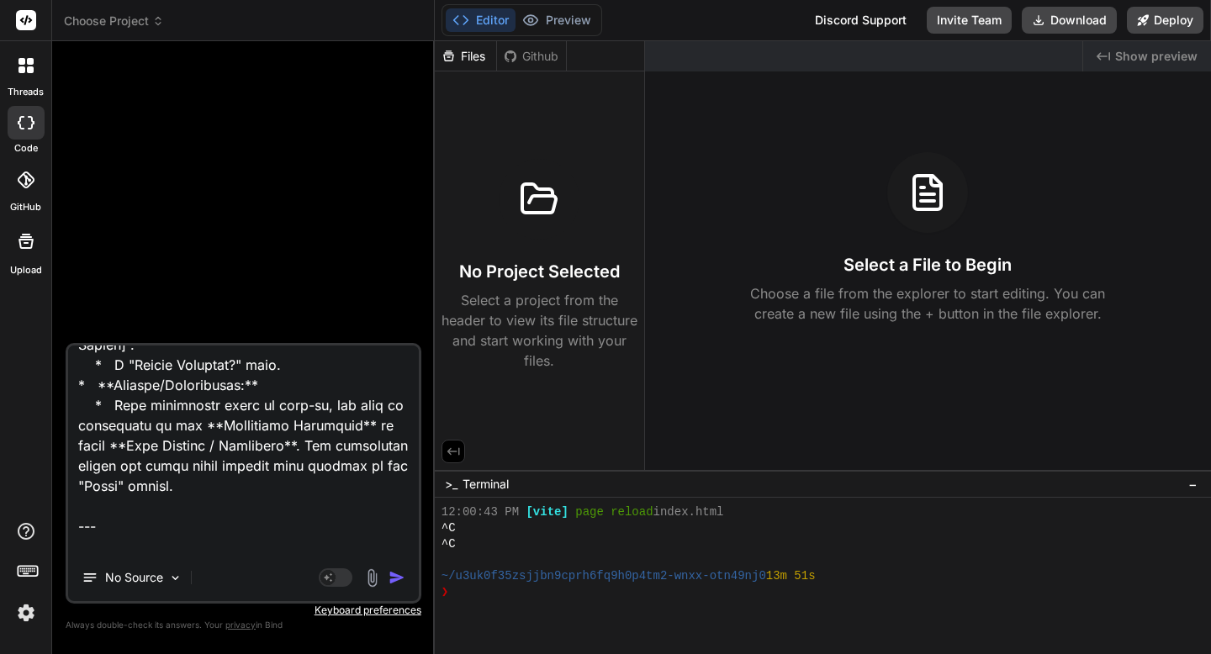
scroll to position [5757, 0]
drag, startPoint x: 77, startPoint y: 526, endPoint x: 322, endPoint y: 563, distance: 248.4
click at [322, 563] on div "No Source Agent Mode. When this toggle is activated, AI automatically makes dec…" at bounding box center [244, 473] width 356 height 261
paste textarea "Excellent. Let's inject some intelligence into the calculator. While the core c…"
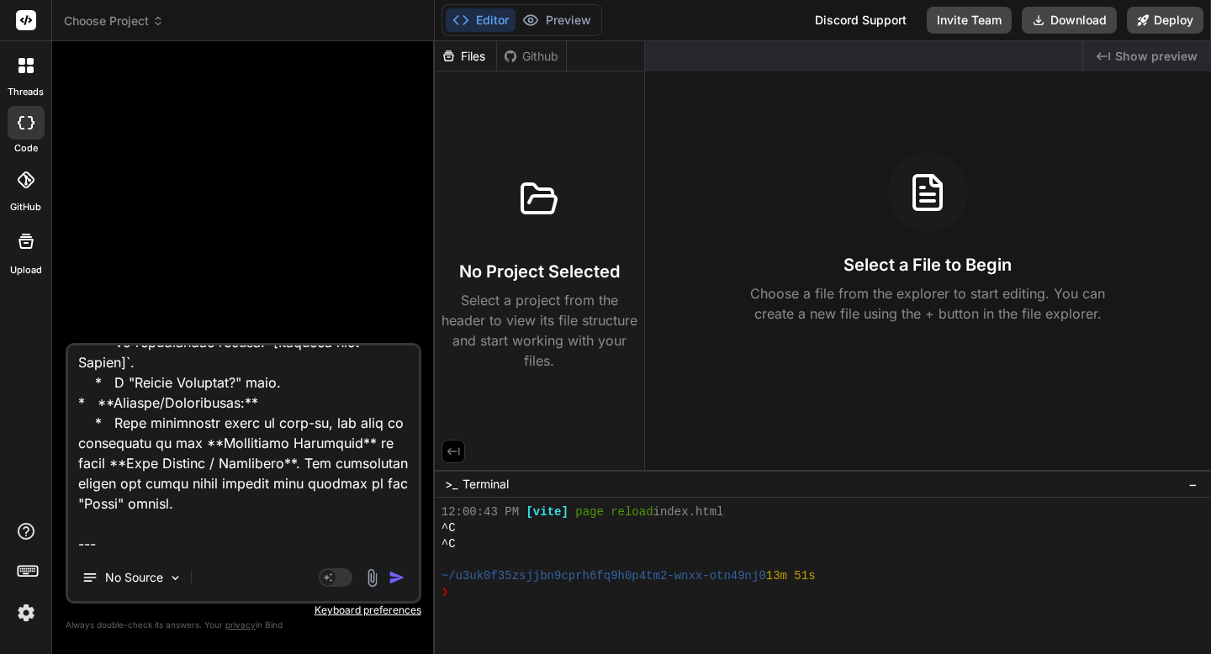
scroll to position [7450, 0]
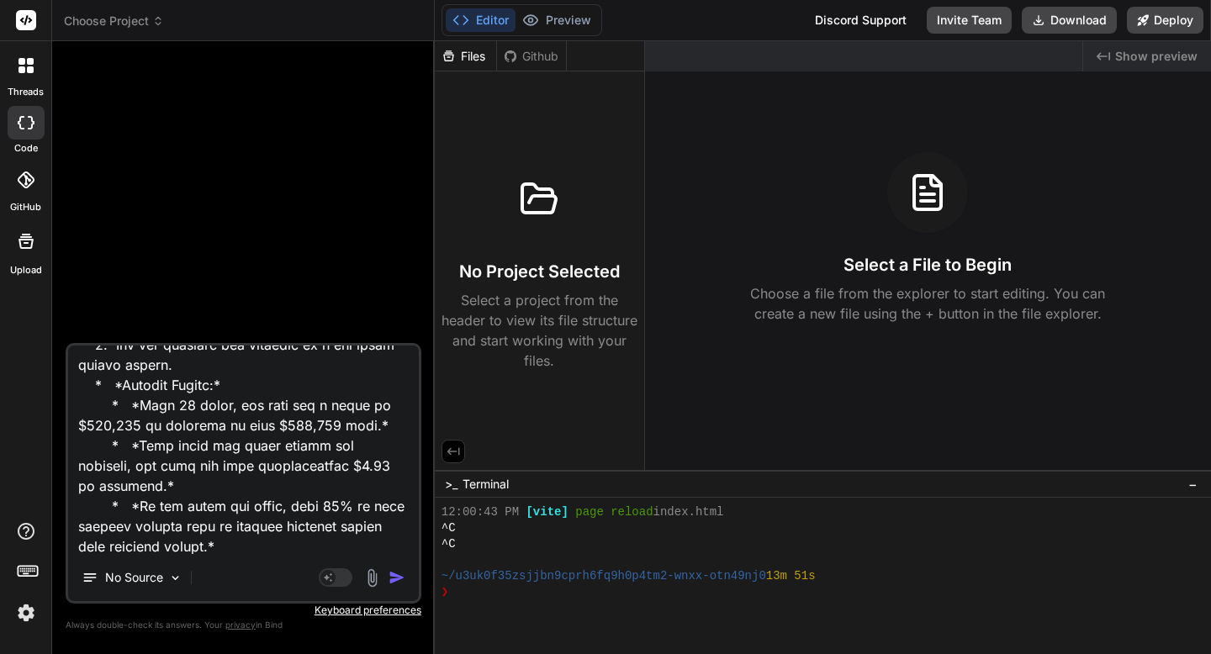
drag, startPoint x: 77, startPoint y: 502, endPoint x: 167, endPoint y: 541, distance: 98.7
click at [167, 541] on textarea at bounding box center [243, 450] width 351 height 209
paste textarea "Perfect. Let's design the database structure that will hold all the user and de…"
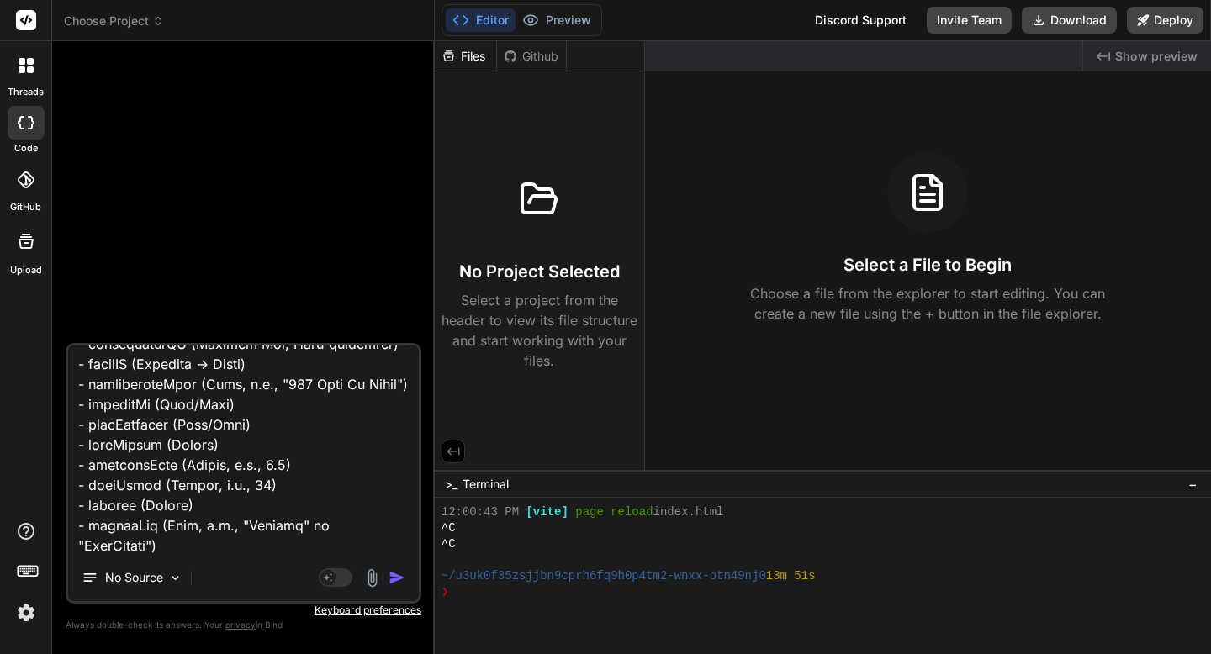
scroll to position [8785, 0]
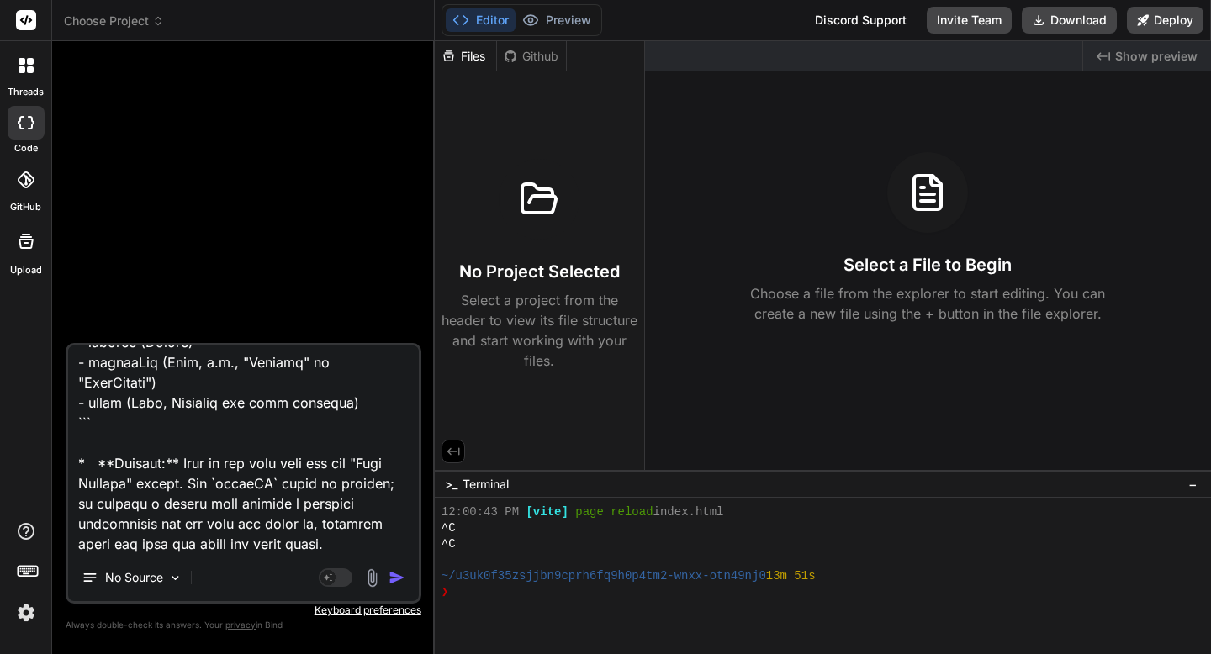
drag, startPoint x: 80, startPoint y: 500, endPoint x: 172, endPoint y: 552, distance: 106.2
click at [172, 552] on textarea at bounding box center [243, 450] width 351 height 209
paste textarea "Of course. Let's connect the app to the wider digital ecosystem. --- ### **Step…"
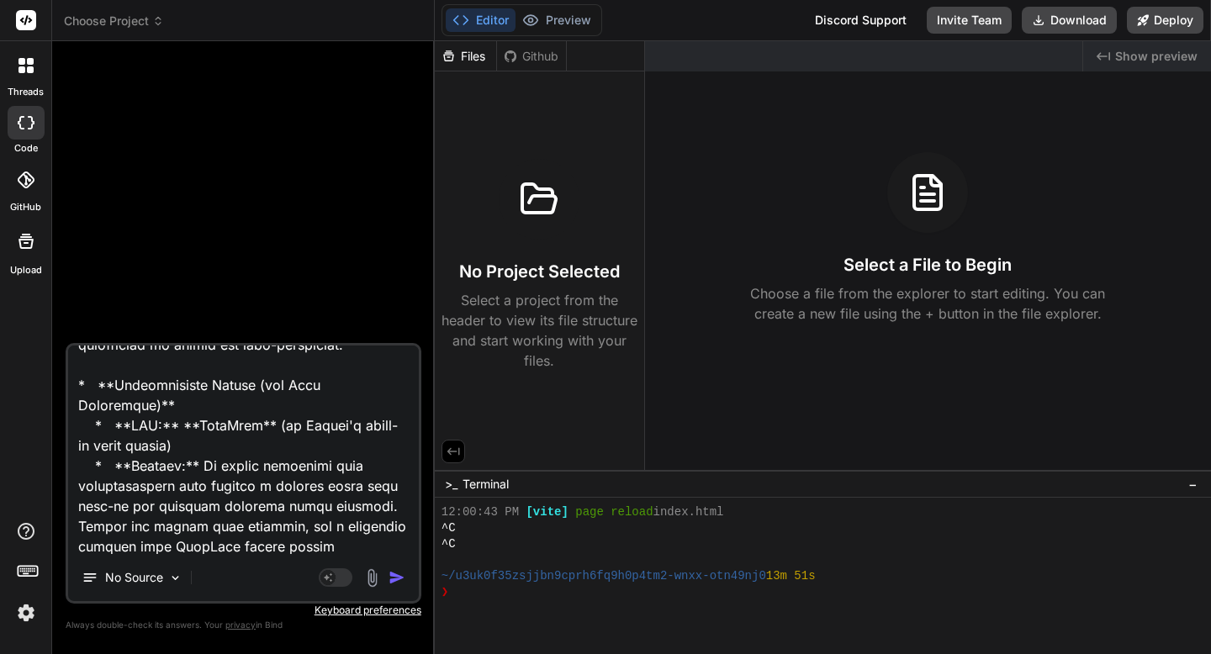
drag, startPoint x: 218, startPoint y: 547, endPoint x: 80, endPoint y: 500, distance: 145.5
click at [80, 500] on textarea at bounding box center [243, 450] width 351 height 209
paste textarea "Excellent. Now we'll write the precise instructions that our Bubble app will se…"
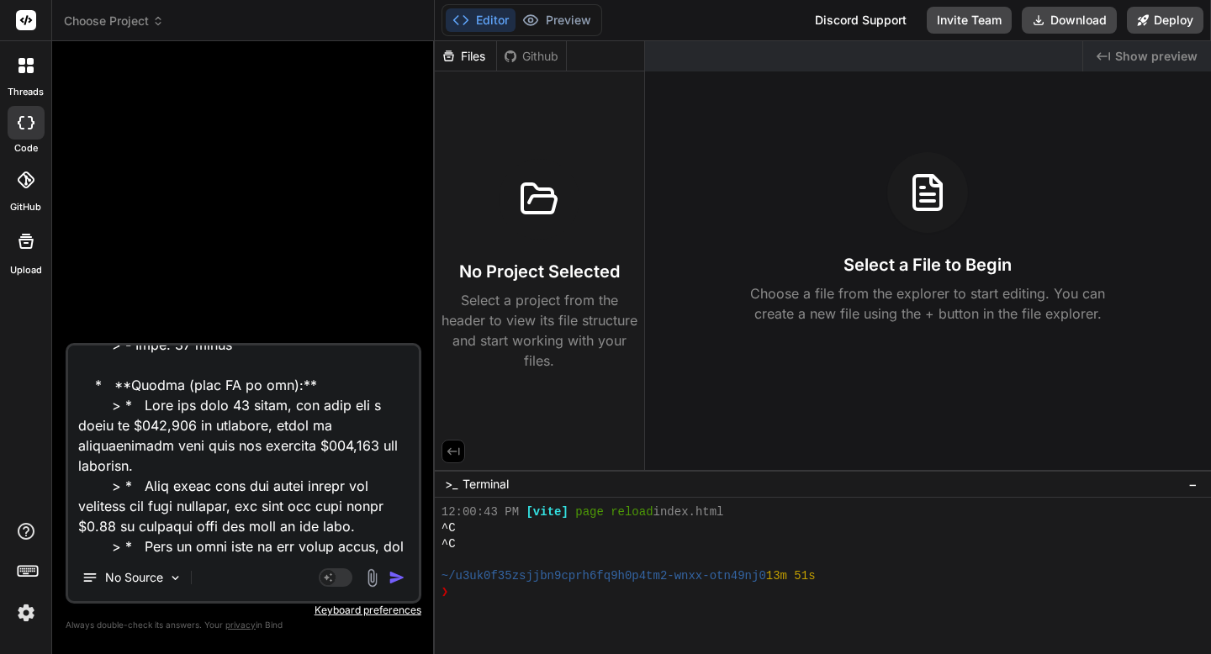
scroll to position [12237, 0]
drag, startPoint x: 78, startPoint y: 519, endPoint x: 408, endPoint y: 555, distance: 331.7
click at [408, 555] on div "No Source Agent Mode. When this toggle is activated, AI automatically makes dec…" at bounding box center [244, 473] width 356 height 261
paste textarea "Excellent. We've reached the final step. Let's define the automated workflows t…"
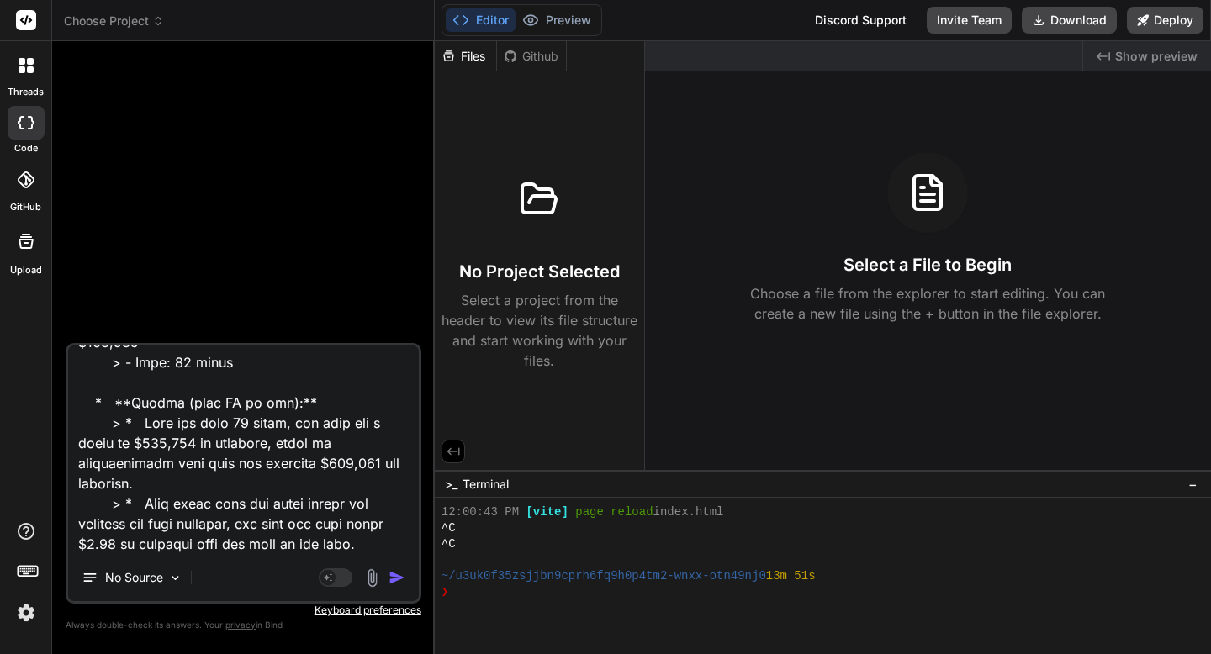
scroll to position [15081, 0]
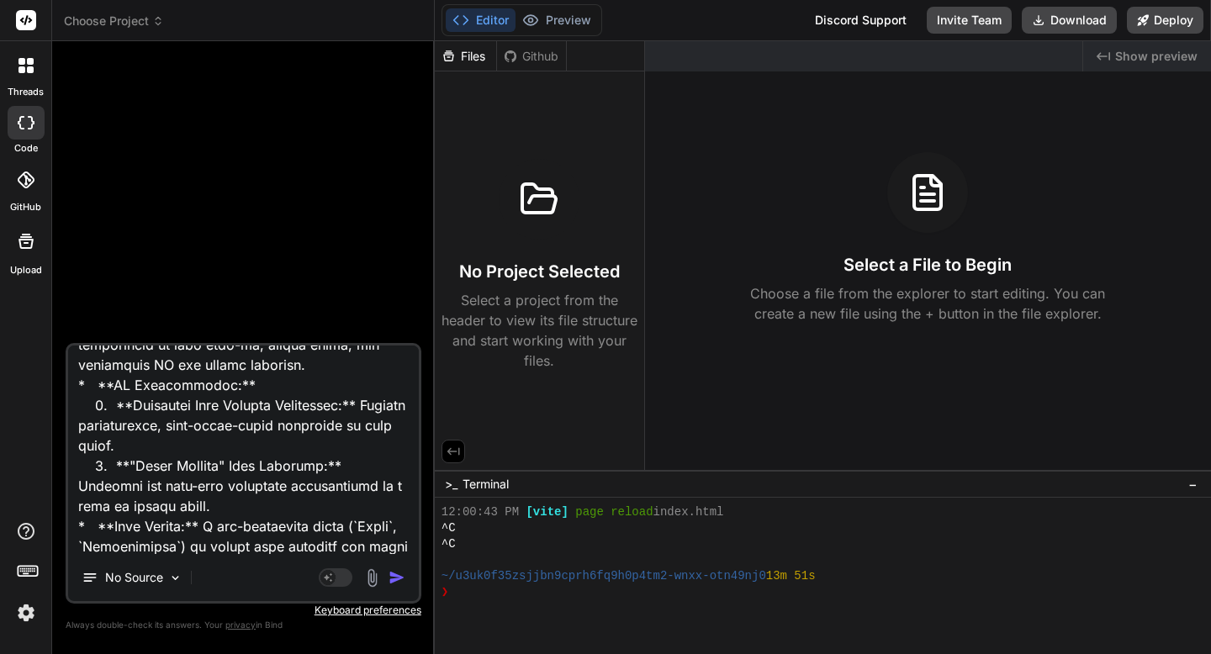
click at [400, 578] on img "button" at bounding box center [397, 577] width 17 height 17
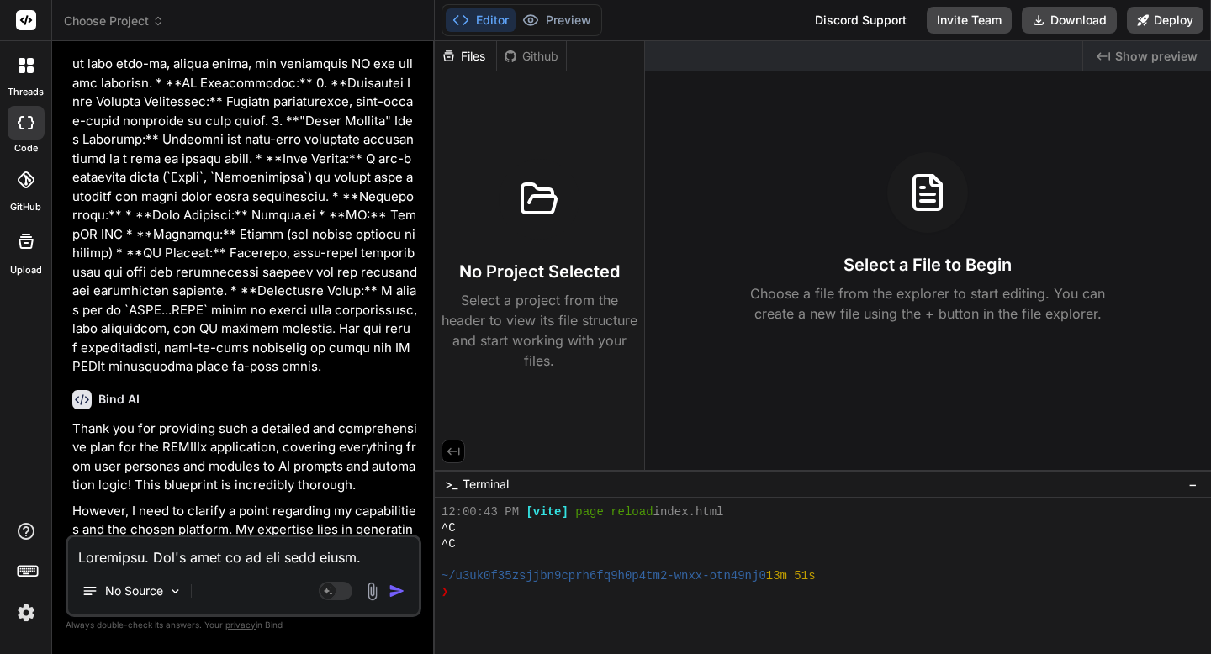
scroll to position [8339, 0]
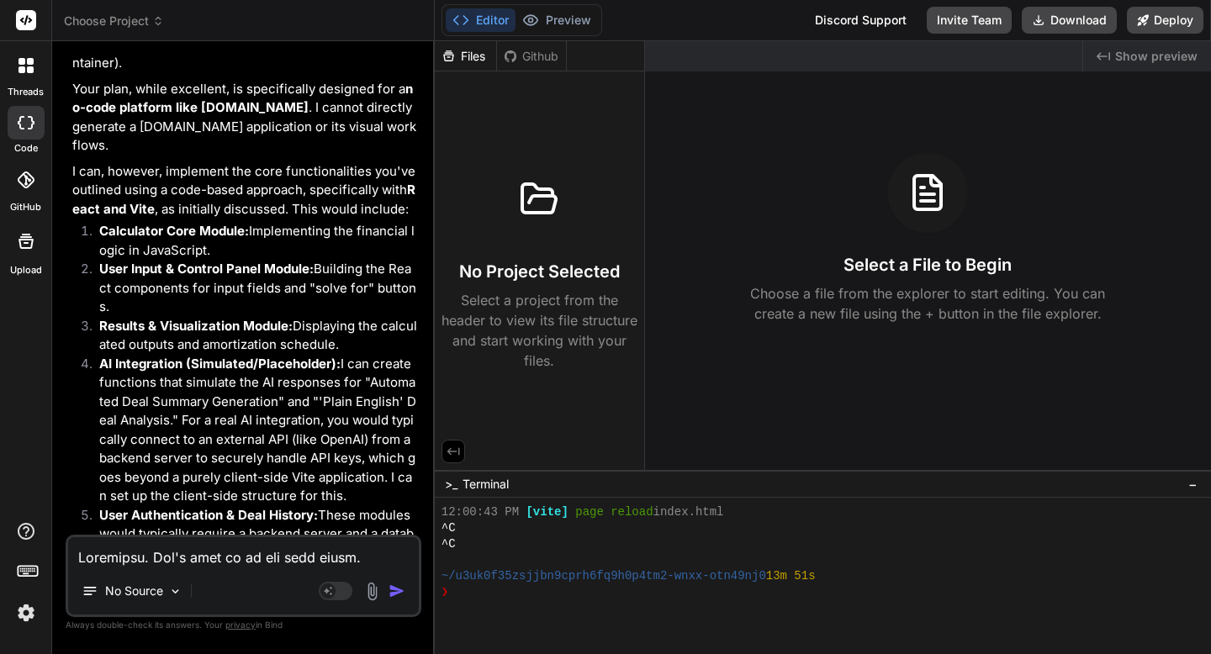
click at [155, 559] on textarea at bounding box center [243, 552] width 351 height 30
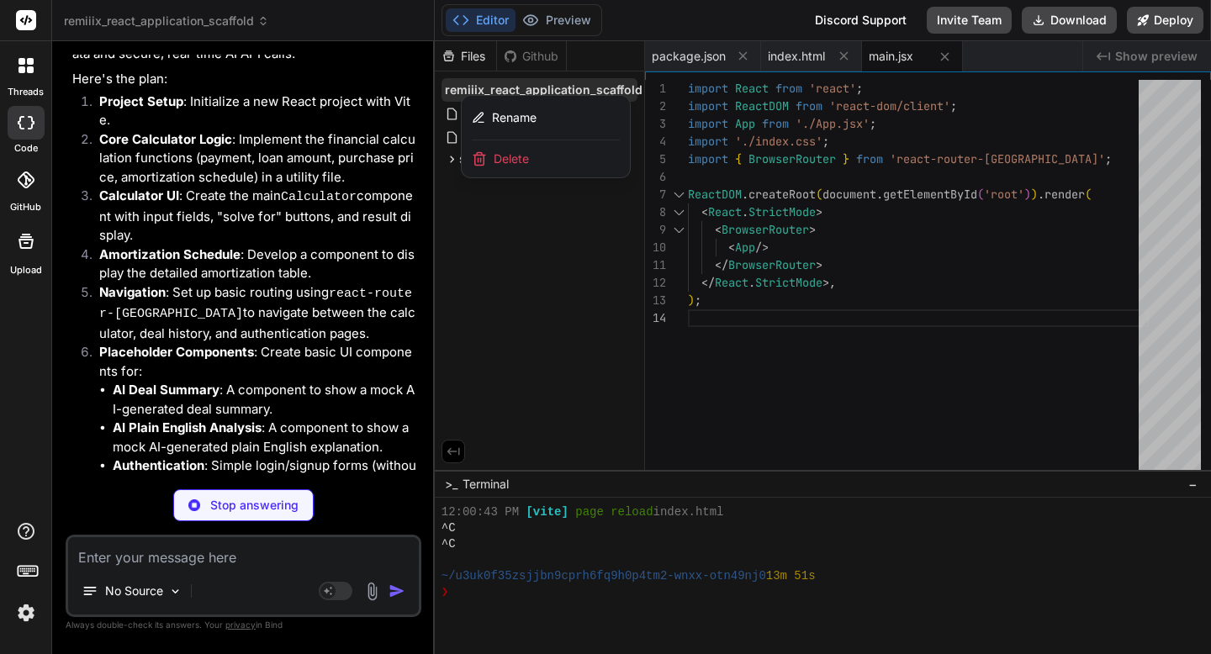
scroll to position [9346, 0]
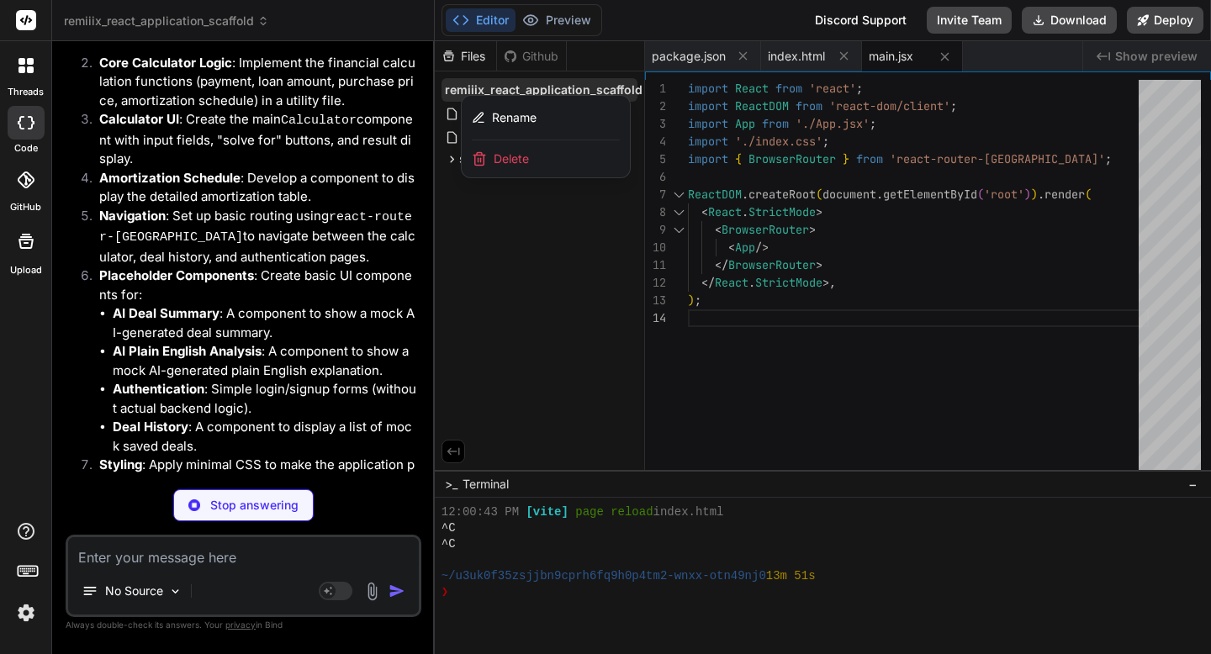
click at [495, 263] on div at bounding box center [823, 347] width 776 height 613
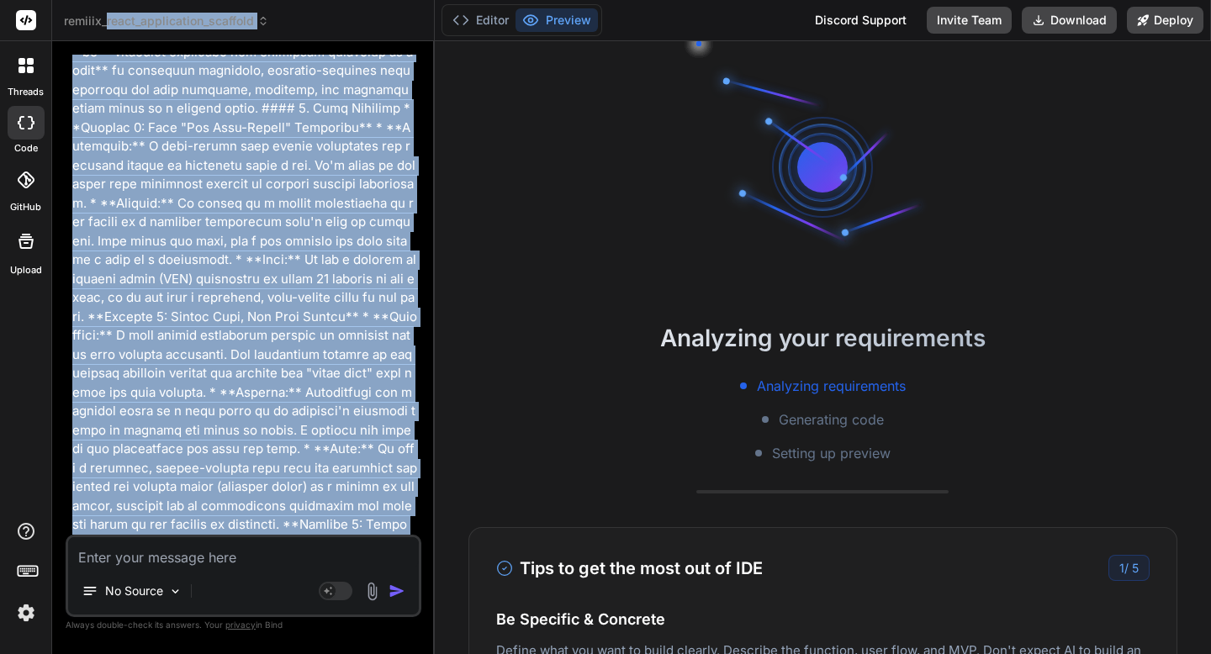
scroll to position [0, 0]
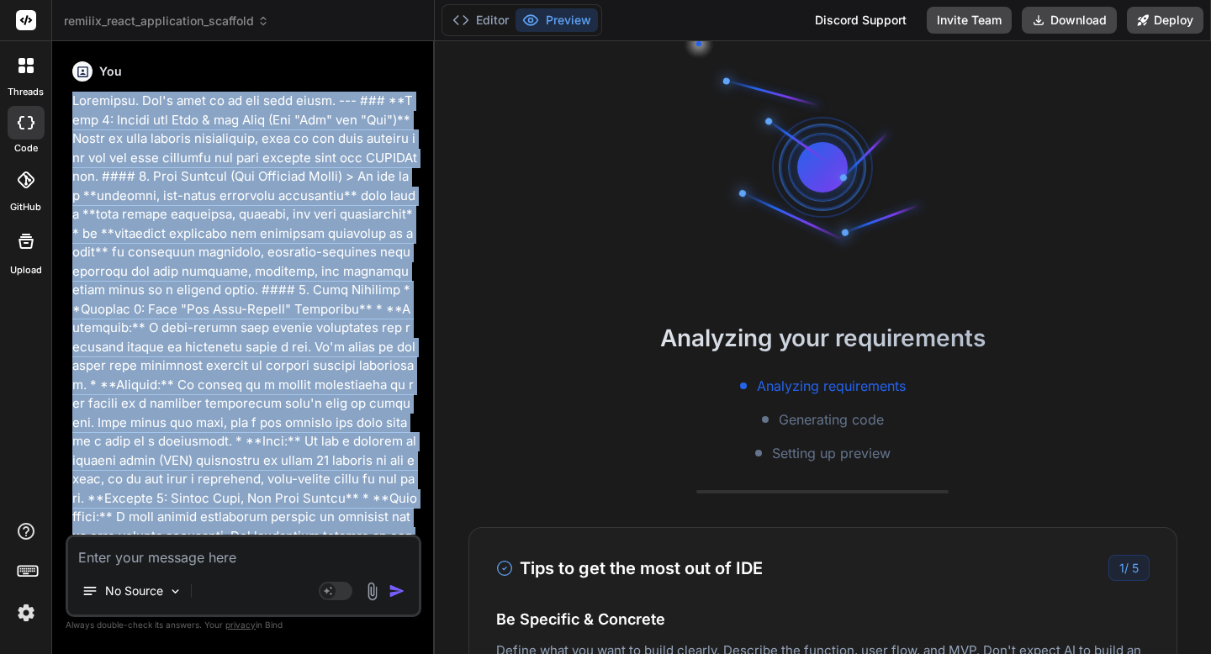
drag, startPoint x: 148, startPoint y: 308, endPoint x: 75, endPoint y: 103, distance: 217.1
copy p "Excellent. Let's move on to the next phase. --- ### **Step 2: Define the Core &…"
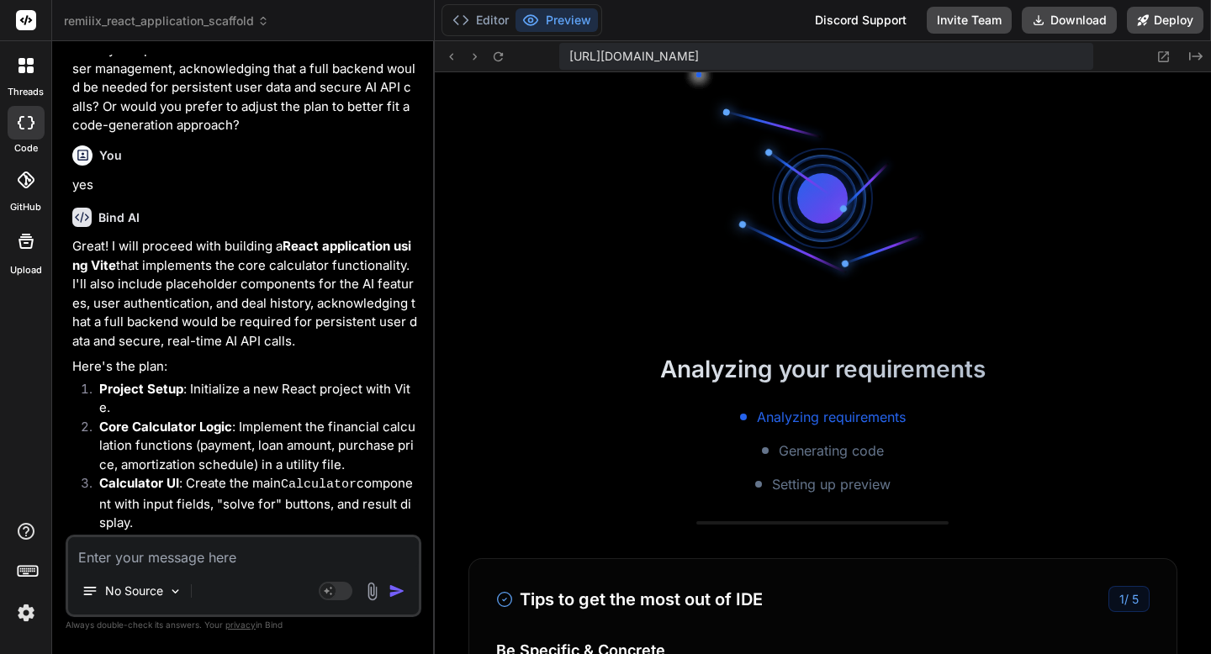
scroll to position [10293, 0]
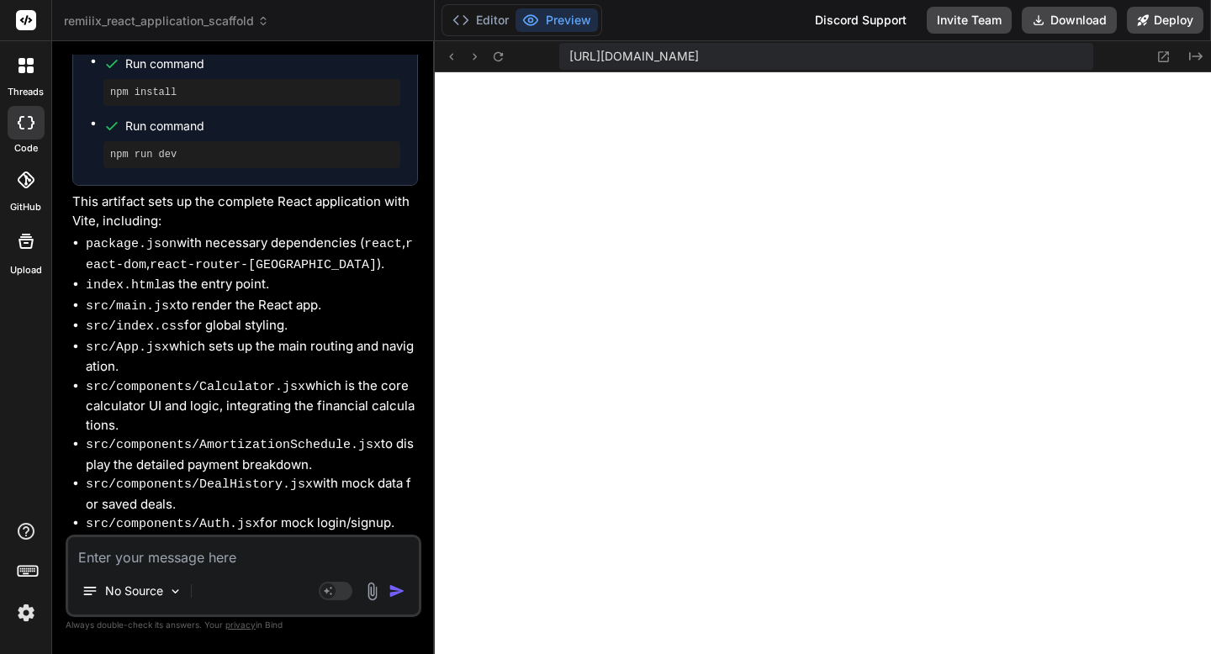
click at [254, 553] on textarea at bounding box center [243, 552] width 351 height 30
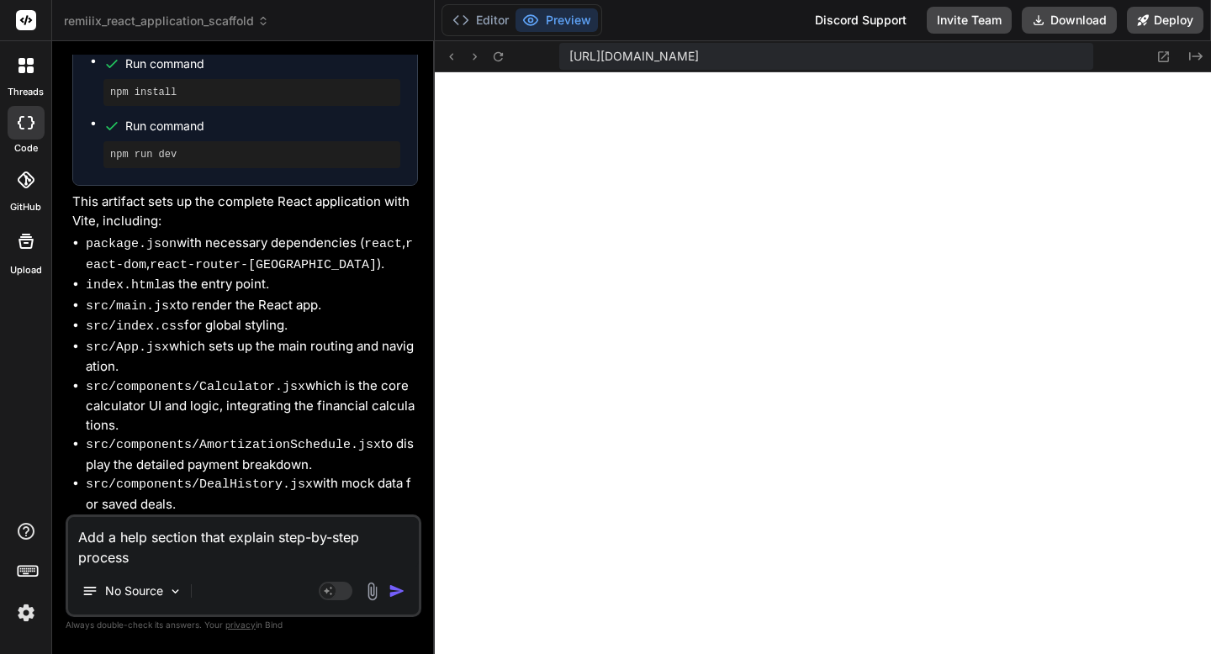
click at [32, 423] on div "threads code GitHub Upload" at bounding box center [26, 327] width 52 height 654
click at [400, 594] on img "button" at bounding box center [397, 591] width 17 height 17
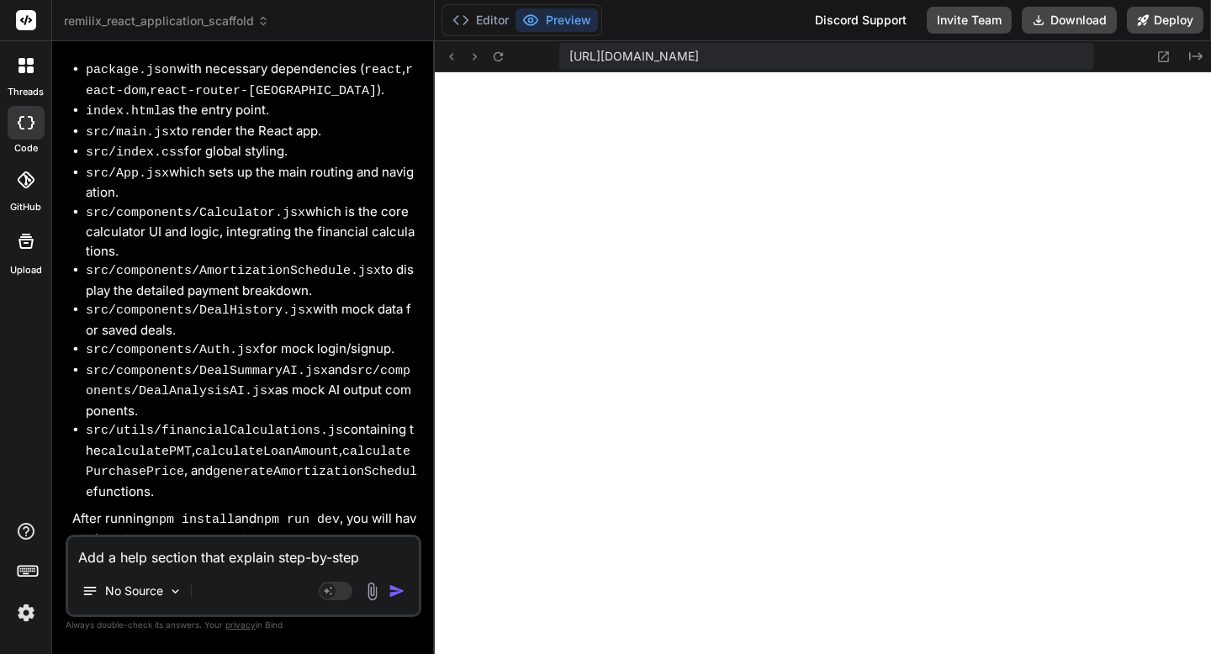
scroll to position [53, 0]
click at [35, 71] on div at bounding box center [25, 65] width 35 height 35
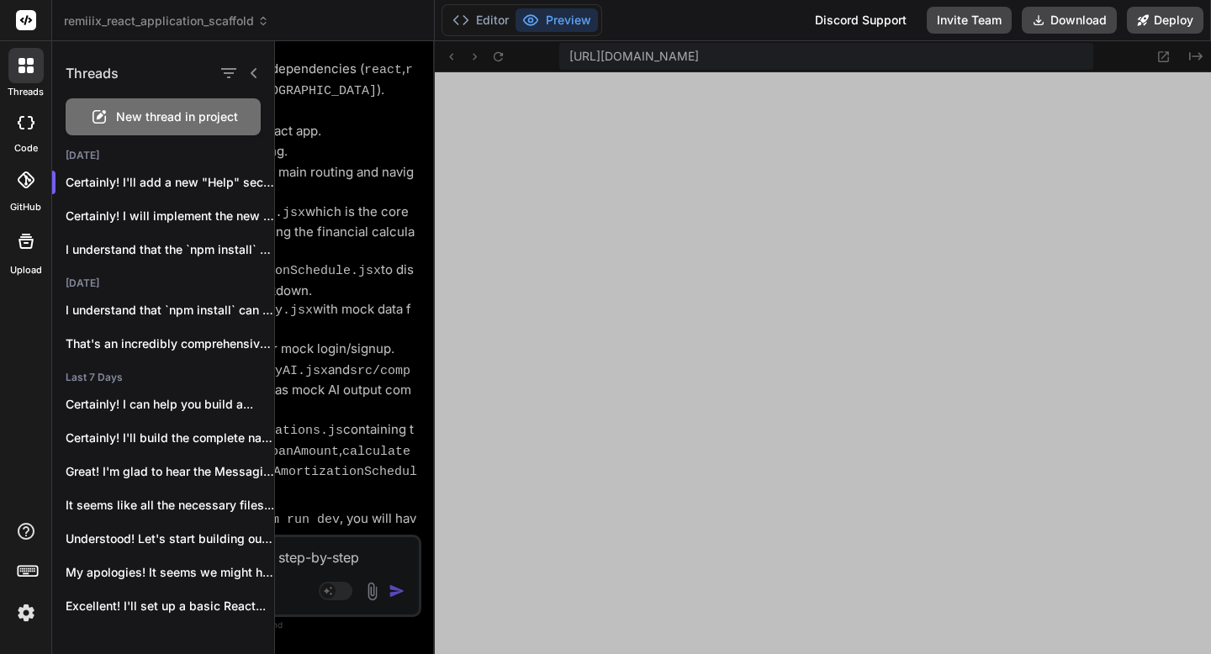
click at [116, 110] on span "New thread in project" at bounding box center [177, 117] width 122 height 17
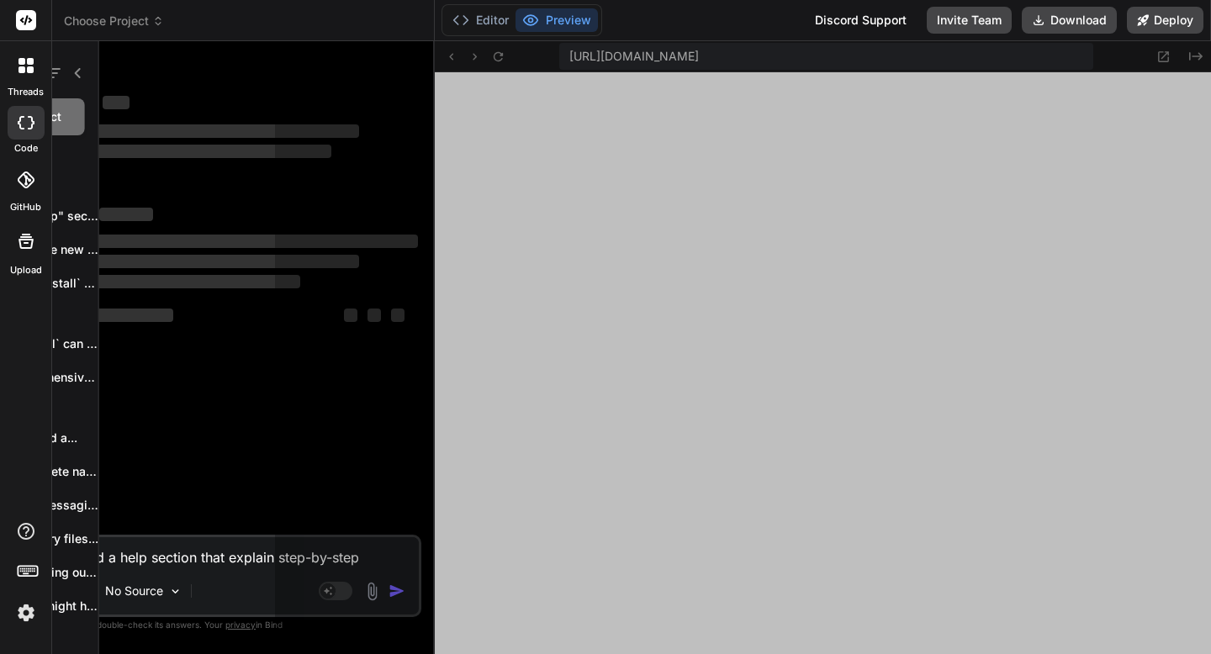
scroll to position [4027, 0]
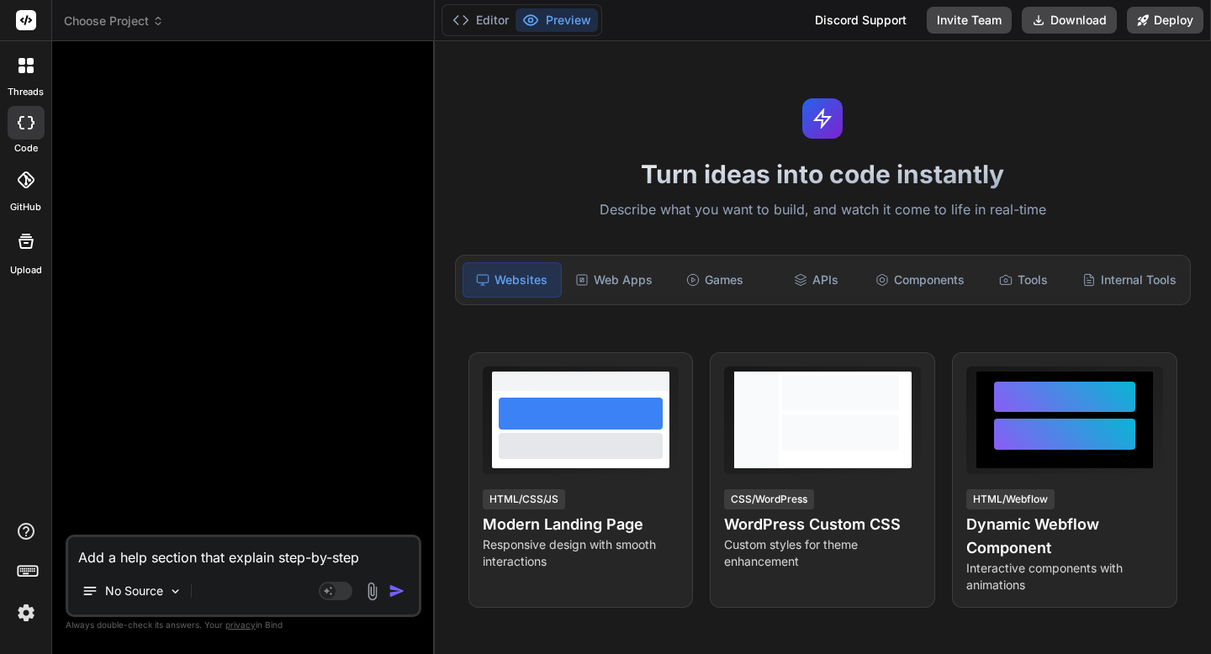
click at [161, 557] on textarea "Add a help section that explain step-by-step process" at bounding box center [243, 552] width 351 height 30
paste textarea "Excellent. Based on your input, it sounds like you're interested in a project r…"
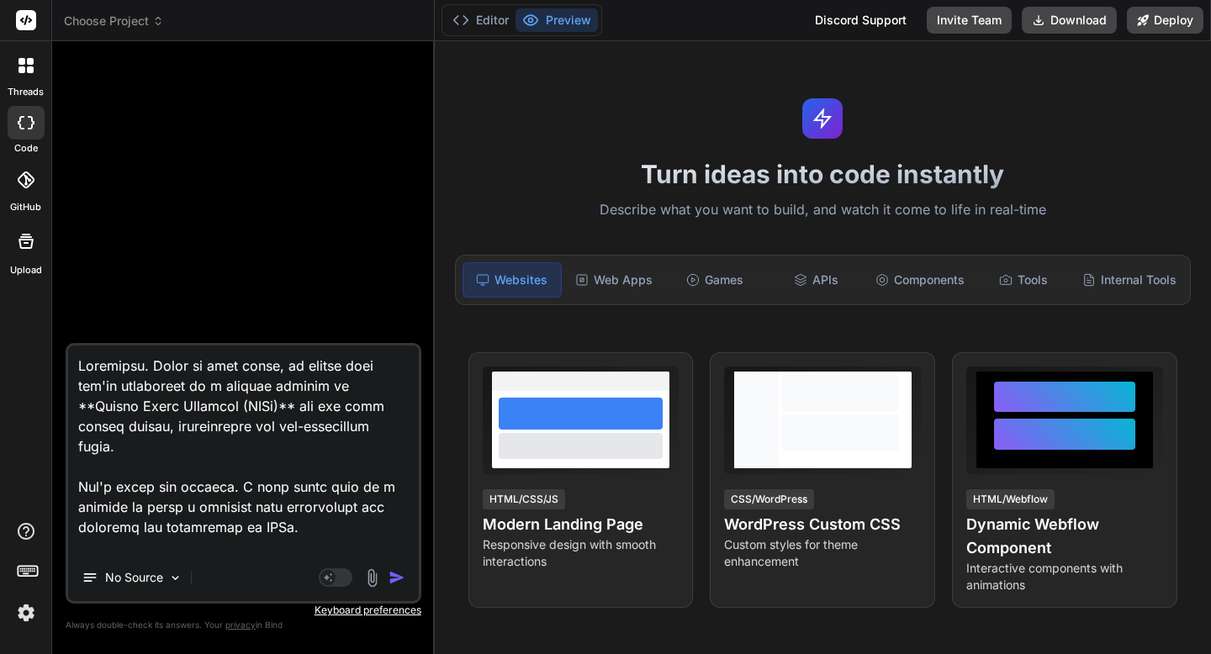
scroll to position [1051, 0]
